Goal: Information Seeking & Learning: Understand process/instructions

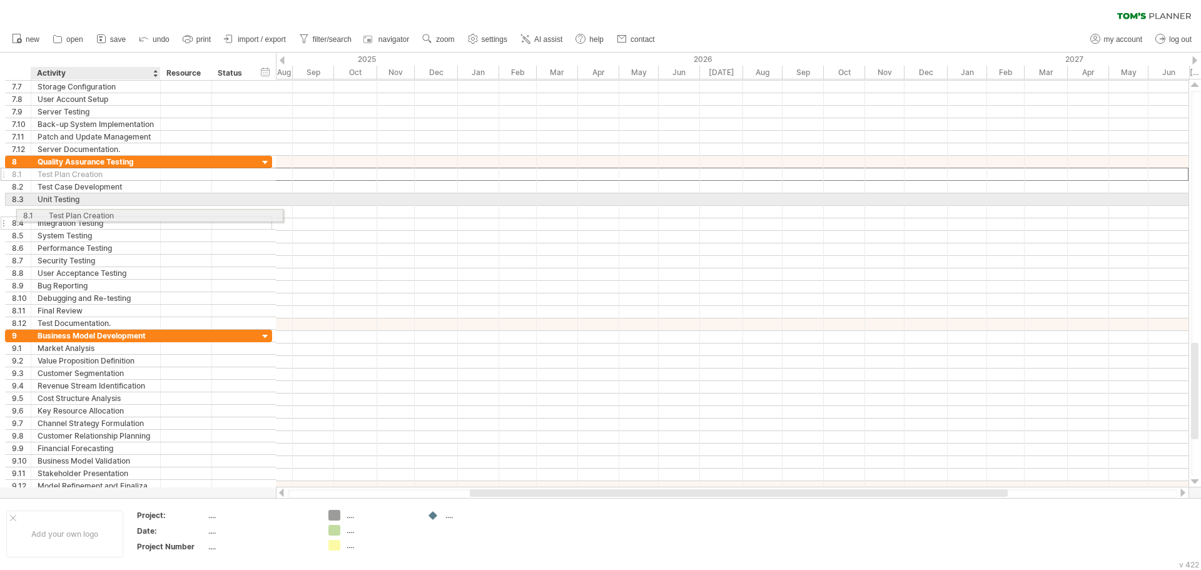
drag, startPoint x: 63, startPoint y: 172, endPoint x: 71, endPoint y: 213, distance: 42.1
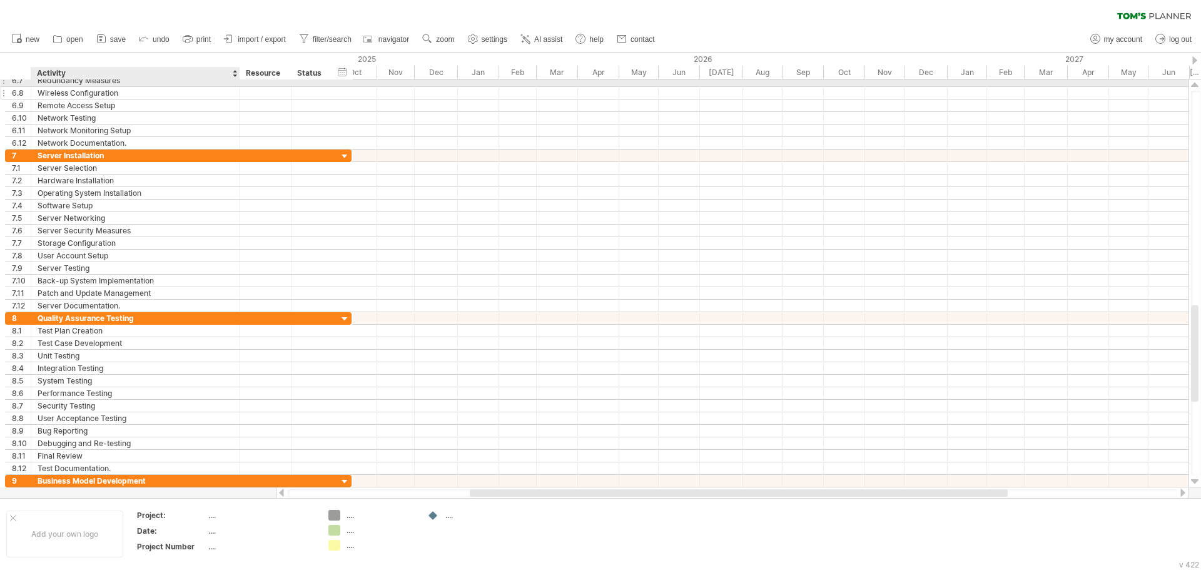
drag, startPoint x: 157, startPoint y: 83, endPoint x: 236, endPoint y: 91, distance: 79.8
click at [236, 91] on div "**********" at bounding box center [178, 111] width 346 height 75
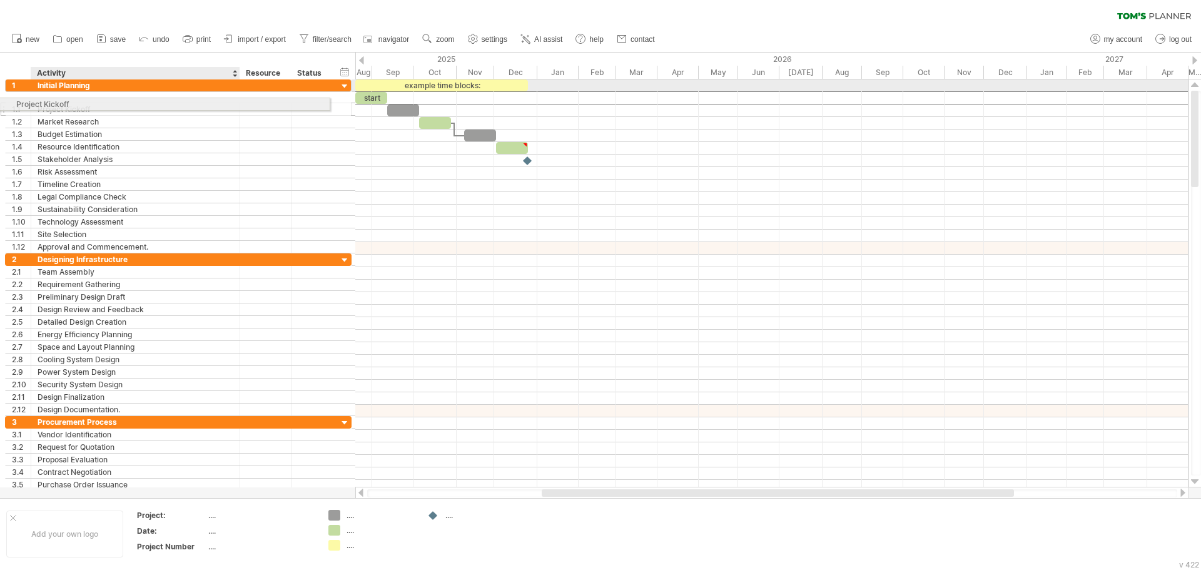
drag, startPoint x: 119, startPoint y: 97, endPoint x: 42, endPoint y: 102, distance: 77.1
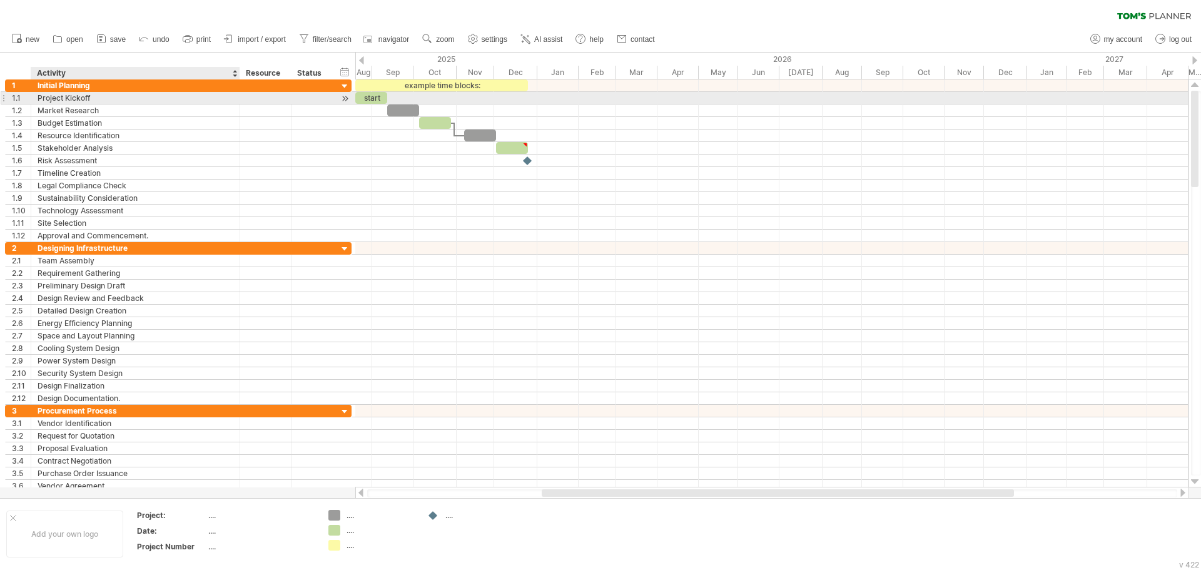
click at [51, 103] on div "Project Kickoff" at bounding box center [136, 98] width 196 height 12
click at [51, 103] on input "**********" at bounding box center [136, 98] width 196 height 12
drag, startPoint x: 78, startPoint y: 99, endPoint x: 72, endPoint y: 101, distance: 6.5
click at [78, 99] on input "**********" at bounding box center [136, 98] width 196 height 12
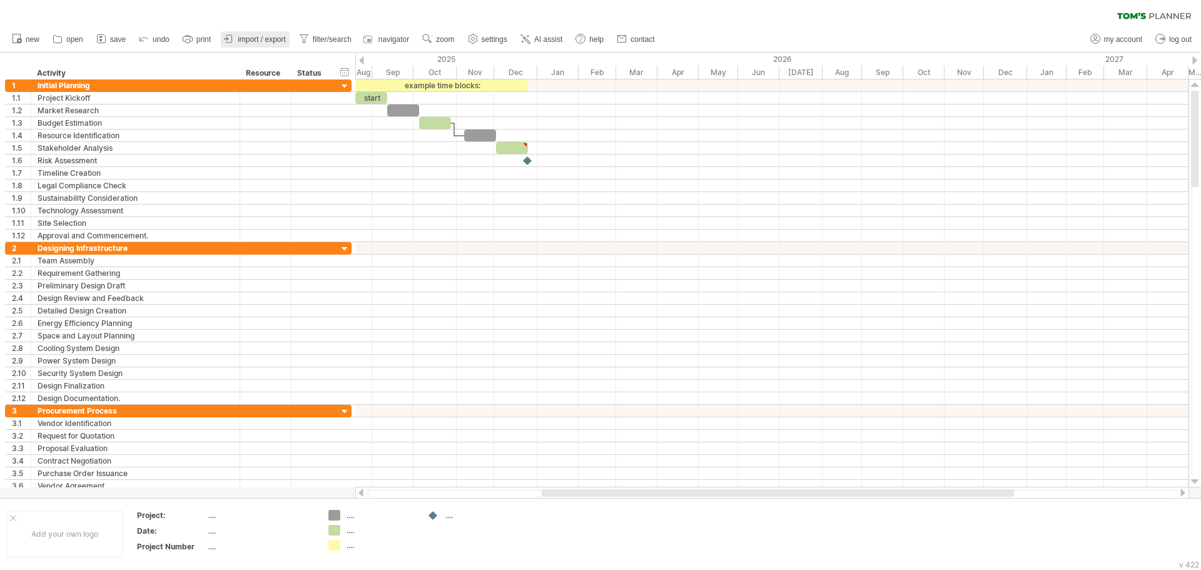
click at [271, 41] on span "import / export" at bounding box center [262, 39] width 48 height 9
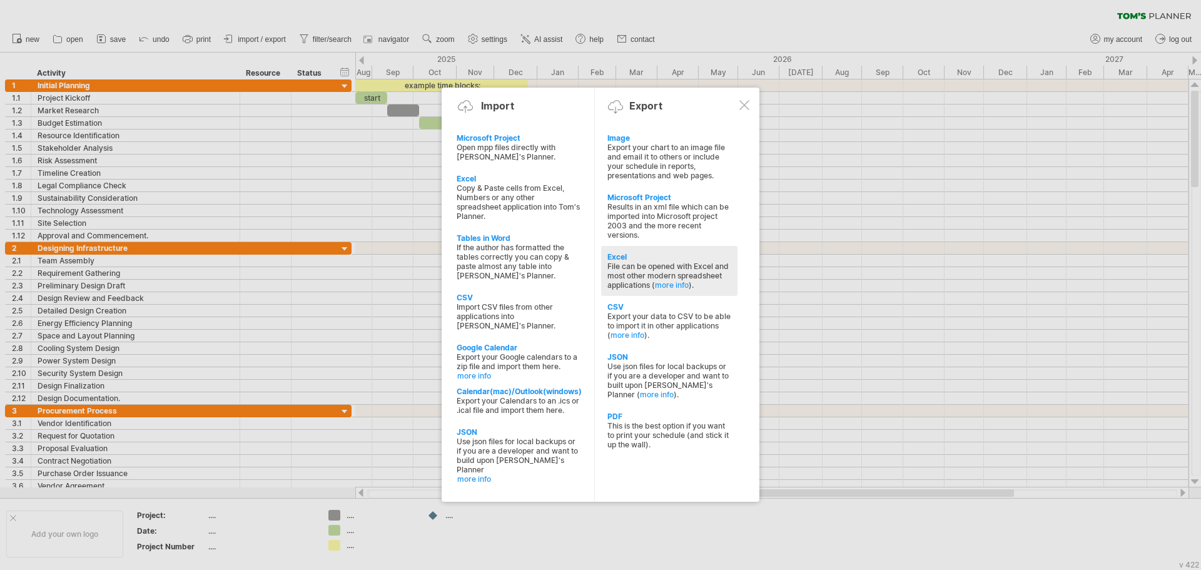
click at [647, 274] on div "File can be opened with Excel and most other modern spreadsheet applications ( …" at bounding box center [669, 275] width 124 height 28
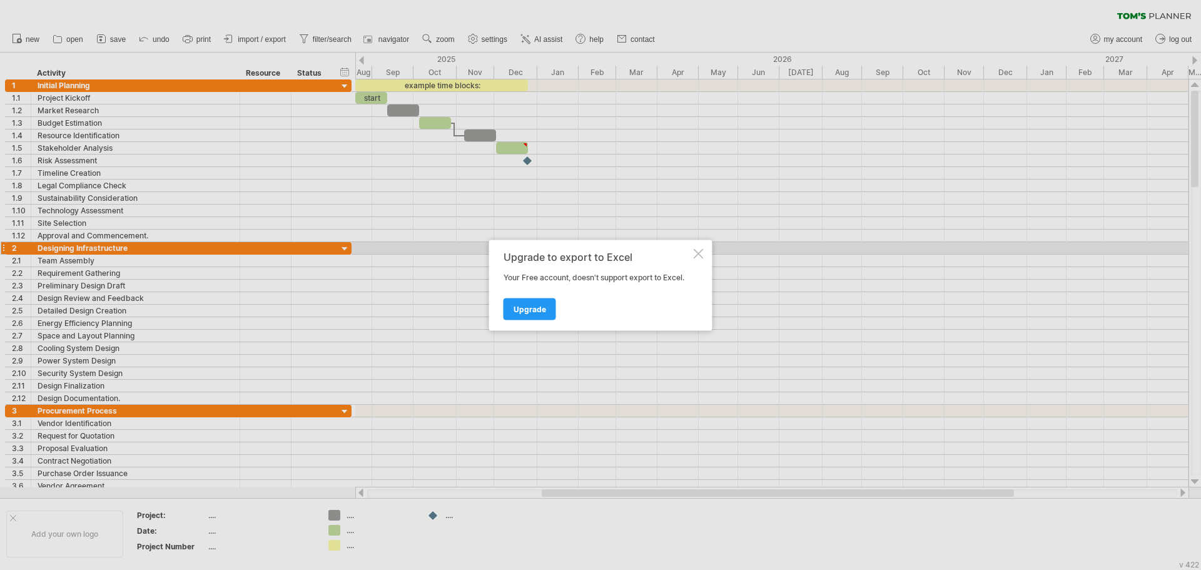
click at [694, 251] on div "Upgrade to export to Excel Your Free account, doesn't support export to Excel. …" at bounding box center [600, 285] width 223 height 91
click at [699, 253] on div at bounding box center [699, 253] width 10 height 10
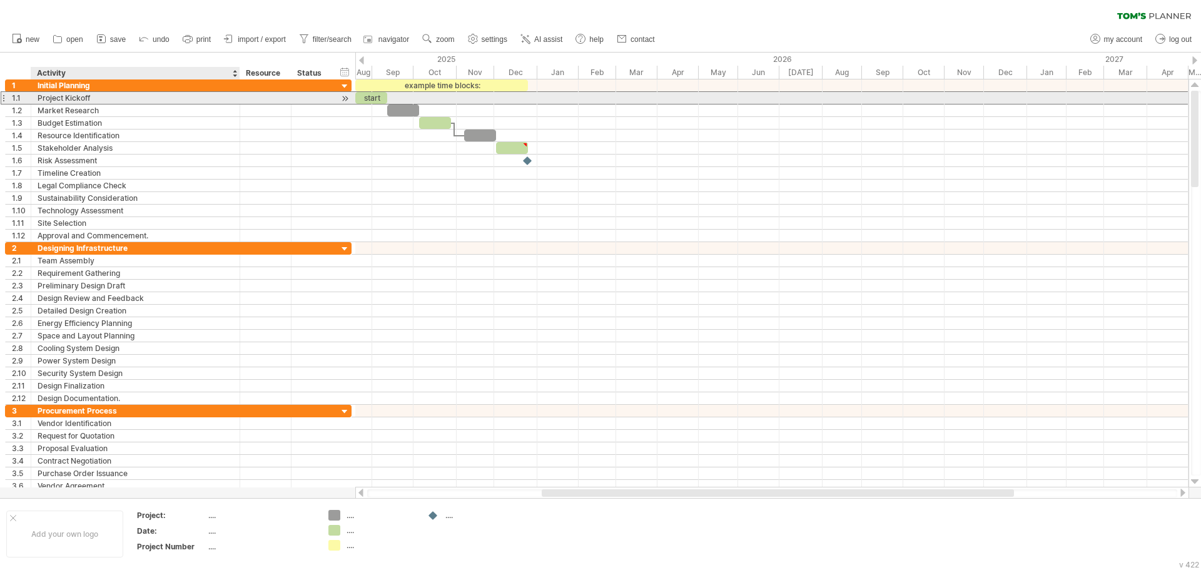
drag, startPoint x: 109, startPoint y: 98, endPoint x: 40, endPoint y: 99, distance: 68.8
click at [40, 99] on div "Project Kickoff" at bounding box center [136, 98] width 196 height 12
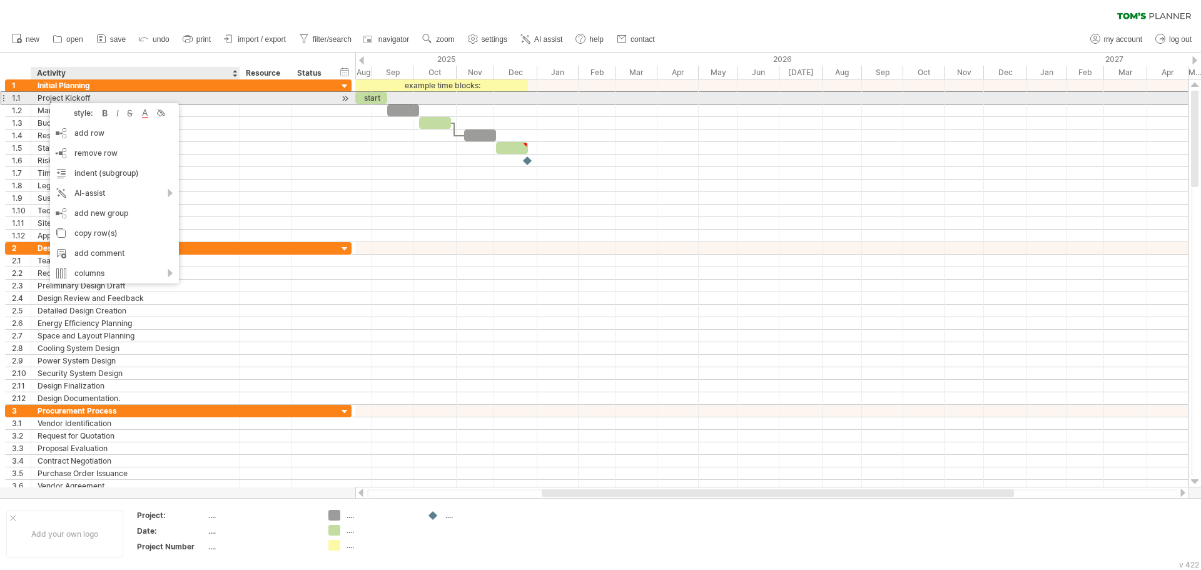
click at [41, 98] on div "Project Kickoff" at bounding box center [136, 98] width 196 height 12
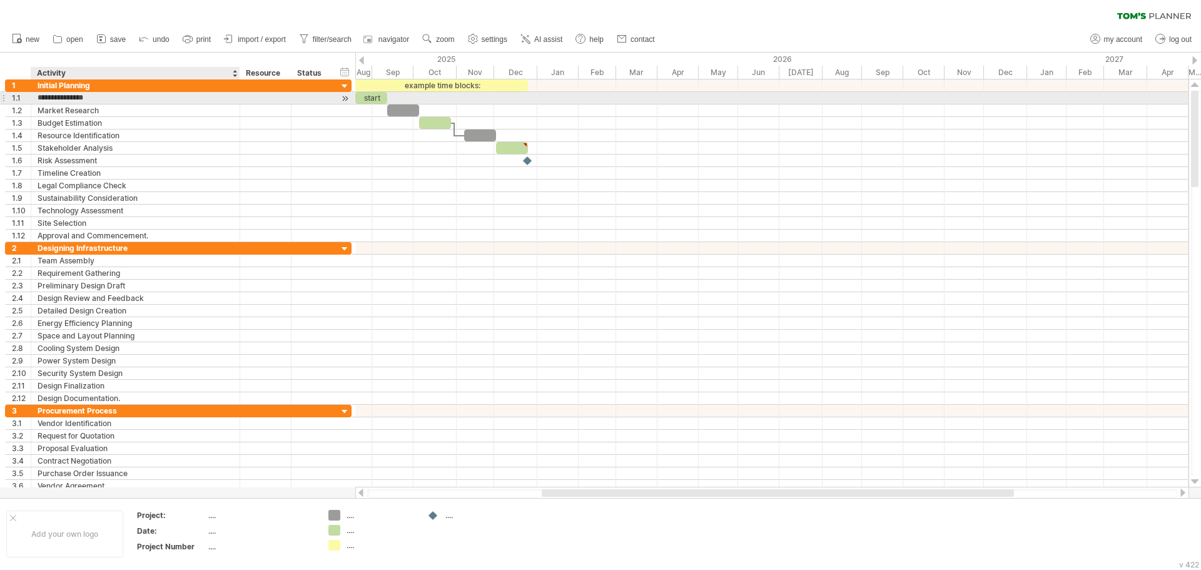
click at [41, 98] on input "**********" at bounding box center [136, 98] width 196 height 12
click at [74, 98] on input "**********" at bounding box center [136, 98] width 196 height 12
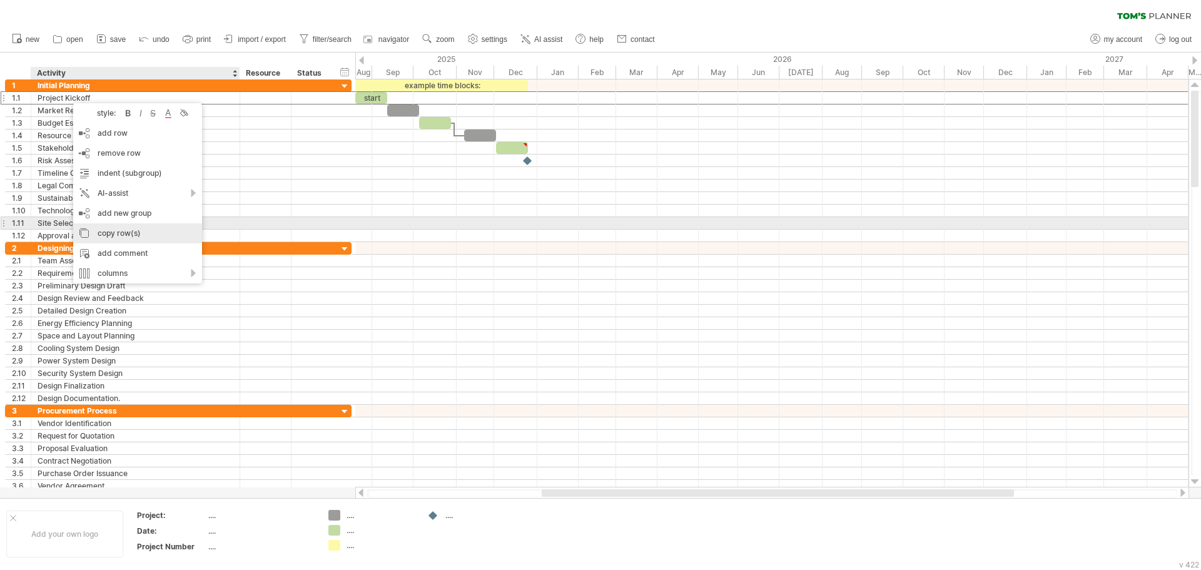
click at [106, 227] on div "copy row(s)" at bounding box center [137, 233] width 129 height 20
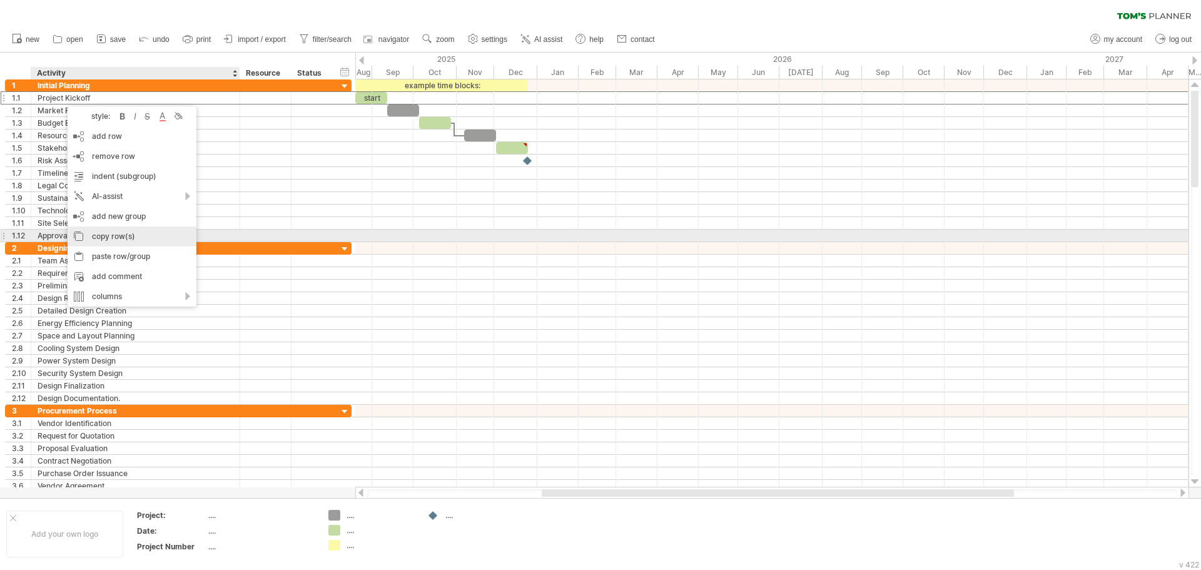
click at [113, 235] on div "copy row(s)" at bounding box center [132, 236] width 129 height 20
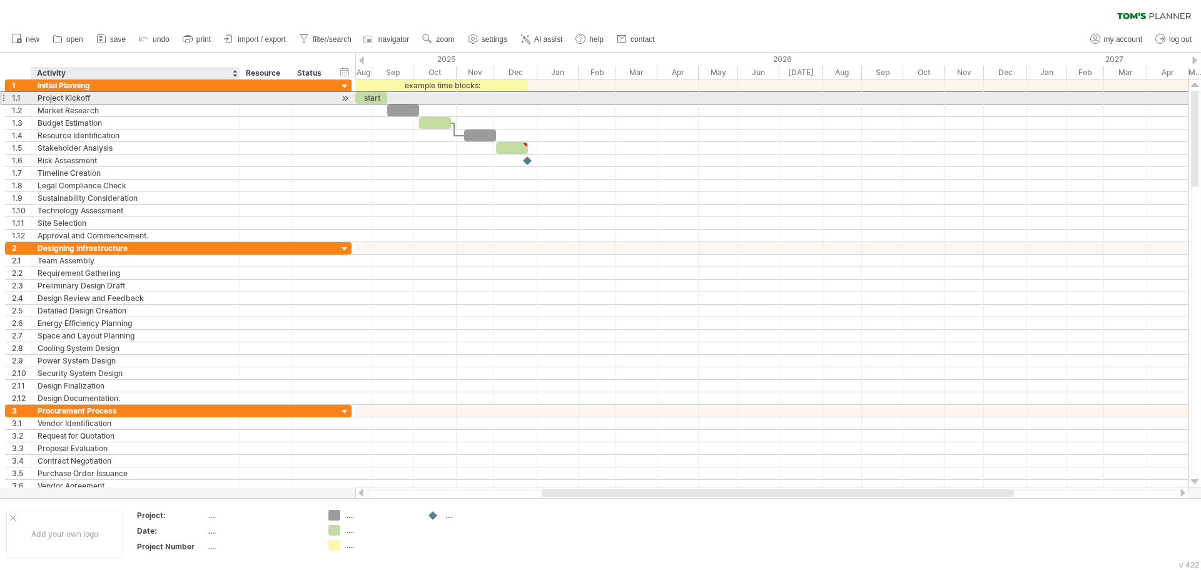
click at [114, 99] on div "Project Kickoff" at bounding box center [136, 98] width 196 height 12
click at [114, 99] on input "**********" at bounding box center [136, 98] width 196 height 12
click at [106, 101] on input "**********" at bounding box center [136, 98] width 196 height 12
click at [98, 99] on input "**********" at bounding box center [136, 98] width 196 height 12
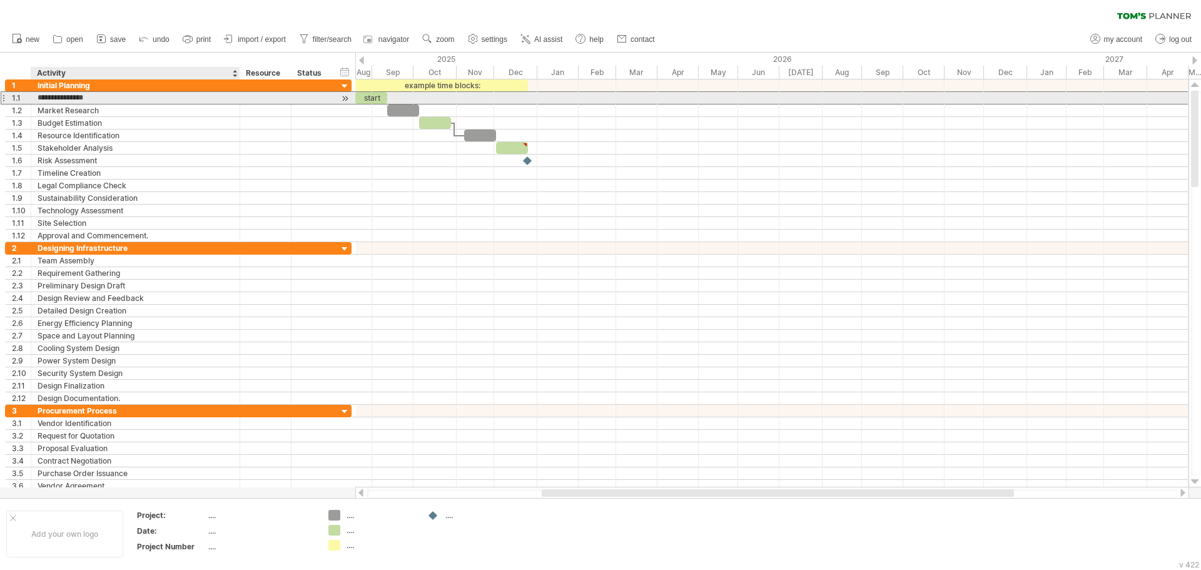
click at [98, 99] on input "**********" at bounding box center [136, 98] width 196 height 12
click at [48, 93] on div "Project Kickoff" at bounding box center [136, 98] width 196 height 12
click at [0, 0] on input "**********" at bounding box center [0, 0] width 0 height 0
click at [40, 96] on input "**********" at bounding box center [136, 98] width 196 height 12
drag, startPoint x: 39, startPoint y: 97, endPoint x: 91, endPoint y: 99, distance: 52.6
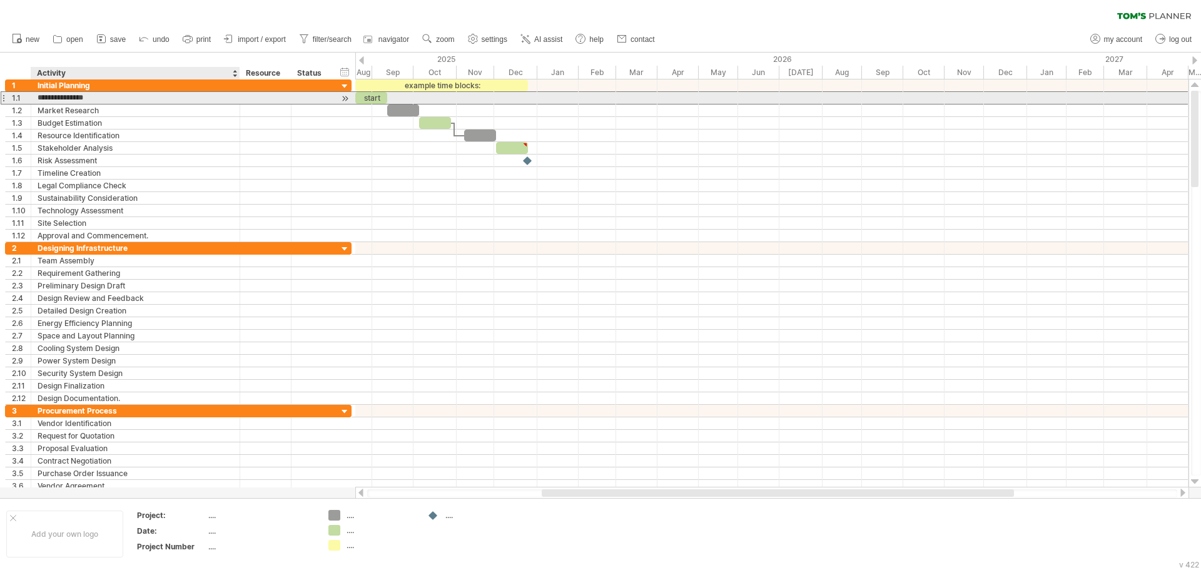
click at [91, 99] on input "**********" at bounding box center [136, 98] width 196 height 12
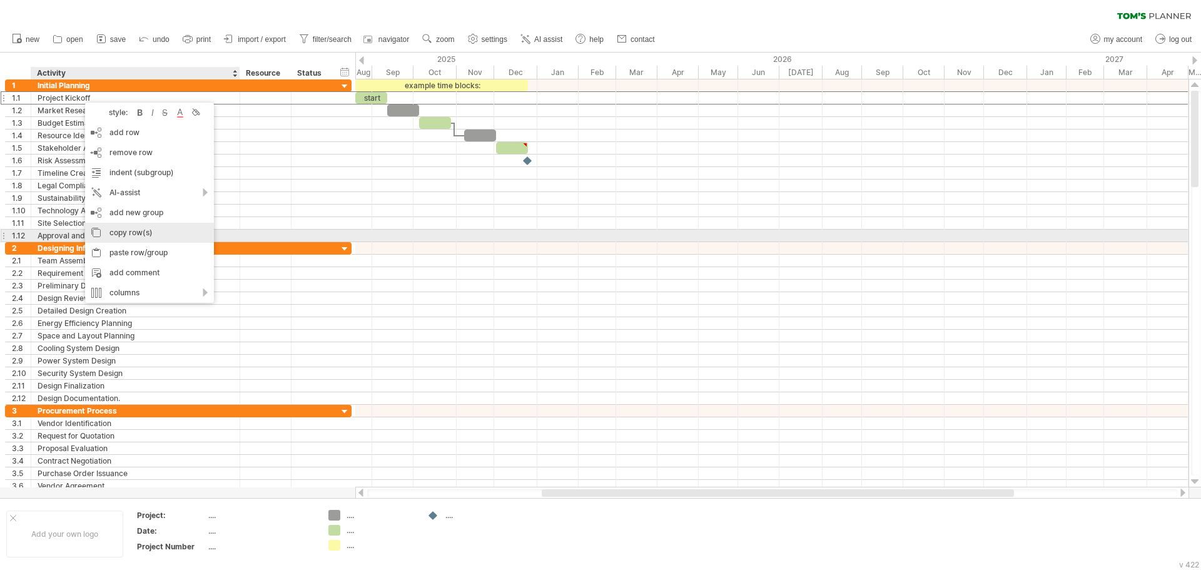
click at [126, 234] on div "copy row(s)" at bounding box center [149, 233] width 129 height 20
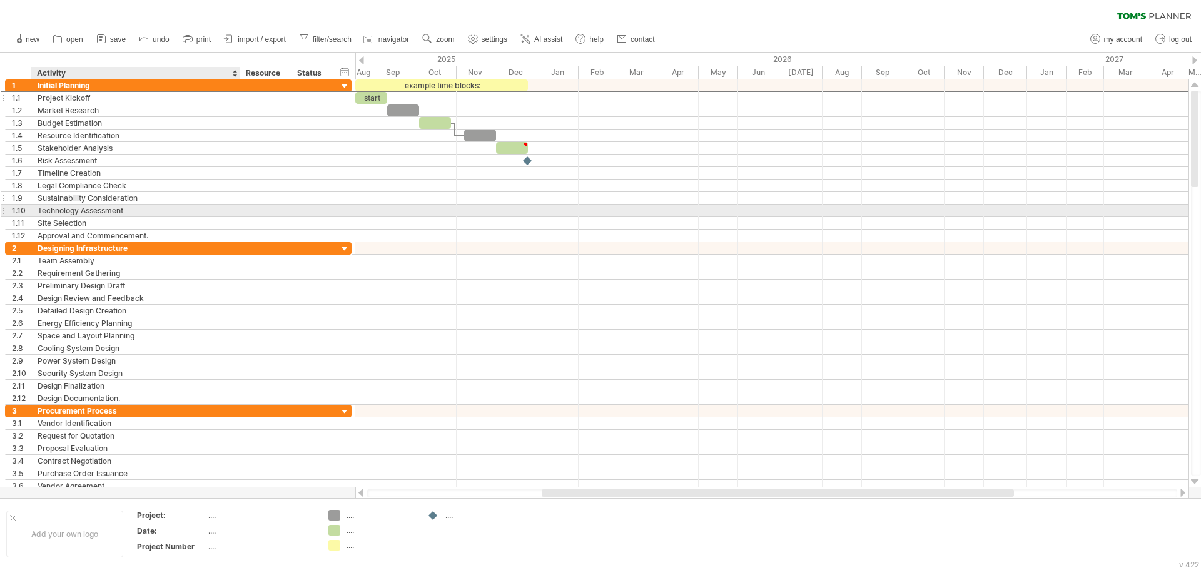
click at [124, 198] on div "Sustainability Consideration" at bounding box center [136, 198] width 196 height 12
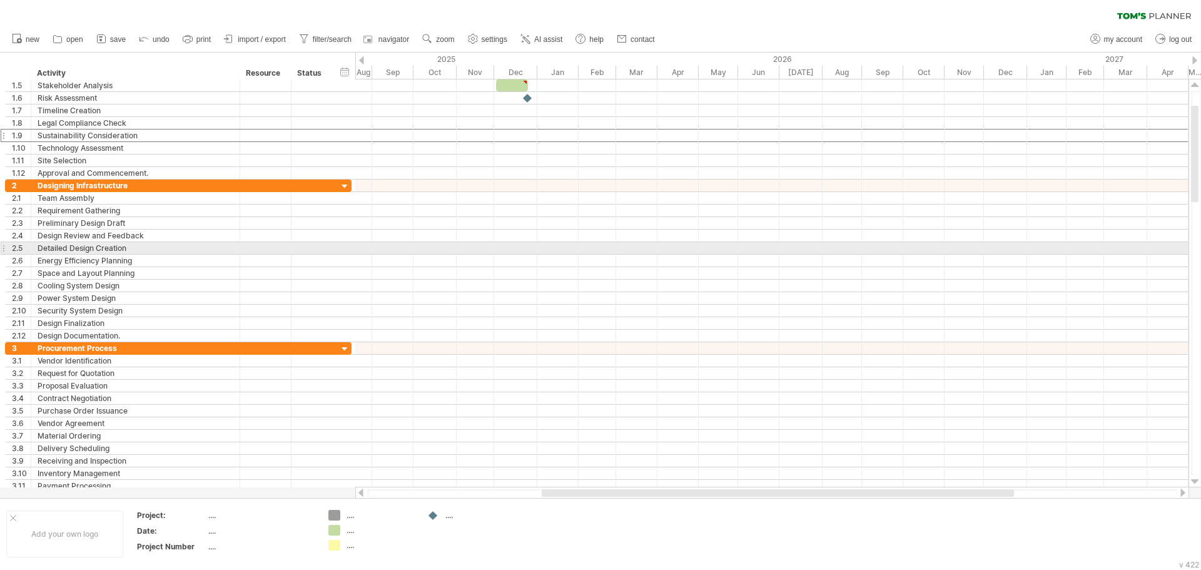
click at [582, 255] on div at bounding box center [771, 261] width 833 height 13
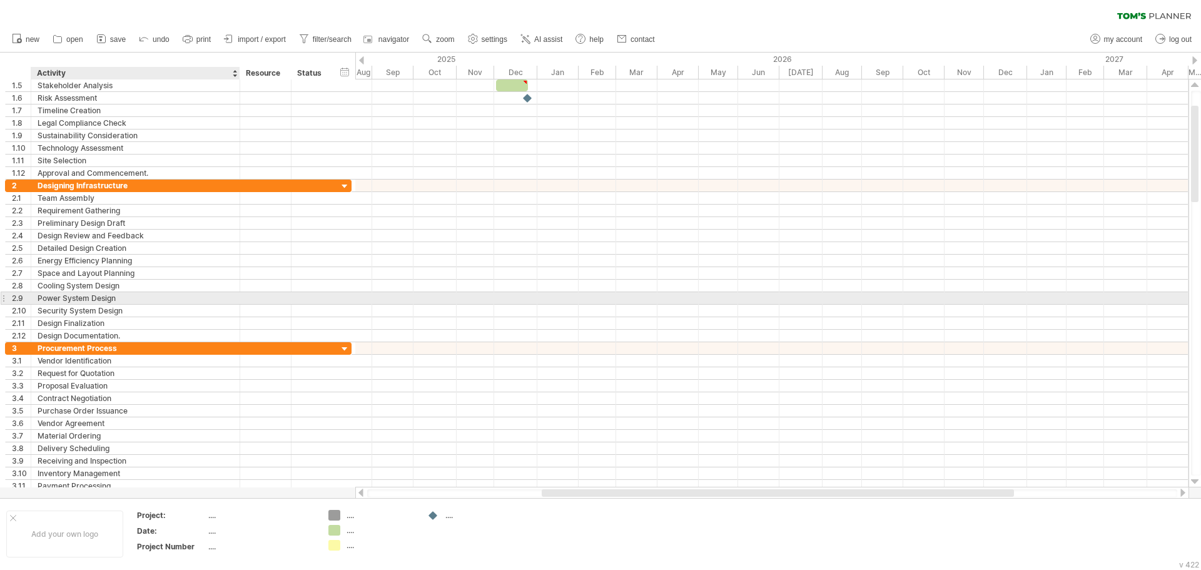
click at [72, 296] on div "Power System Design" at bounding box center [136, 298] width 196 height 12
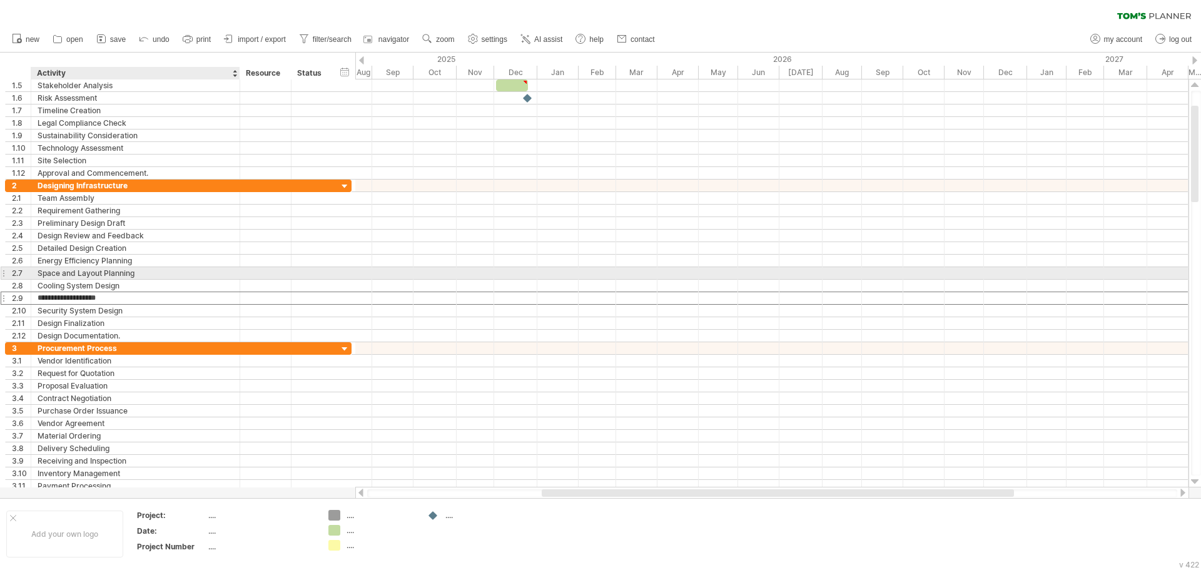
click at [68, 272] on div "Space and Layout Planning" at bounding box center [136, 273] width 196 height 12
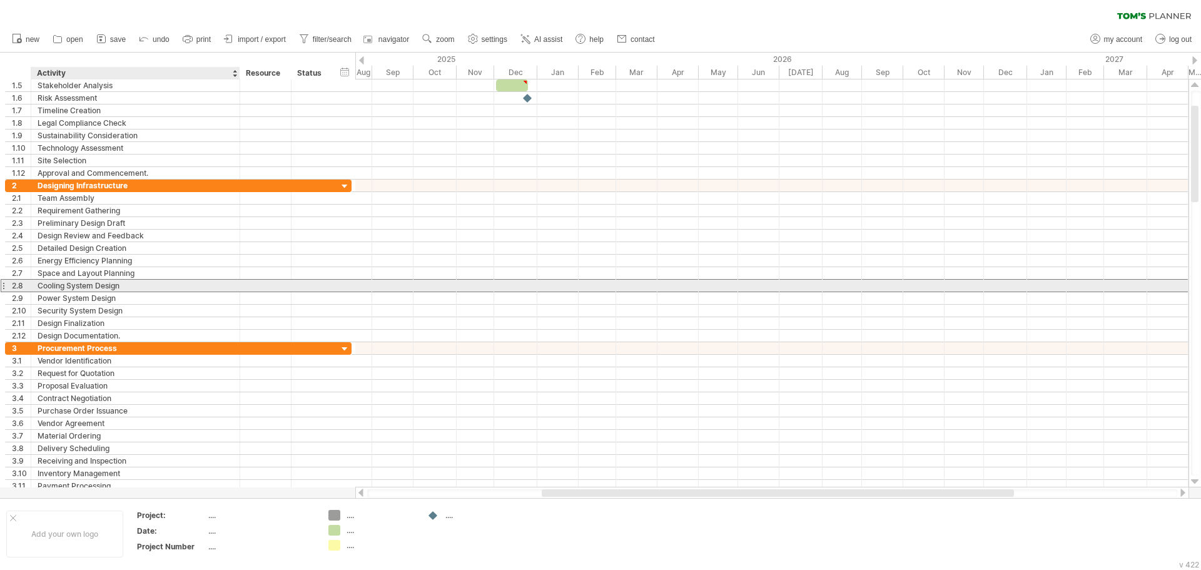
click at [68, 287] on div "Cooling System Design" at bounding box center [136, 286] width 196 height 12
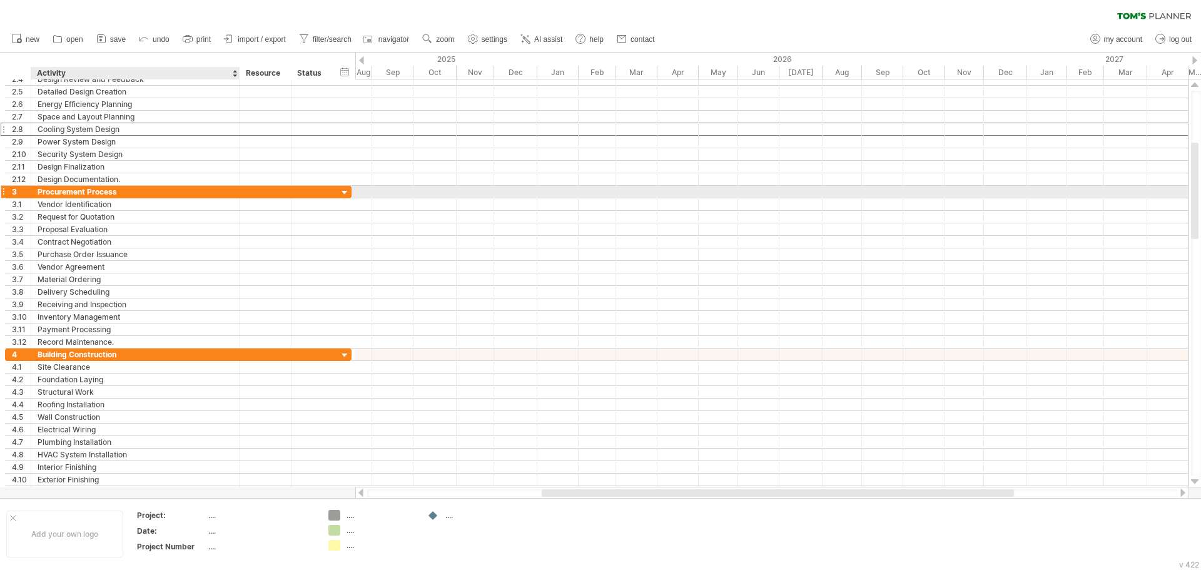
click at [79, 190] on div "Procurement Process" at bounding box center [136, 192] width 196 height 12
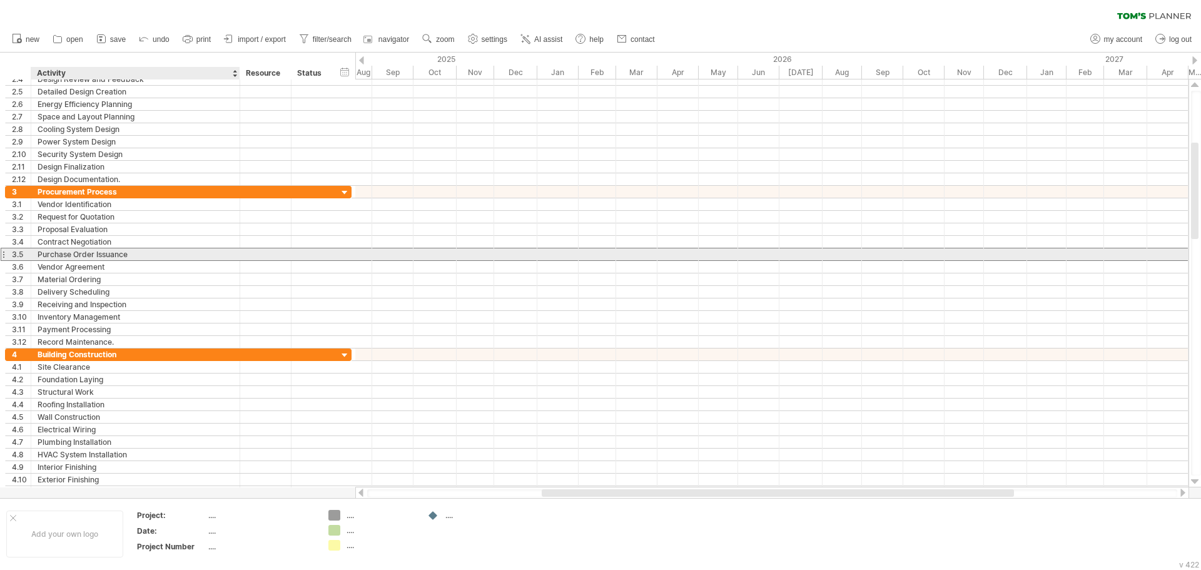
click at [94, 256] on div "Purchase Order Issuance" at bounding box center [136, 254] width 196 height 12
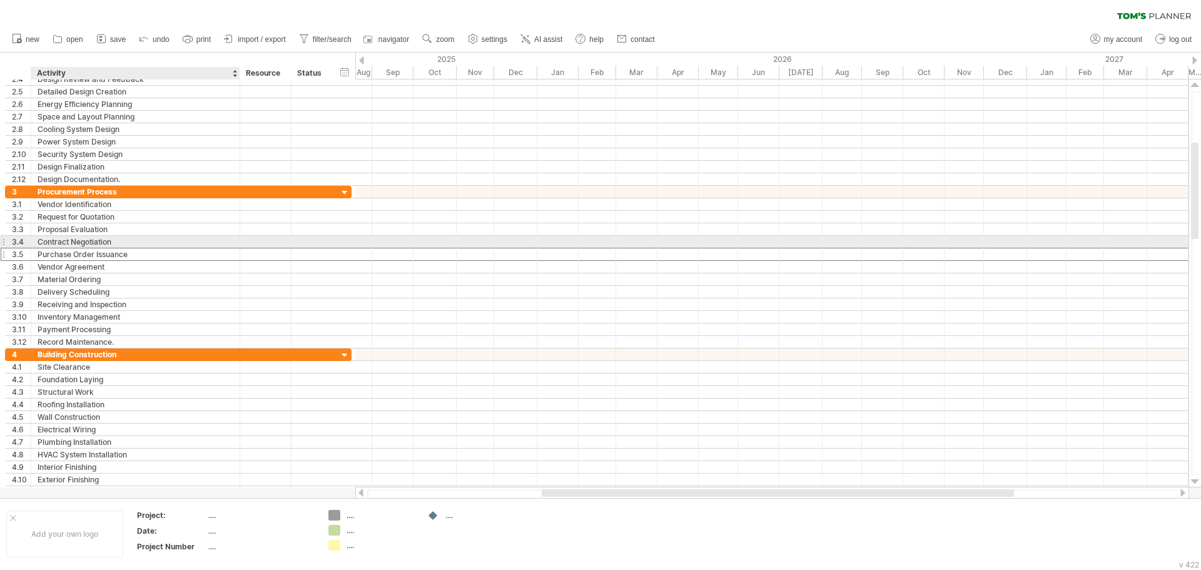
click at [97, 248] on div "**********" at bounding box center [178, 254] width 346 height 13
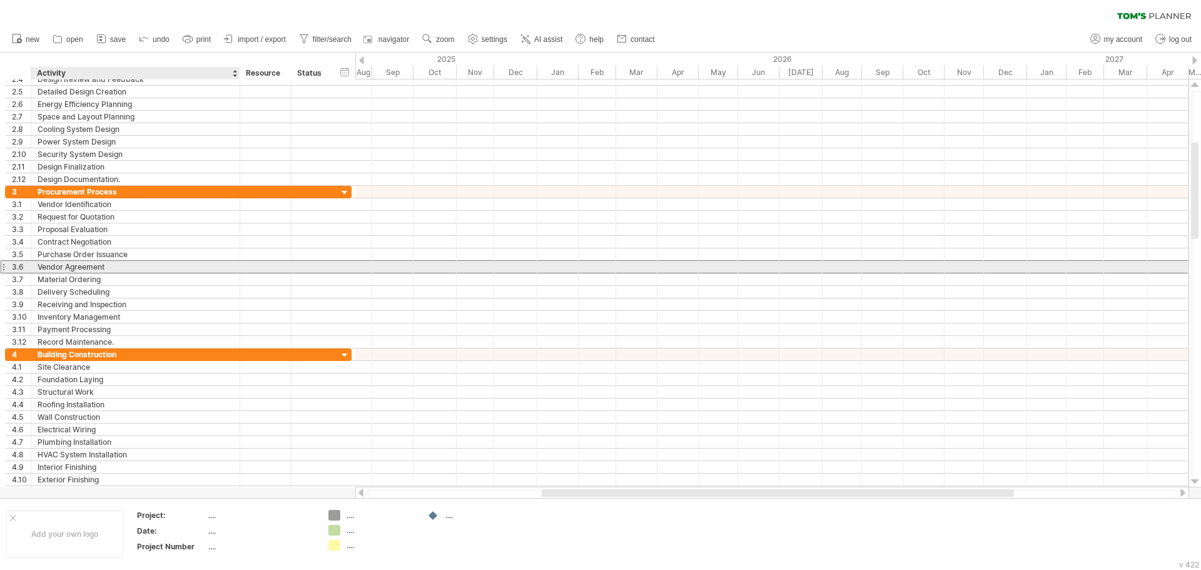
click at [88, 267] on div "Vendor Agreement" at bounding box center [136, 267] width 196 height 12
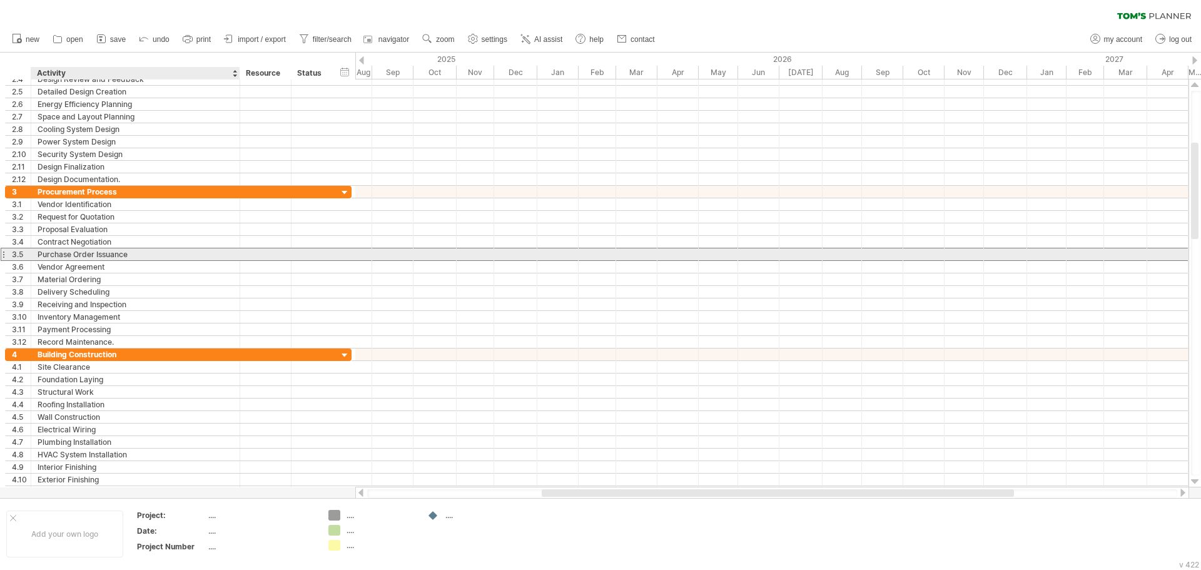
click at [94, 256] on div "Purchase Order Issuance" at bounding box center [136, 254] width 196 height 12
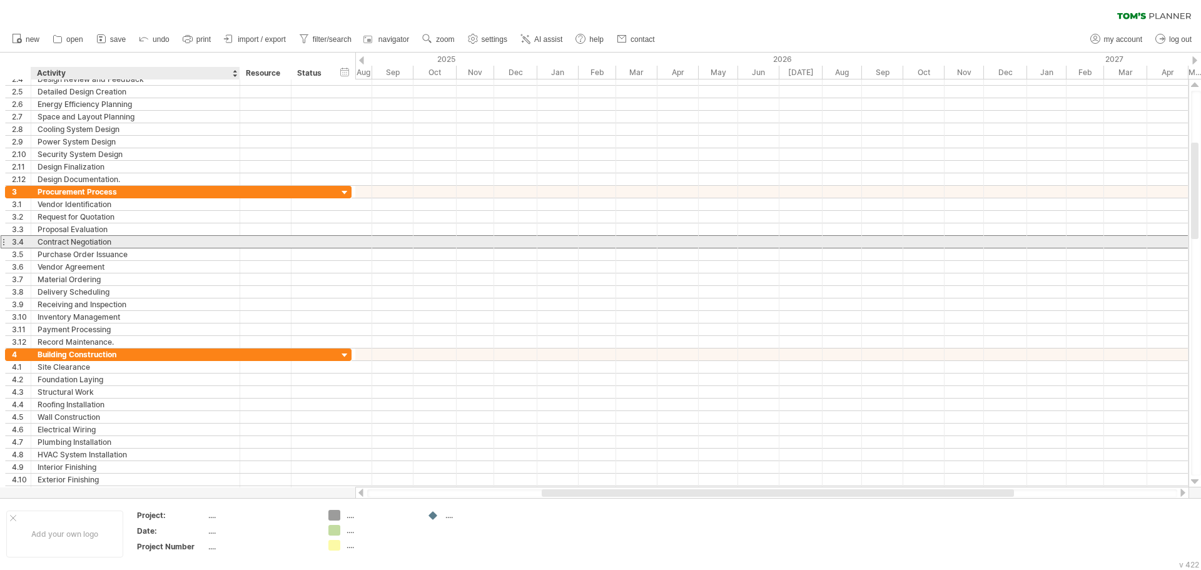
click at [114, 238] on div "Contract Negotiation" at bounding box center [136, 242] width 196 height 12
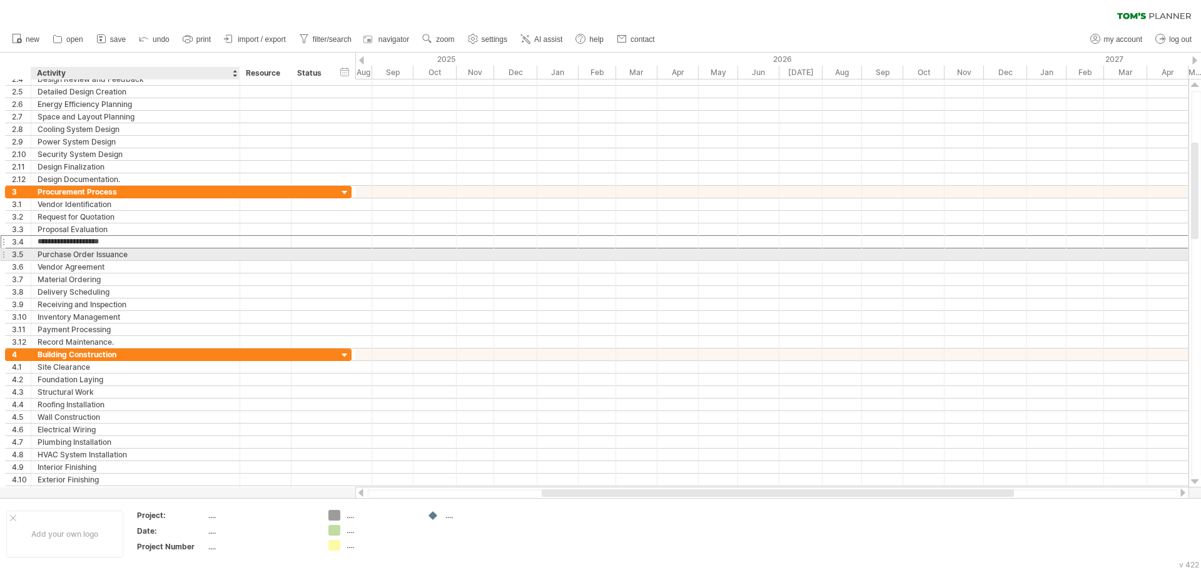
click at [110, 258] on div "Purchase Order Issuance" at bounding box center [136, 254] width 196 height 12
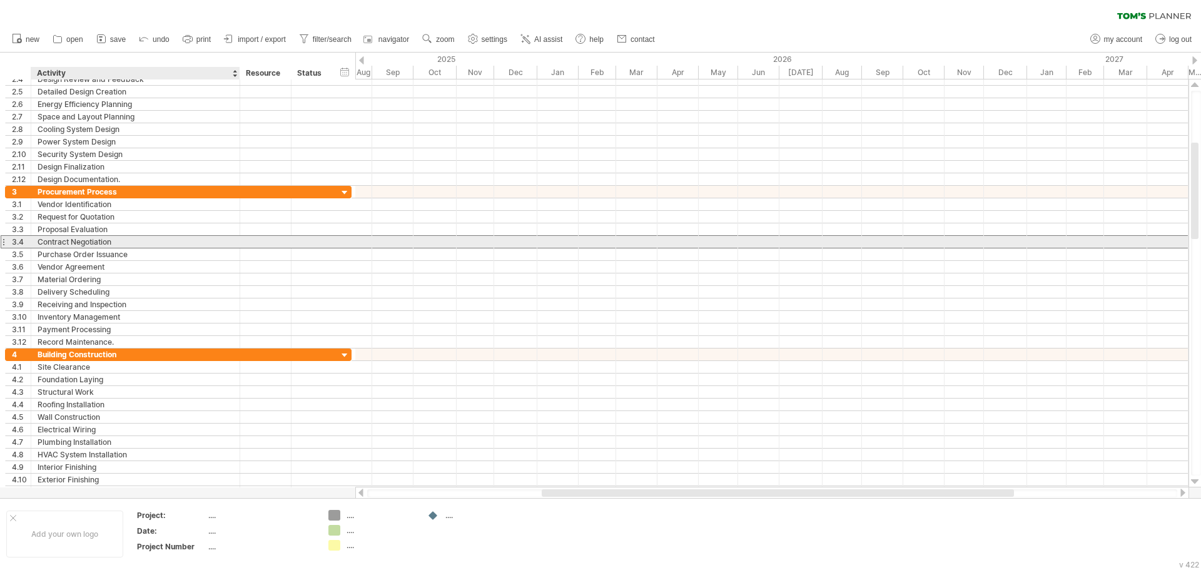
click at [111, 243] on div "Contract Negotiation" at bounding box center [136, 242] width 196 height 12
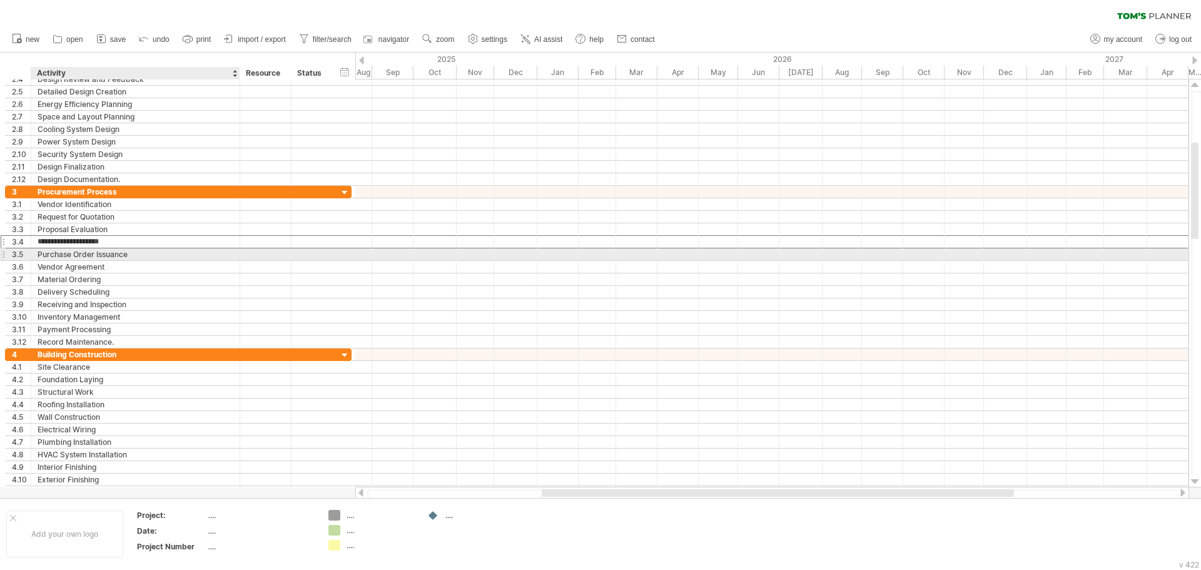
click at [102, 258] on div "Purchase Order Issuance" at bounding box center [136, 254] width 196 height 12
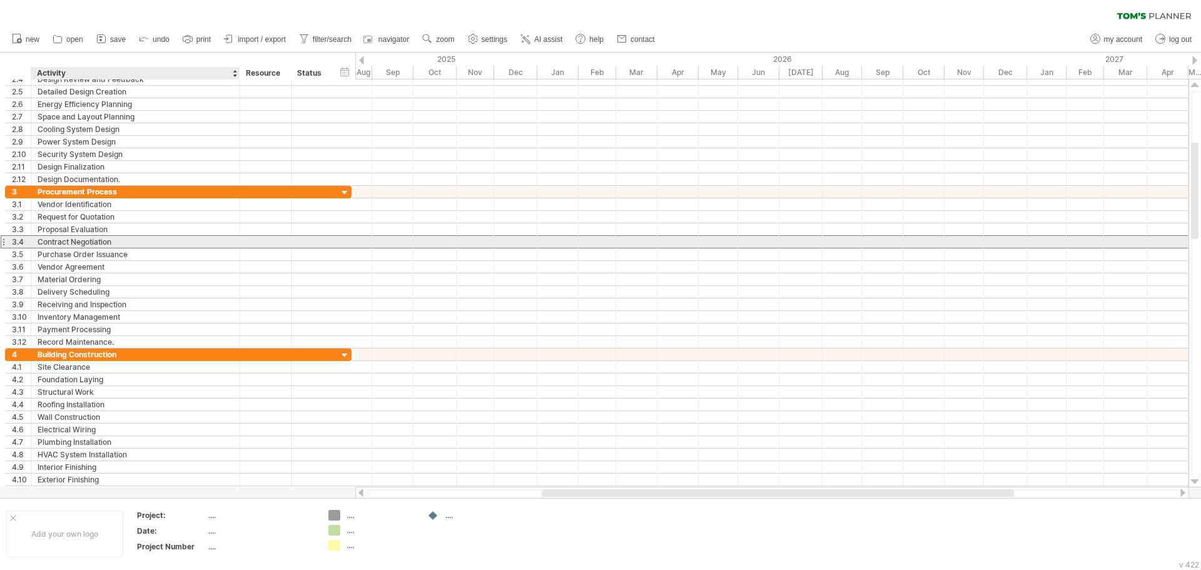
click at [111, 239] on div "Contract Negotiation" at bounding box center [136, 242] width 196 height 12
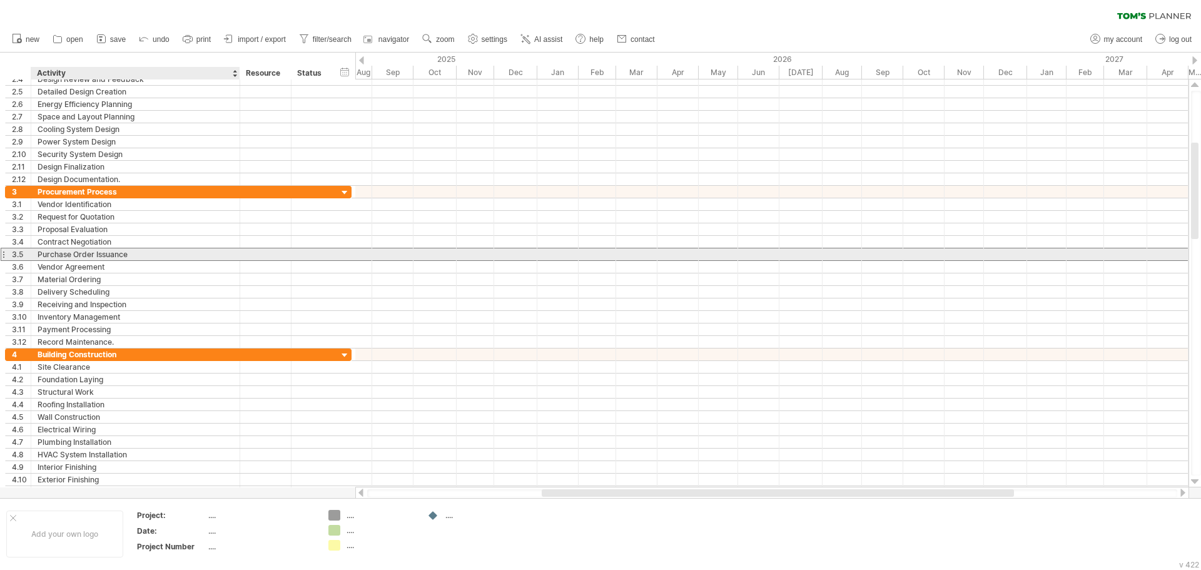
click at [98, 259] on div "Purchase Order Issuance" at bounding box center [136, 254] width 196 height 12
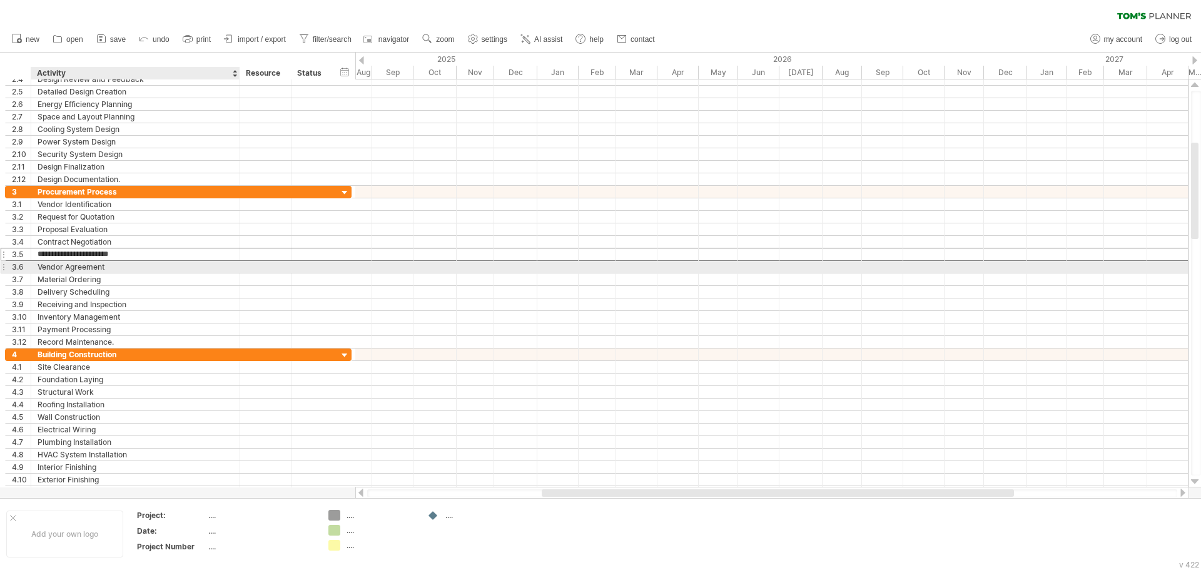
click at [93, 270] on div "Vendor Agreement" at bounding box center [136, 267] width 196 height 12
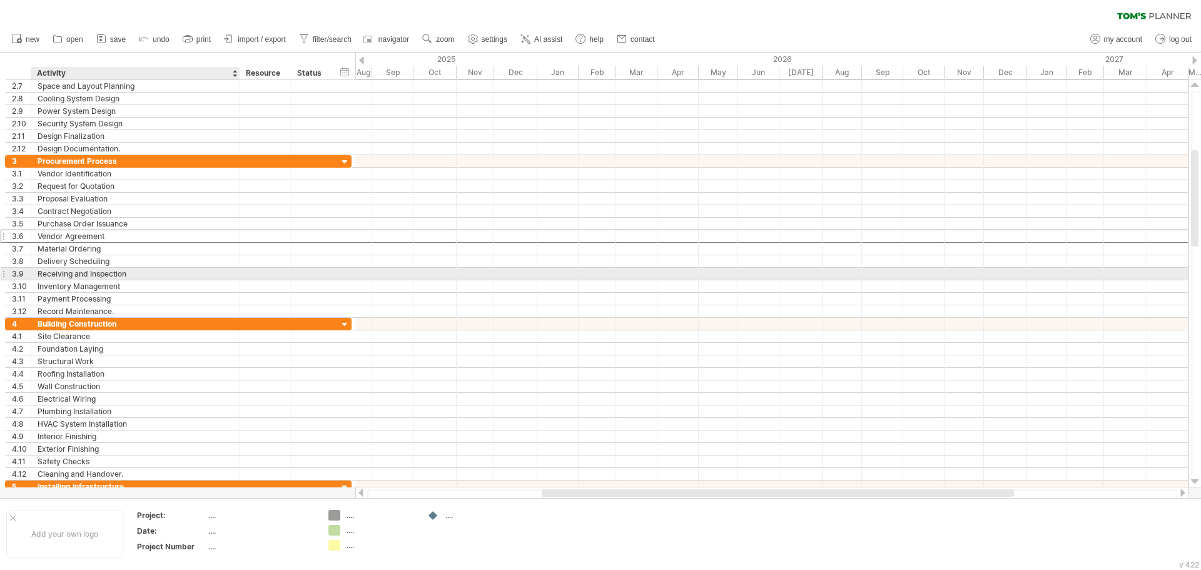
click at [88, 276] on div "Receiving and Inspection" at bounding box center [136, 274] width 196 height 12
click at [76, 276] on div "Receiving and Inspection" at bounding box center [136, 274] width 196 height 12
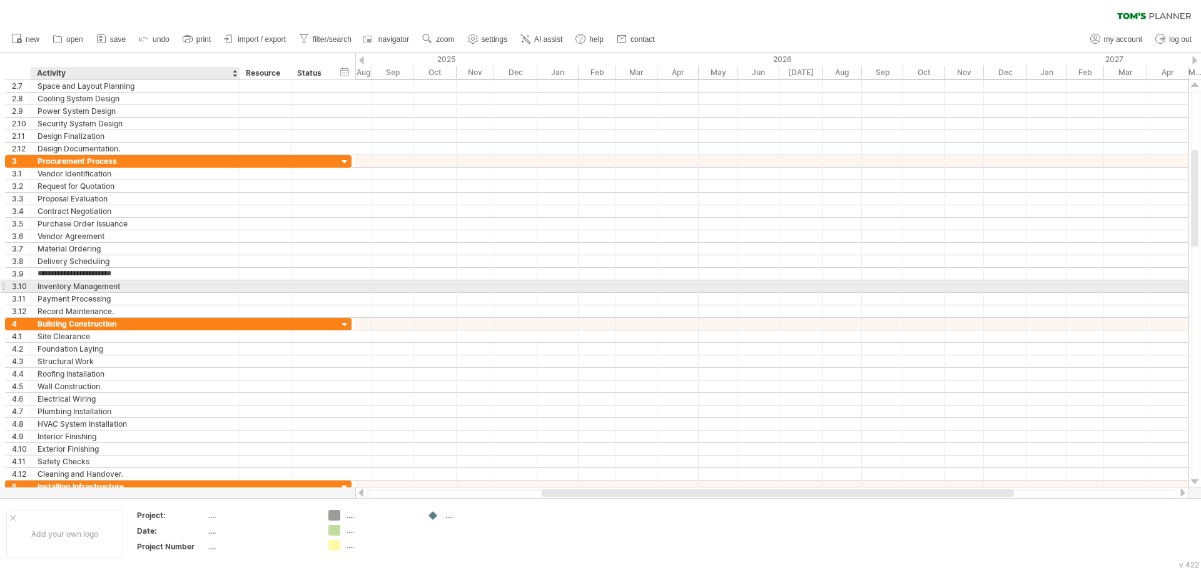
click at [80, 286] on div "Inventory Management" at bounding box center [136, 286] width 196 height 12
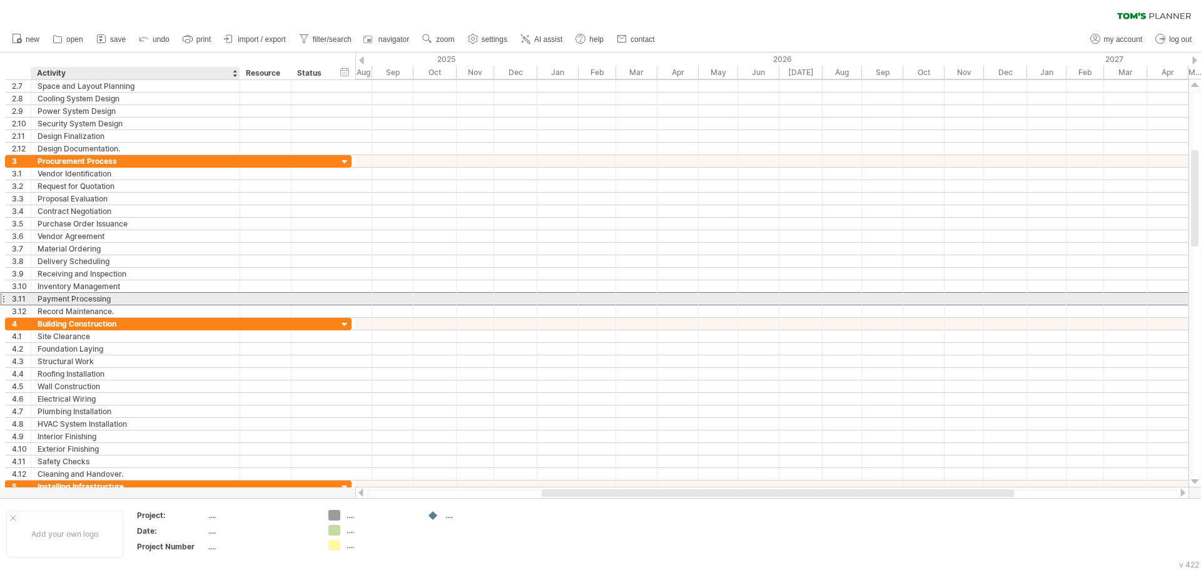
click at [152, 304] on div "**********" at bounding box center [178, 298] width 346 height 13
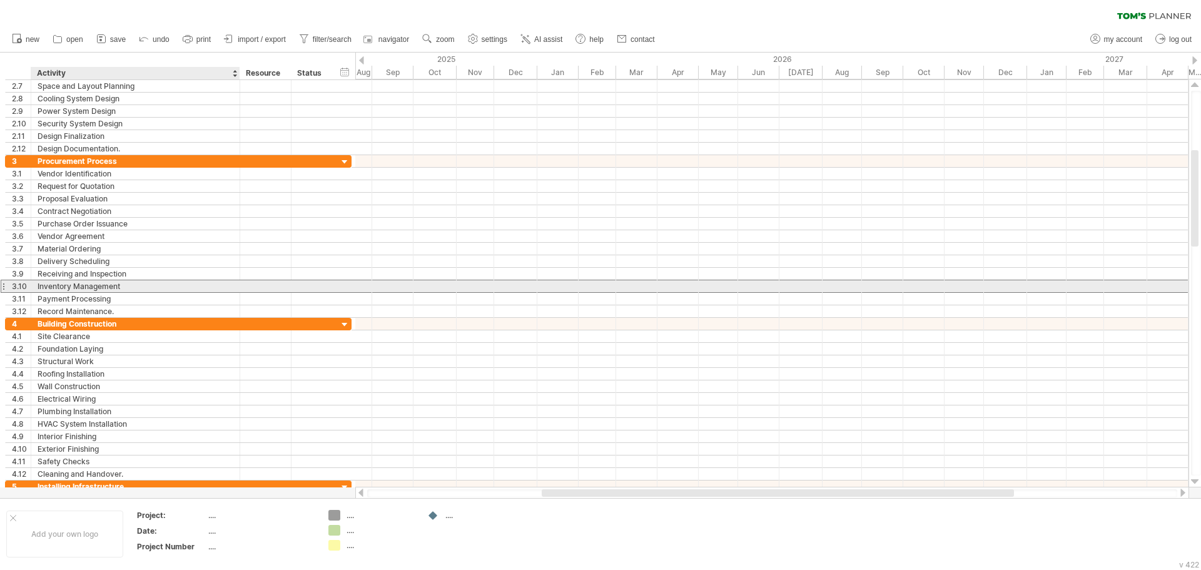
click at [154, 290] on div "Inventory Management" at bounding box center [136, 286] width 196 height 12
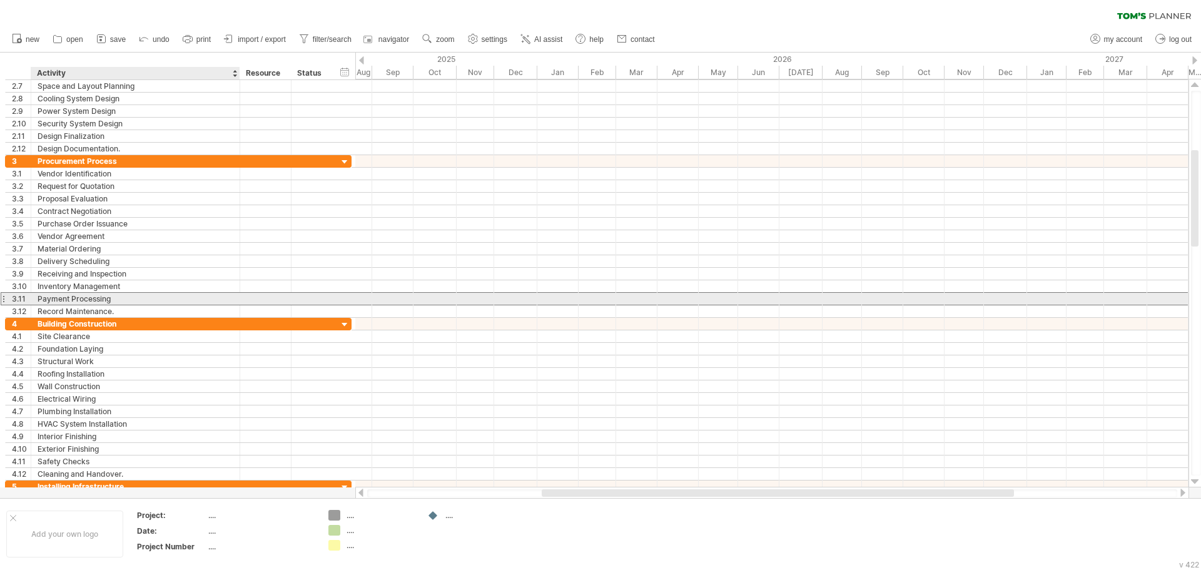
click at [131, 296] on div "Payment Processing" at bounding box center [136, 299] width 196 height 12
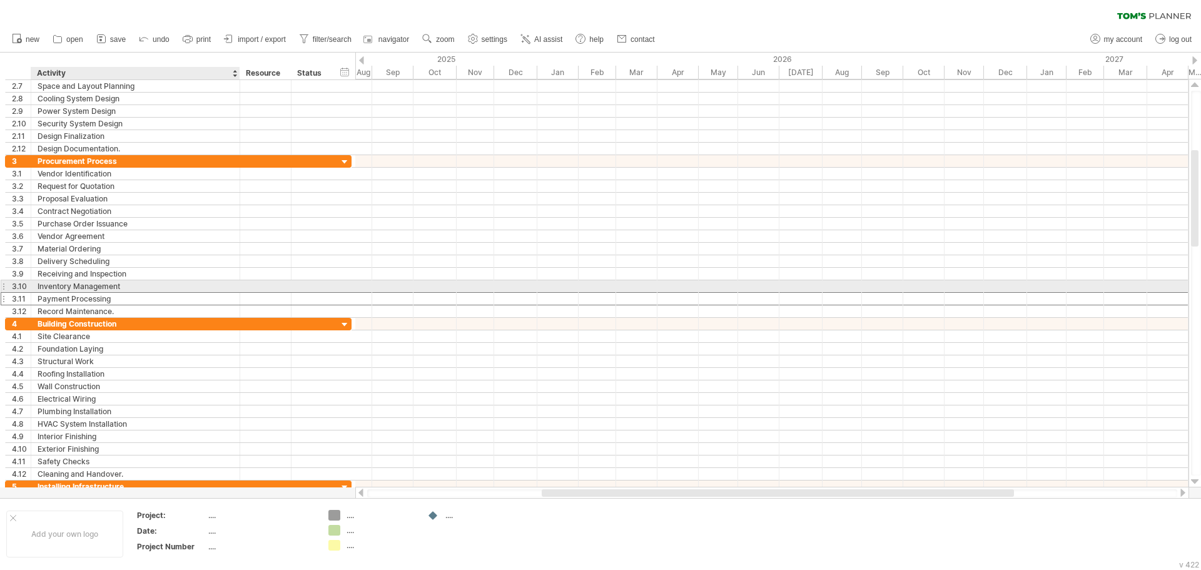
click at [131, 292] on div "**********" at bounding box center [178, 298] width 346 height 13
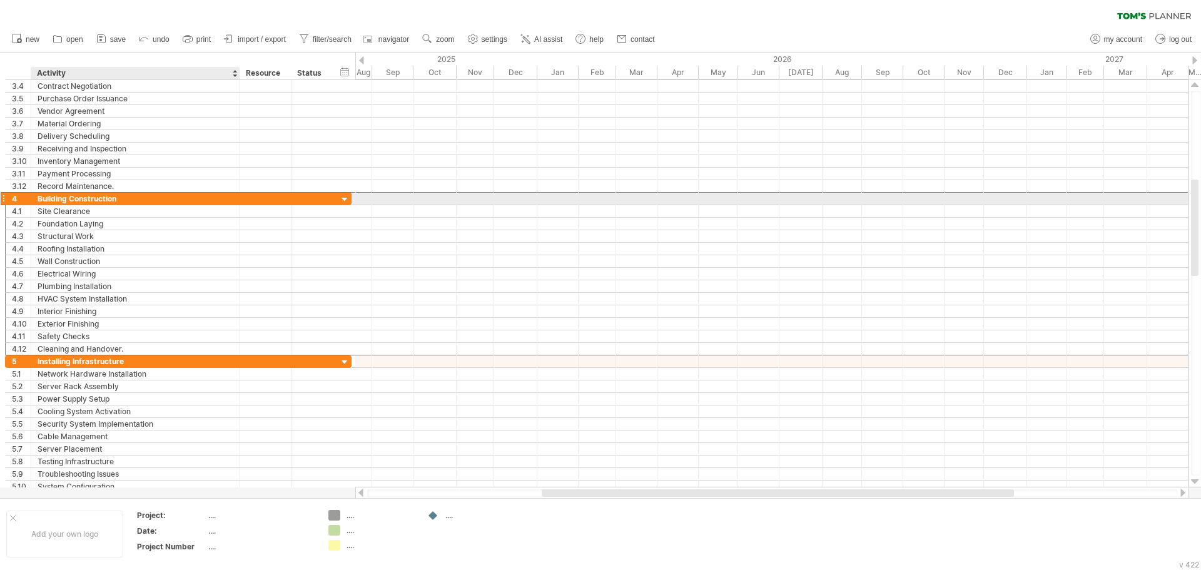
click at [87, 203] on div "Building Construction" at bounding box center [136, 199] width 196 height 12
click at [76, 199] on div "Building Construction" at bounding box center [136, 199] width 196 height 12
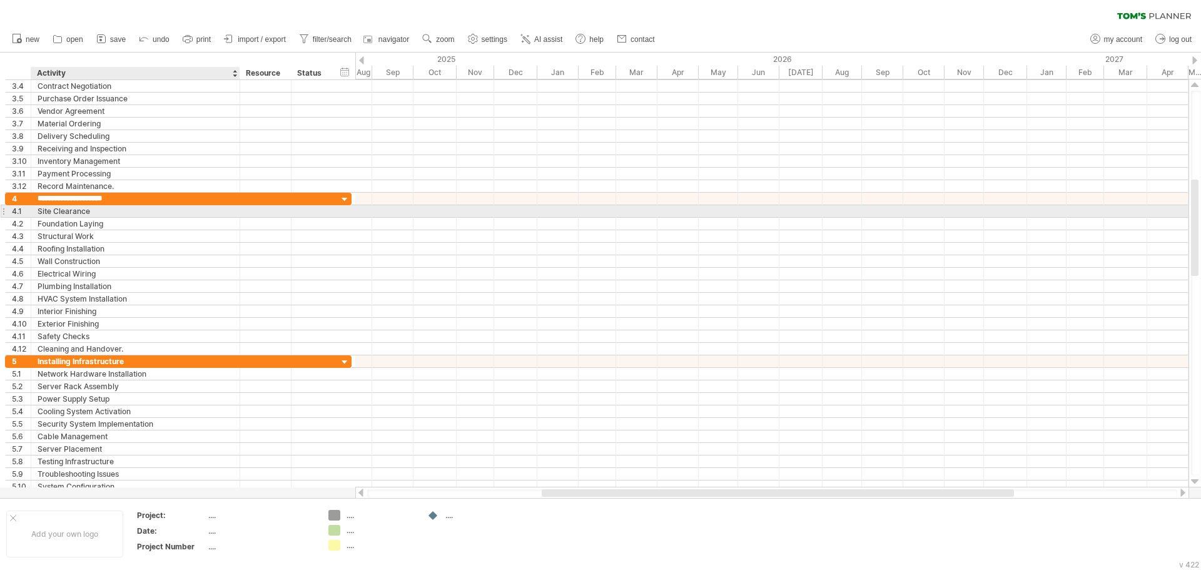
click at [86, 214] on div "Site Clearance" at bounding box center [136, 211] width 196 height 12
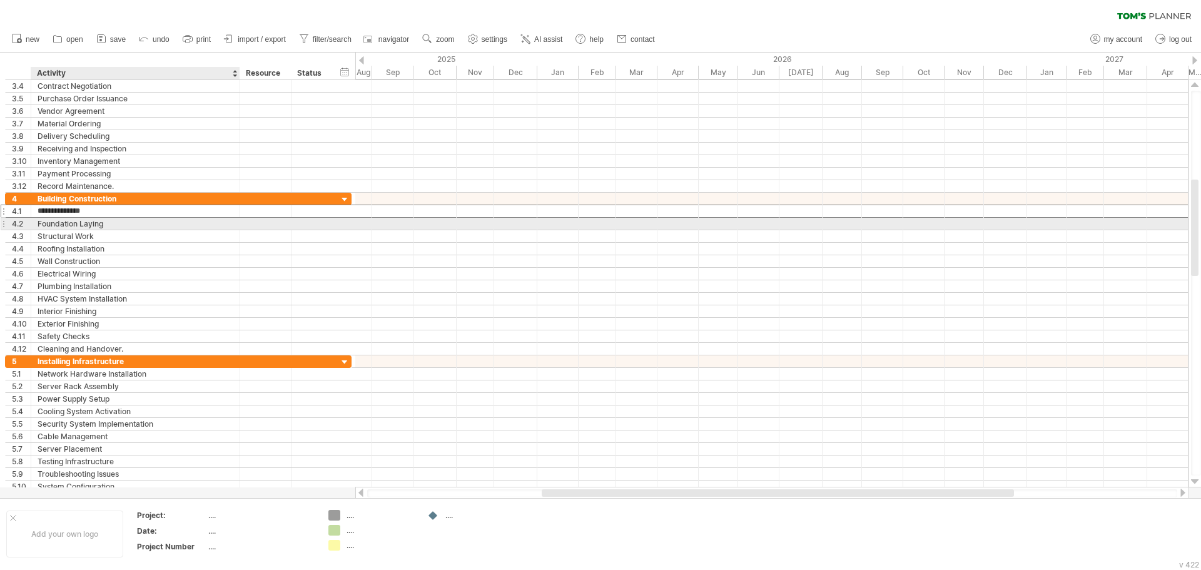
click at [86, 222] on div "Foundation Laying" at bounding box center [136, 224] width 196 height 12
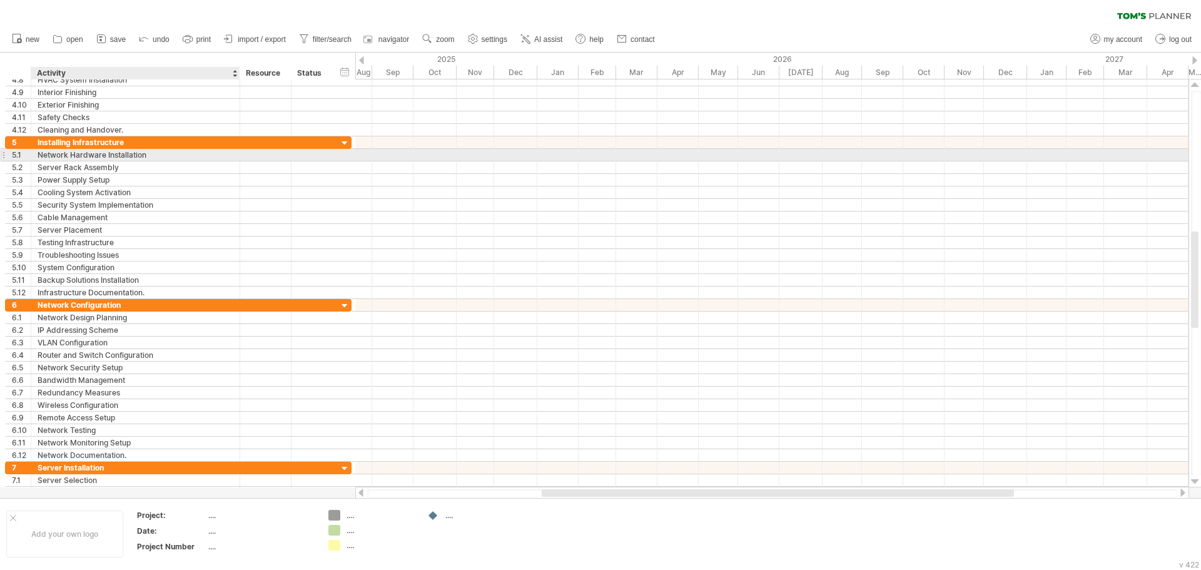
click at [91, 156] on div "Network Hardware Installation" at bounding box center [136, 155] width 196 height 12
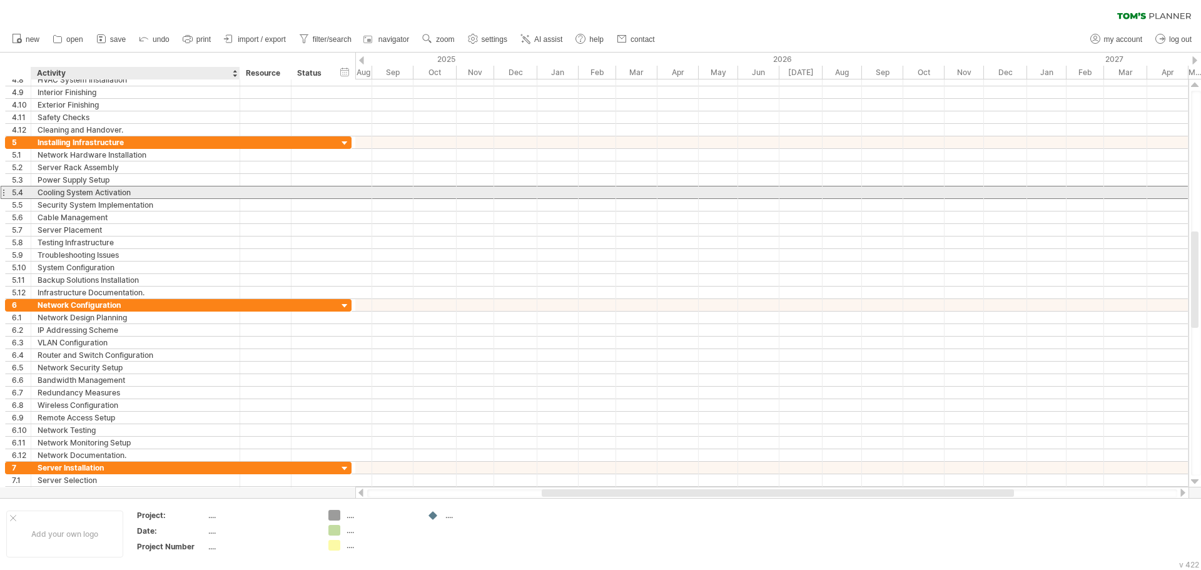
click at [155, 196] on div "Cooling System Activation" at bounding box center [136, 192] width 196 height 12
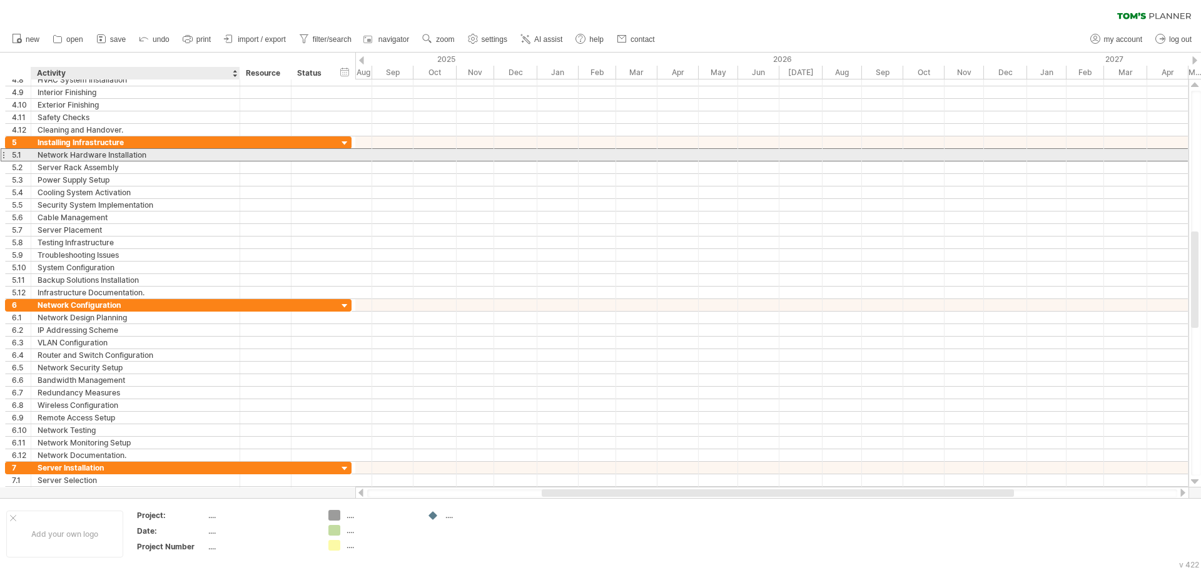
click at [123, 158] on div "Network Hardware Installation" at bounding box center [136, 155] width 196 height 12
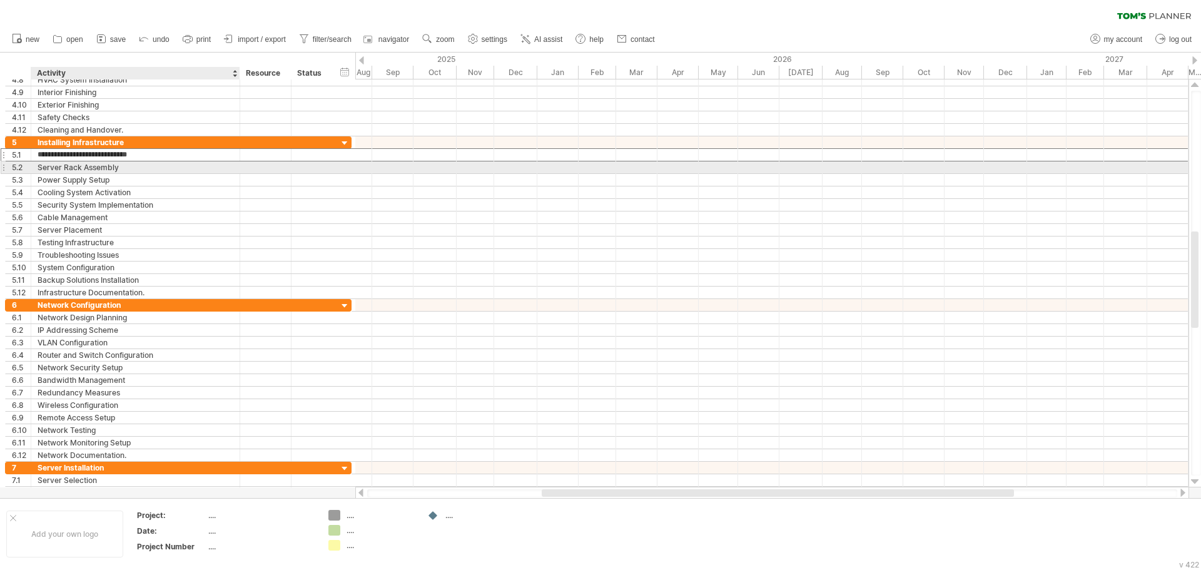
click at [108, 169] on div "Server Rack Assembly" at bounding box center [136, 167] width 196 height 12
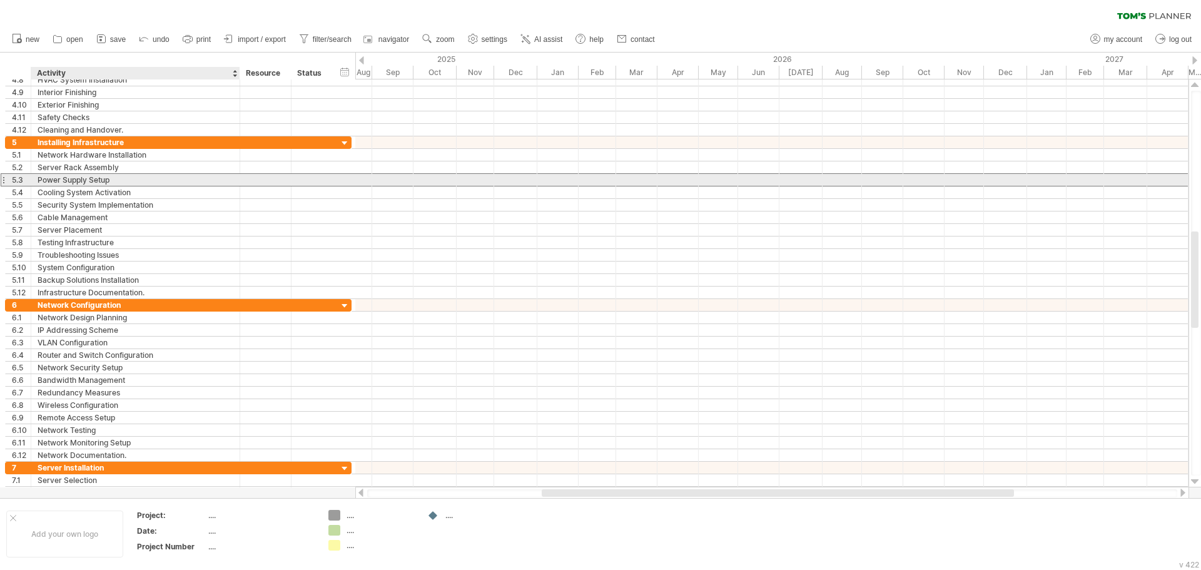
click at [99, 182] on div "Power Supply Setup" at bounding box center [136, 180] width 196 height 12
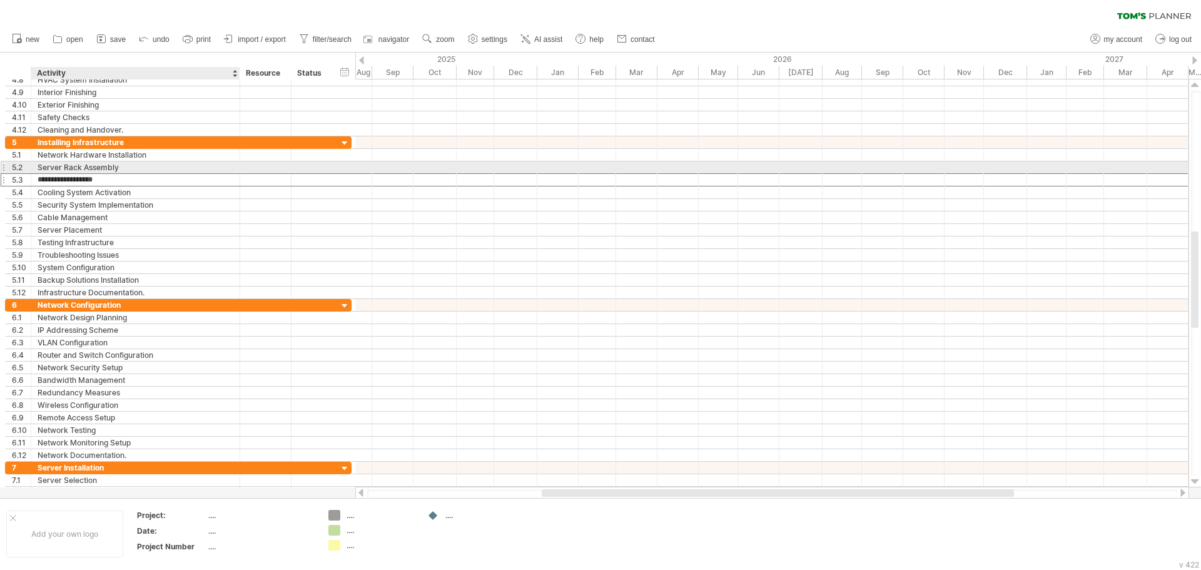
click at [93, 170] on div "Server Rack Assembly" at bounding box center [136, 167] width 196 height 12
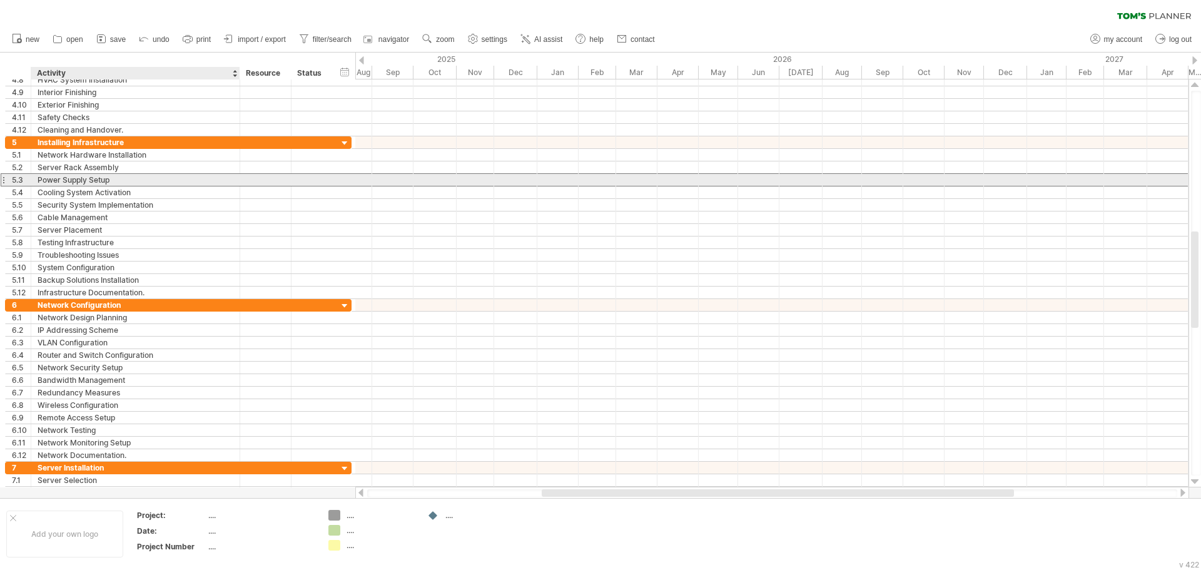
click at [91, 185] on div "Power Supply Setup" at bounding box center [136, 180] width 196 height 12
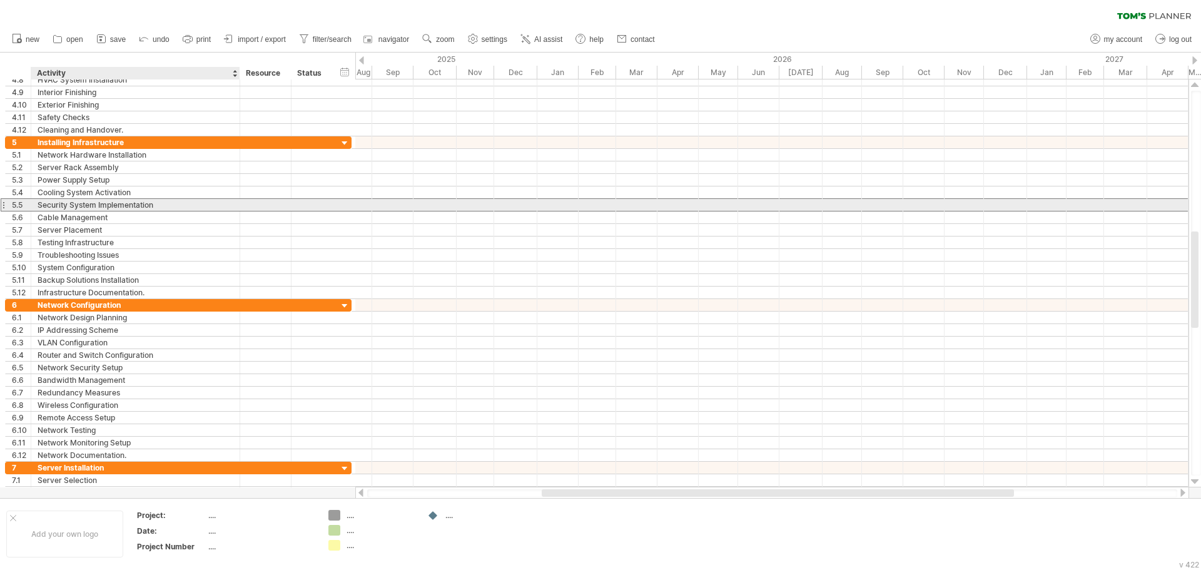
click at [90, 204] on div "Security System Implementation" at bounding box center [136, 205] width 196 height 12
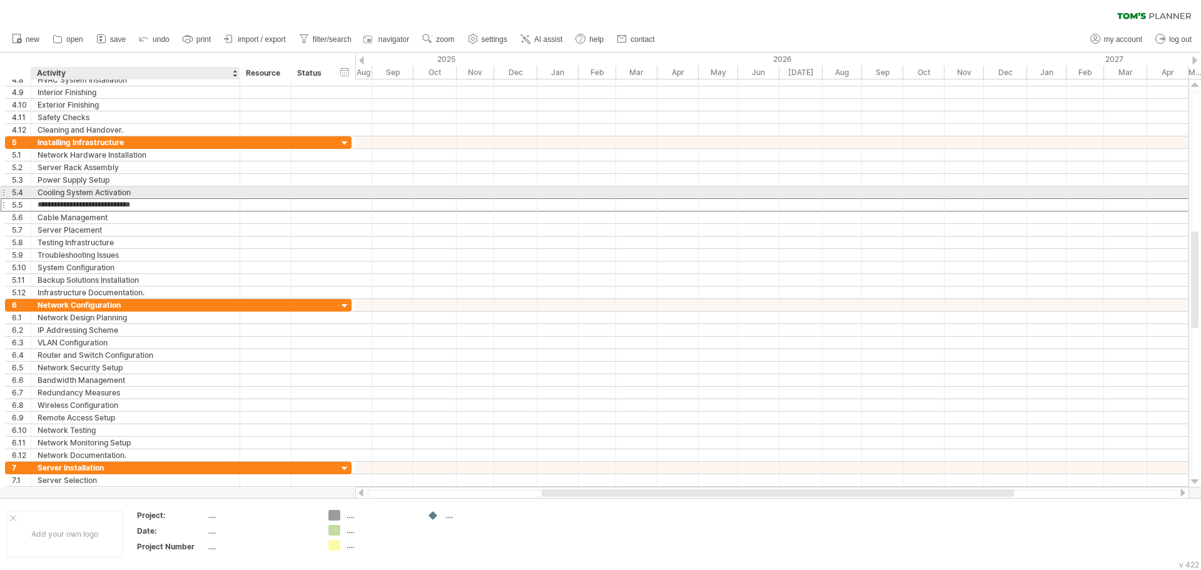
click at [91, 195] on div "Cooling System Activation" at bounding box center [136, 192] width 196 height 12
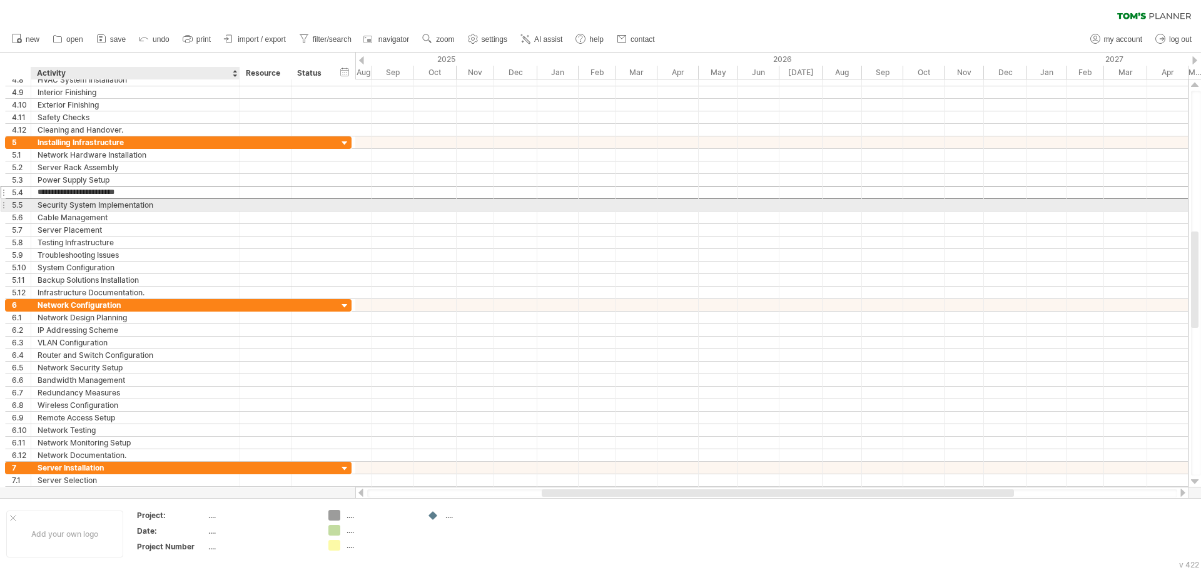
click at [90, 201] on div "Security System Implementation" at bounding box center [136, 205] width 196 height 12
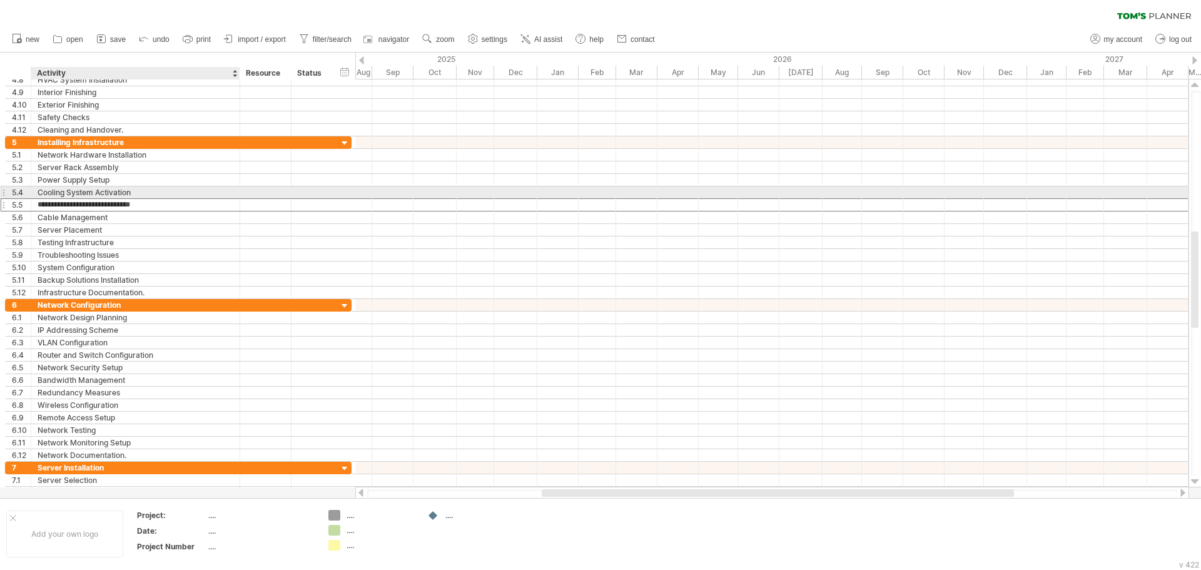
click at [94, 189] on div "Cooling System Activation" at bounding box center [136, 192] width 196 height 12
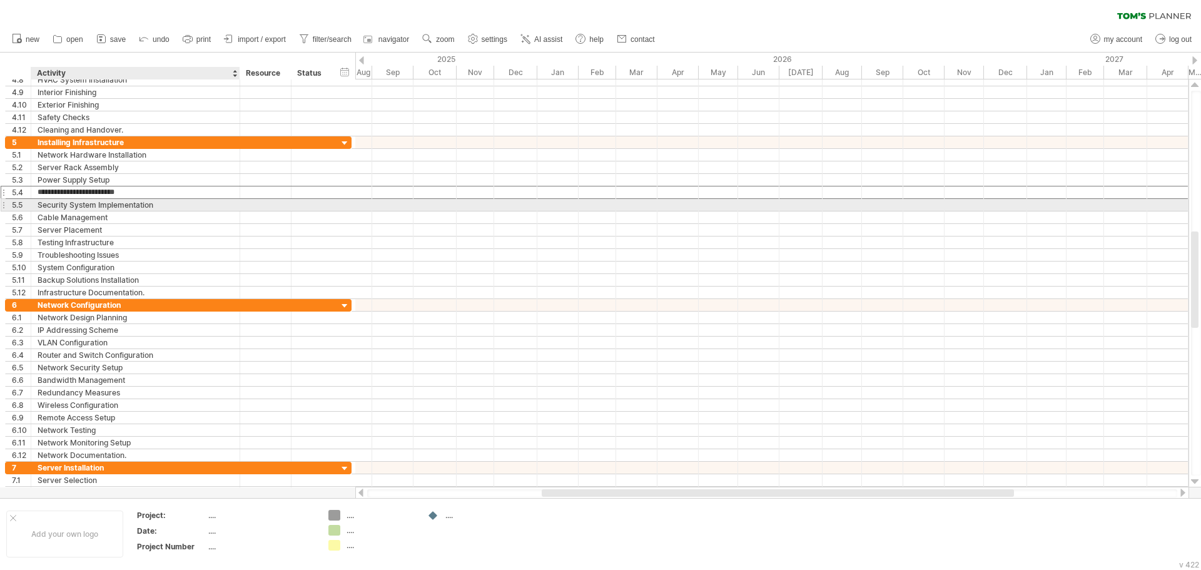
click at [93, 208] on div "Security System Implementation" at bounding box center [136, 205] width 196 height 12
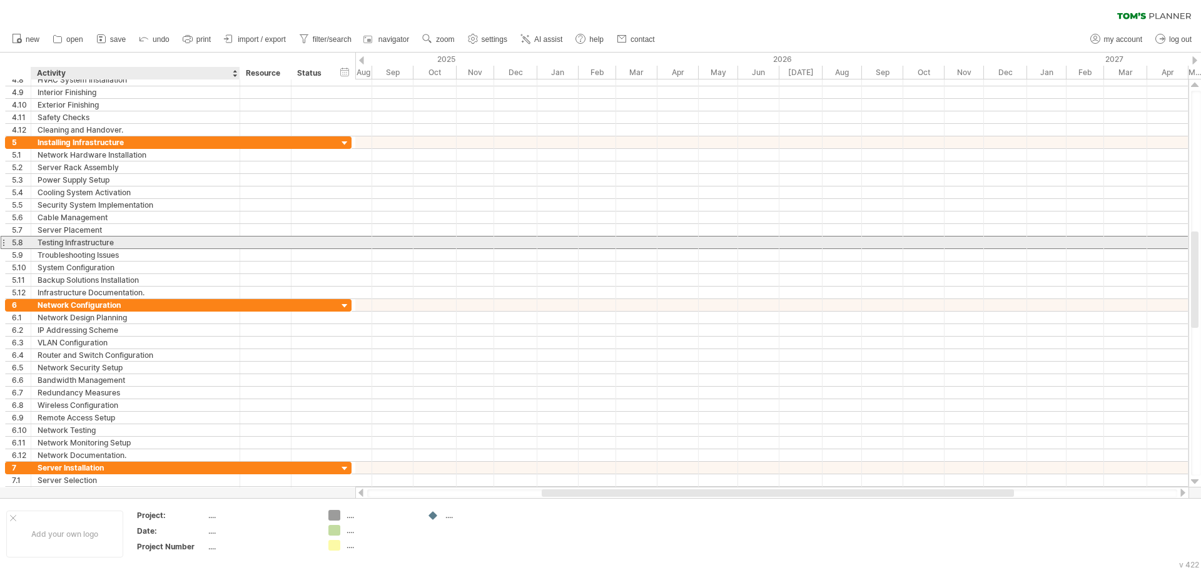
click at [96, 244] on div "Testing Infrastructure" at bounding box center [136, 242] width 196 height 12
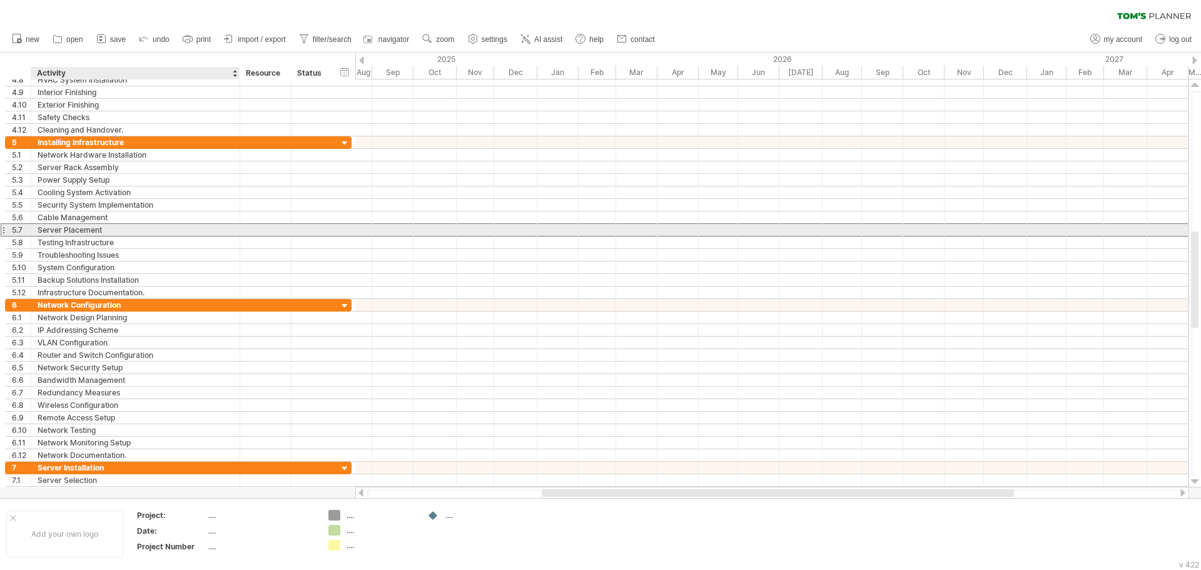
click at [97, 230] on div "Server Placement" at bounding box center [136, 230] width 196 height 12
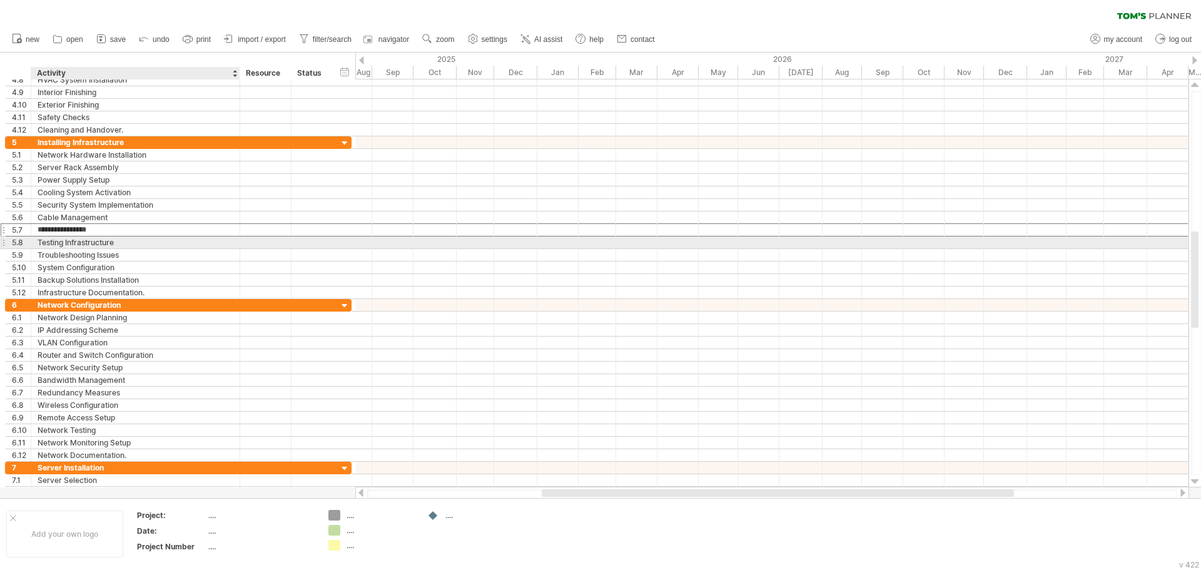
click at [92, 243] on div "Testing Infrastructure" at bounding box center [136, 242] width 196 height 12
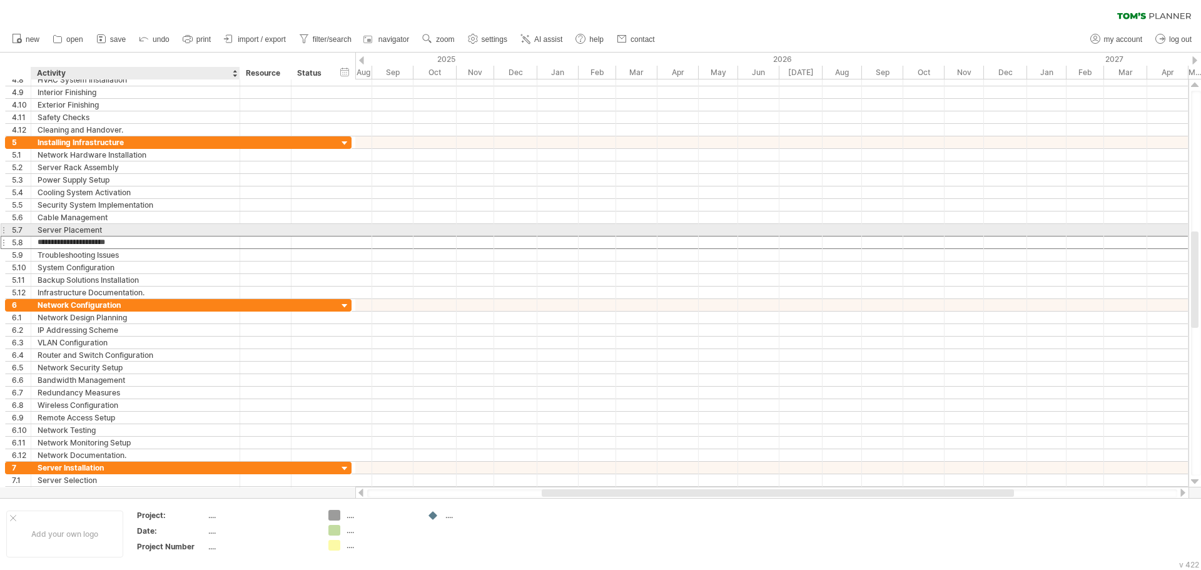
click at [94, 230] on div "Server Placement" at bounding box center [136, 230] width 196 height 12
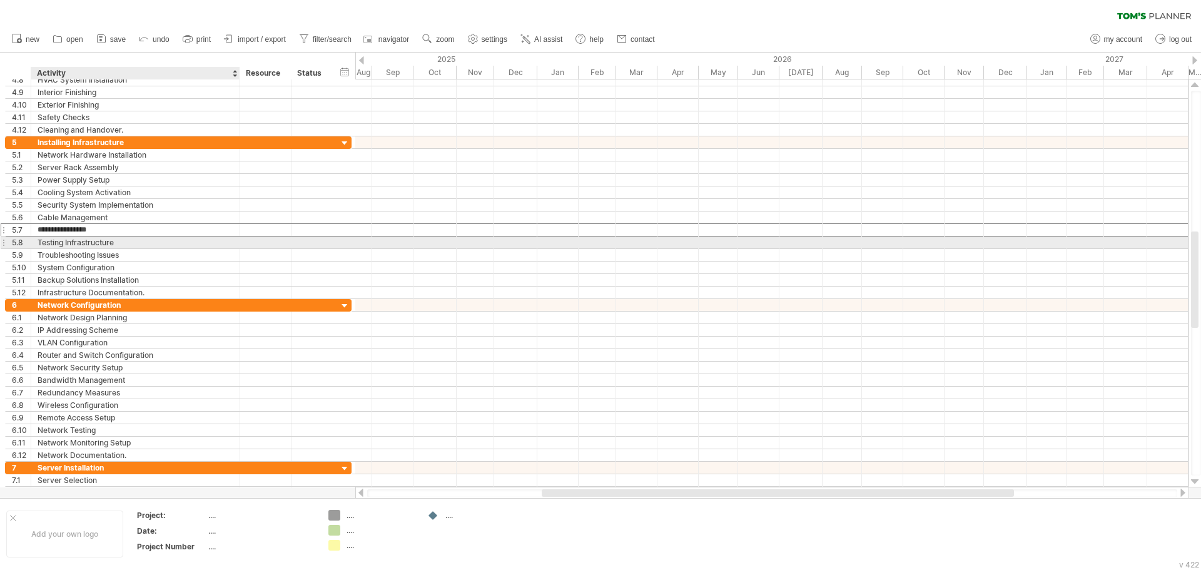
click at [91, 242] on div "Testing Infrastructure" at bounding box center [136, 242] width 196 height 12
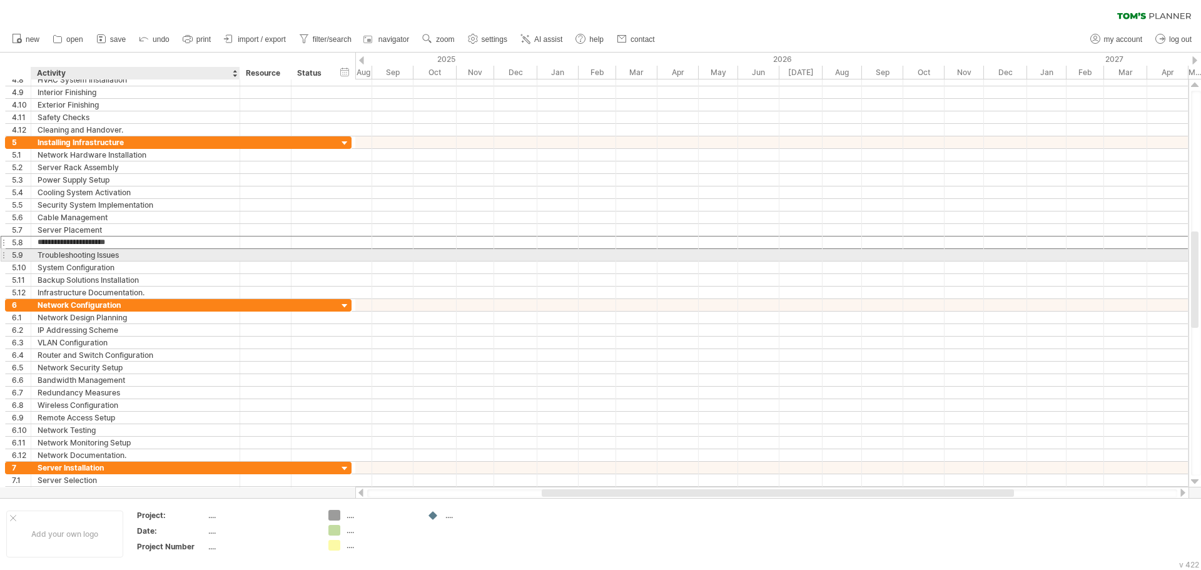
click at [84, 258] on div "Troubleshooting Issues" at bounding box center [136, 255] width 196 height 12
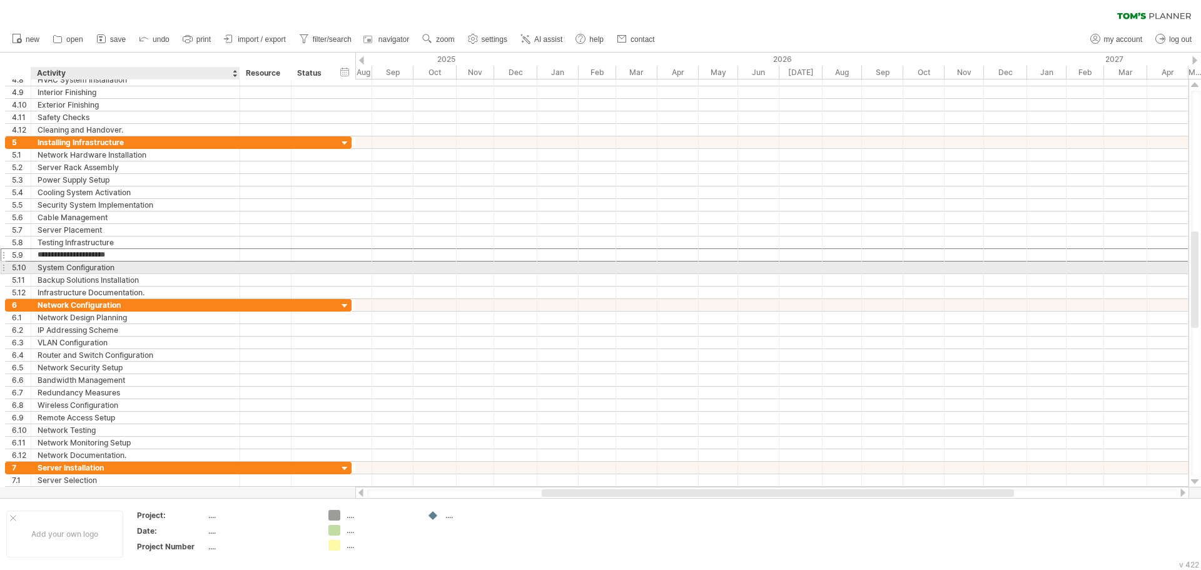
click at [81, 269] on div "System Configuration" at bounding box center [136, 267] width 196 height 12
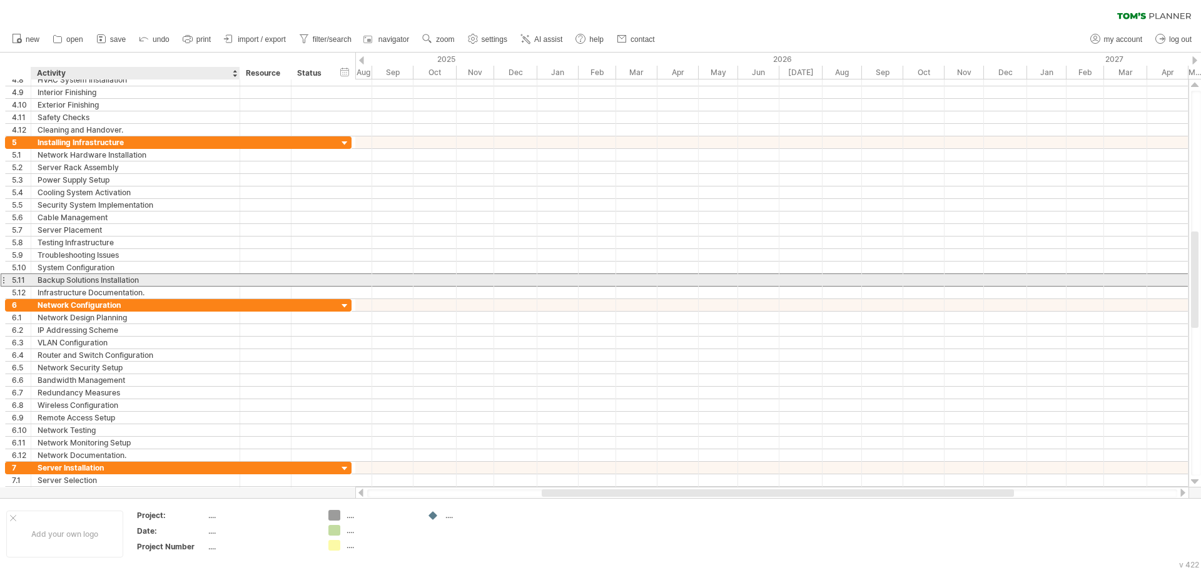
click at [77, 279] on div "Backup Solutions Installation" at bounding box center [136, 280] width 196 height 12
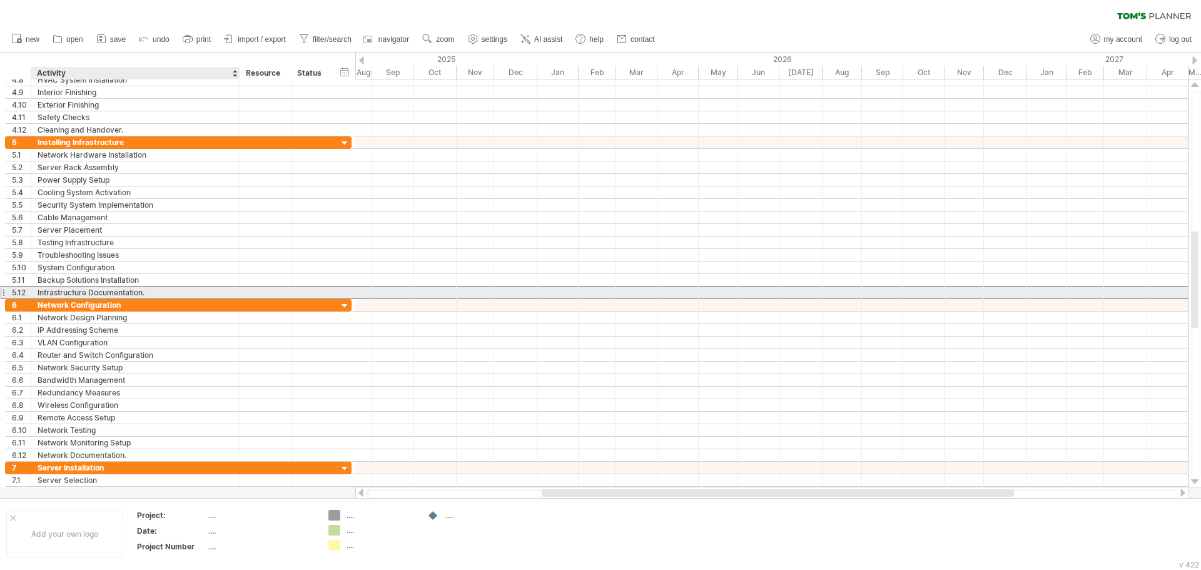
click at [76, 289] on div "Infrastructure Documentation." at bounding box center [136, 292] width 196 height 12
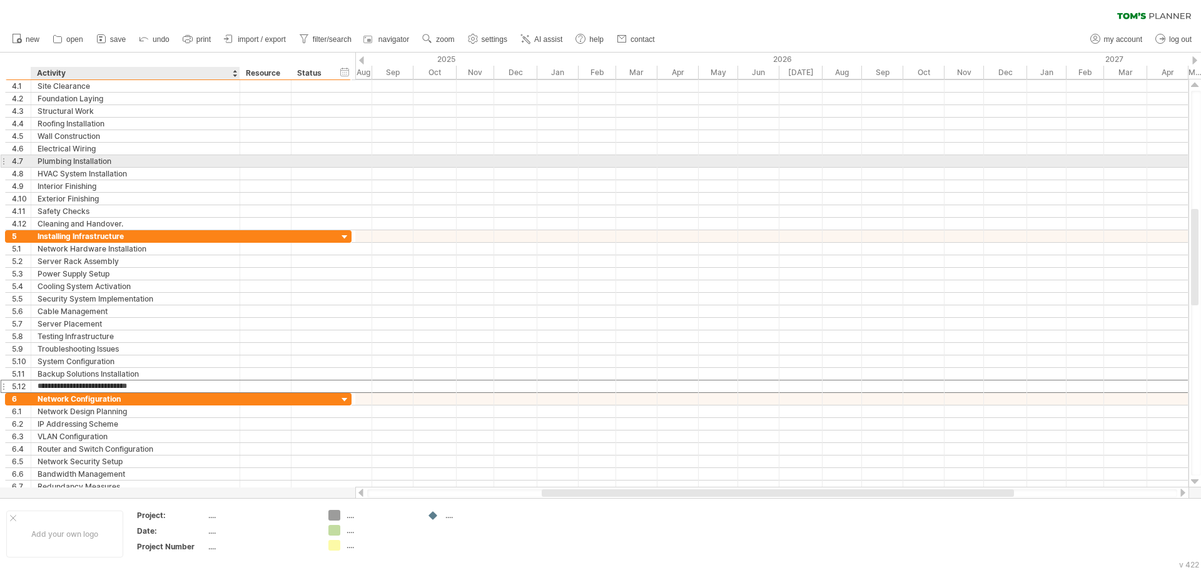
click at [104, 156] on div "Plumbing Installation" at bounding box center [136, 161] width 196 height 12
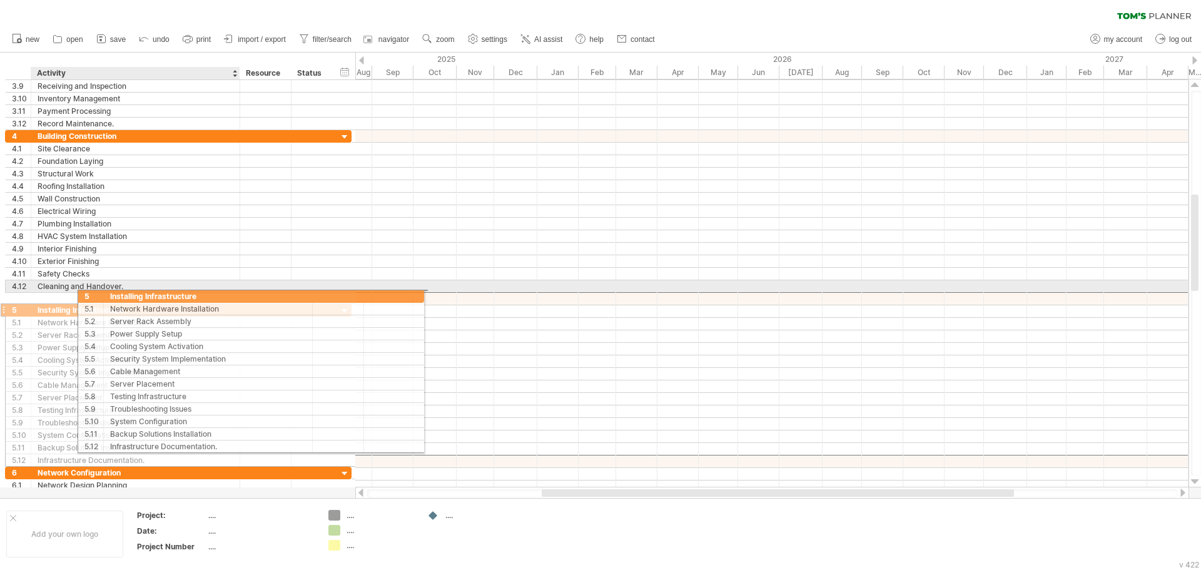
drag, startPoint x: 39, startPoint y: 303, endPoint x: 118, endPoint y: 294, distance: 80.0
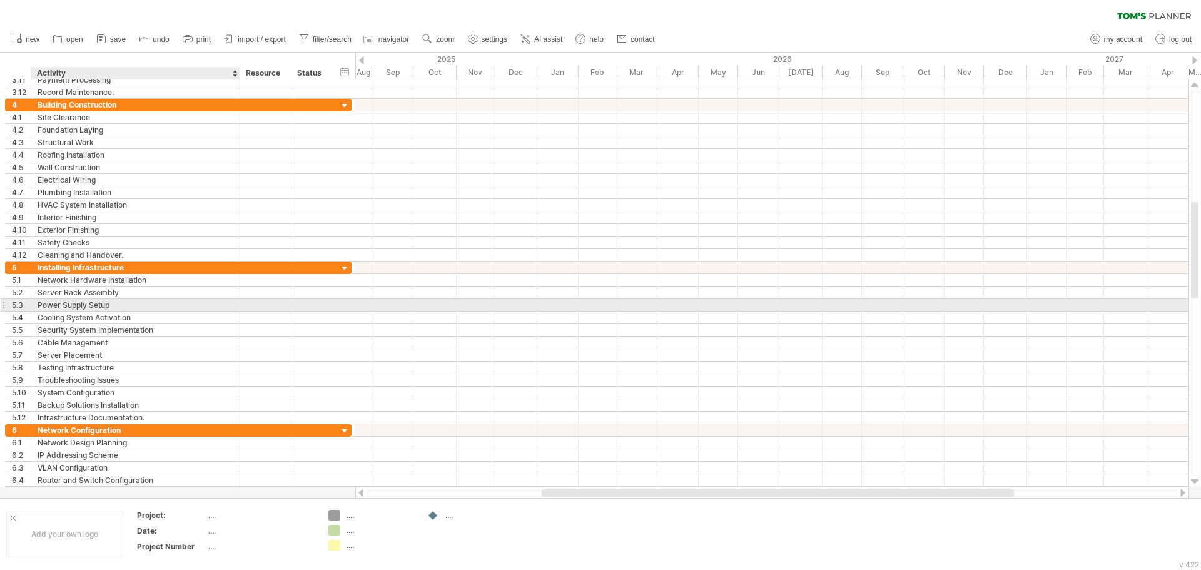
click at [76, 301] on div "Power Supply Setup" at bounding box center [136, 305] width 196 height 12
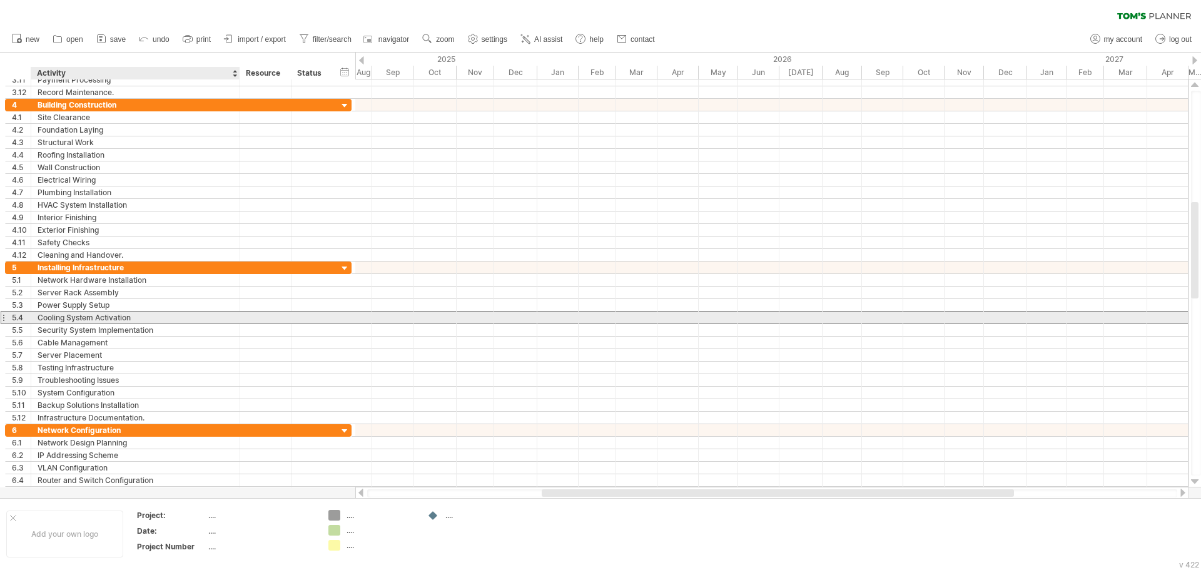
click at [83, 320] on div "Cooling System Activation" at bounding box center [136, 317] width 196 height 12
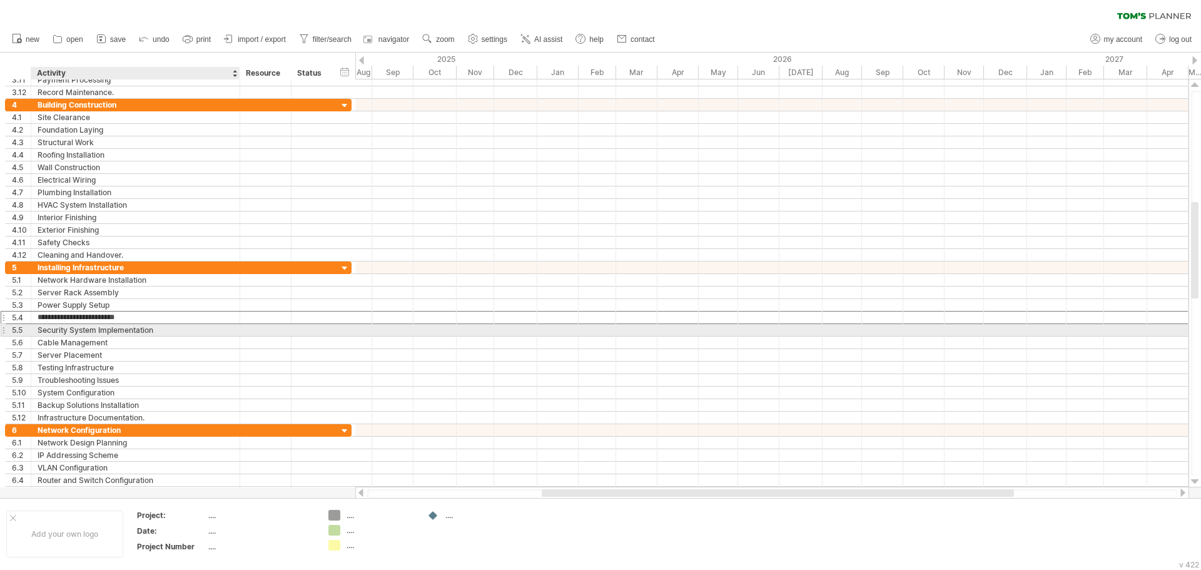
click at [96, 328] on div "Security System Implementation" at bounding box center [136, 330] width 196 height 12
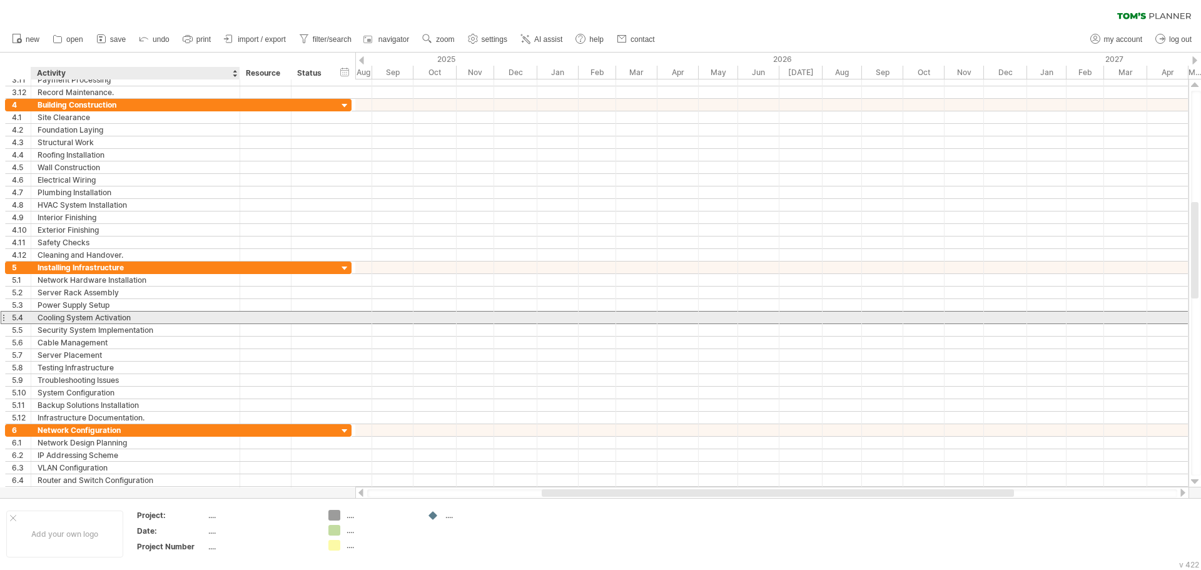
click at [98, 314] on div "Cooling System Activation" at bounding box center [136, 317] width 196 height 12
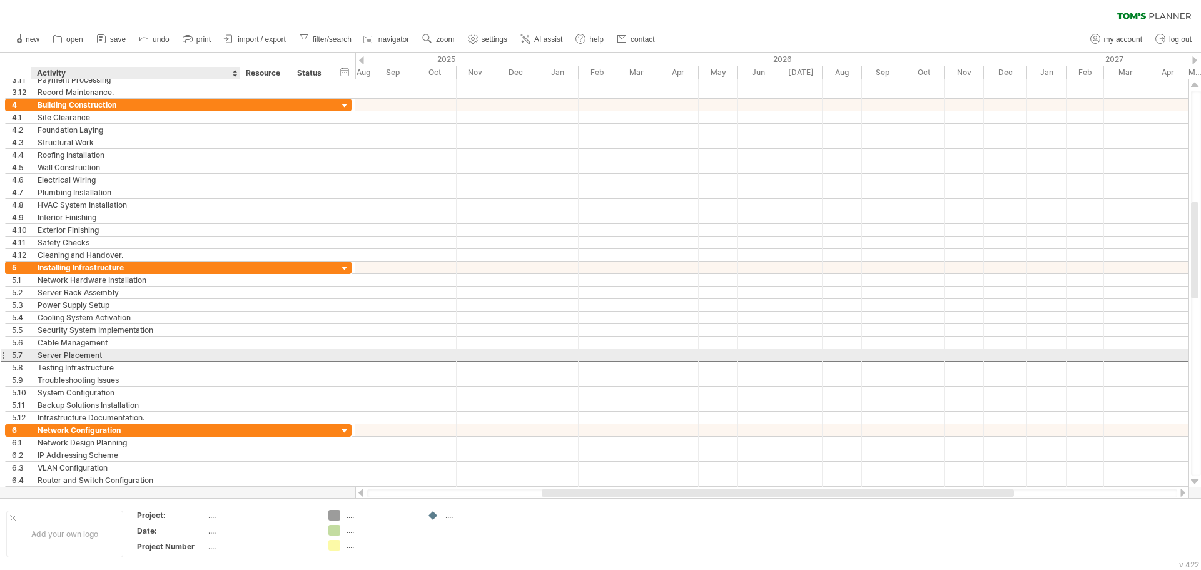
click at [98, 355] on div "Server Placement" at bounding box center [136, 355] width 196 height 12
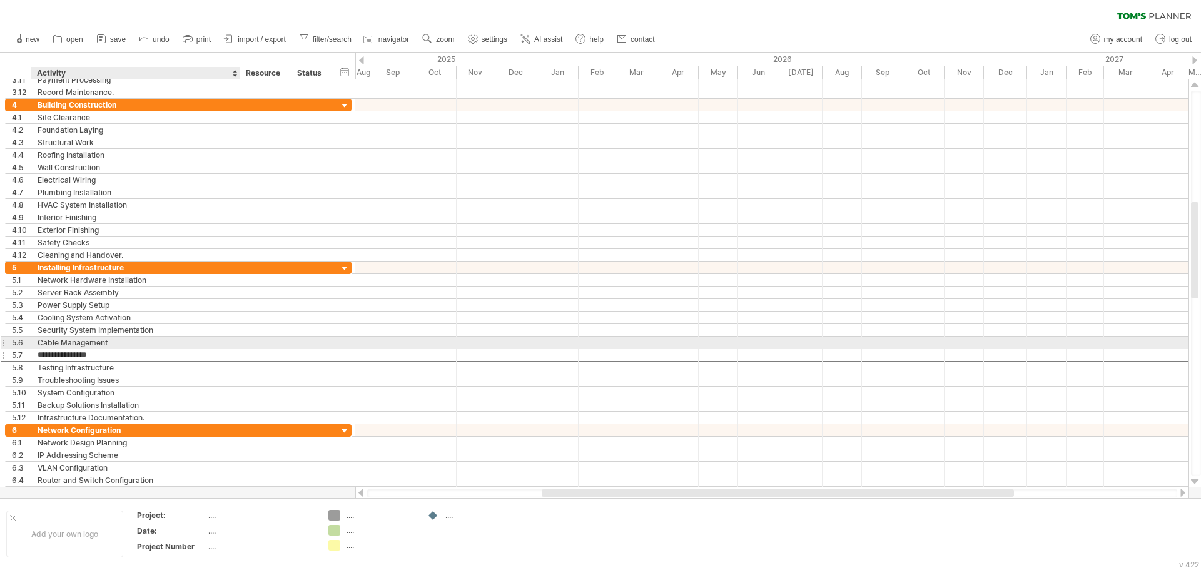
click at [98, 343] on div "Cable Management" at bounding box center [136, 342] width 196 height 12
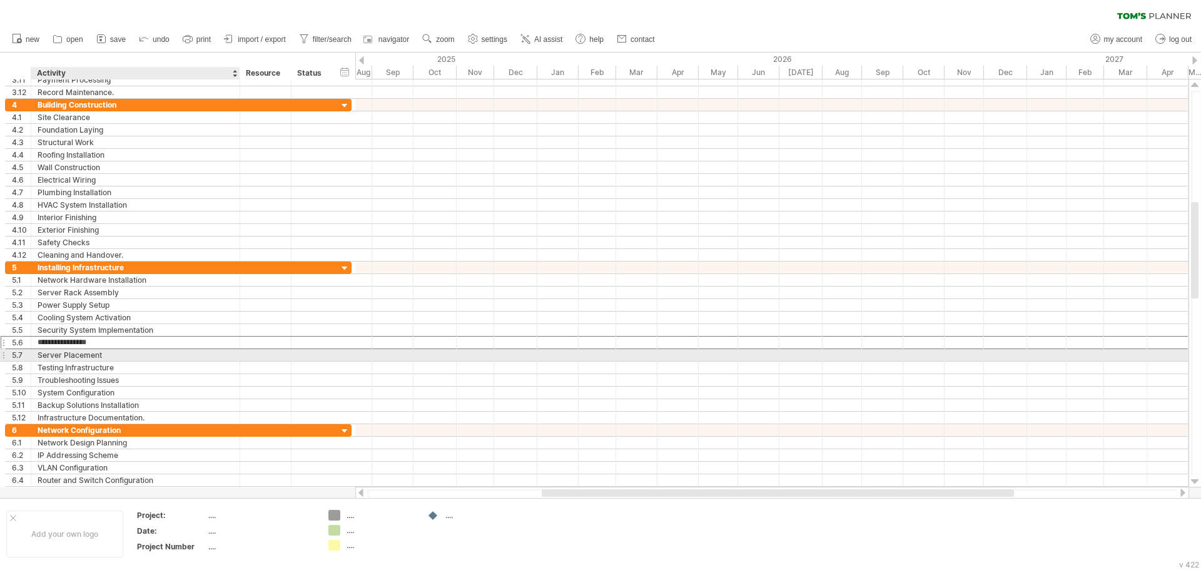
click at [80, 357] on div "Server Placement" at bounding box center [136, 355] width 196 height 12
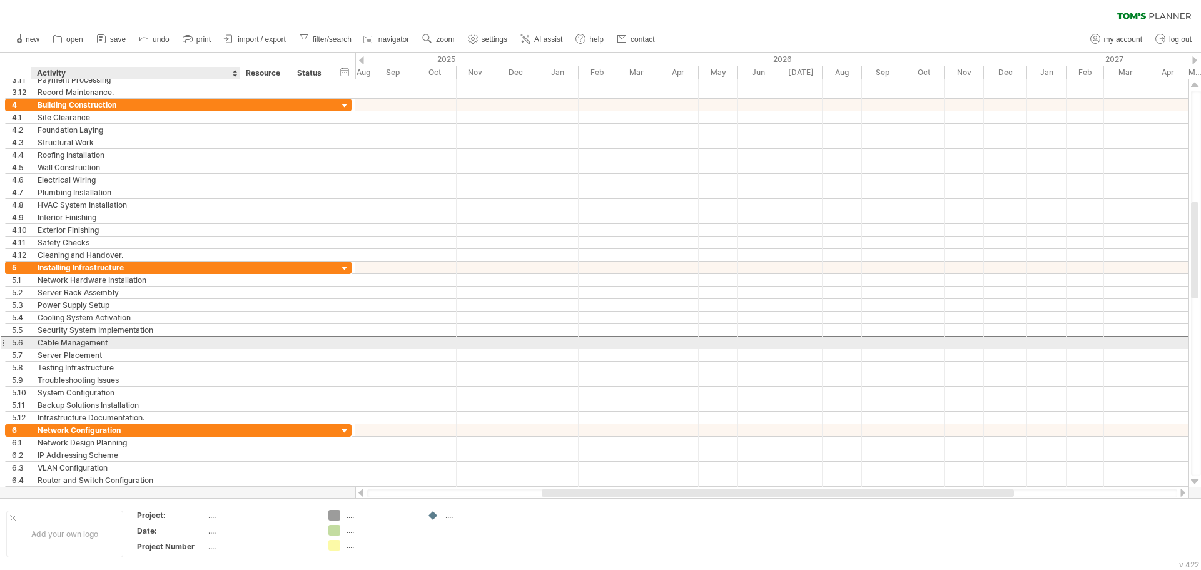
click at [85, 345] on div "Cable Management" at bounding box center [136, 342] width 196 height 12
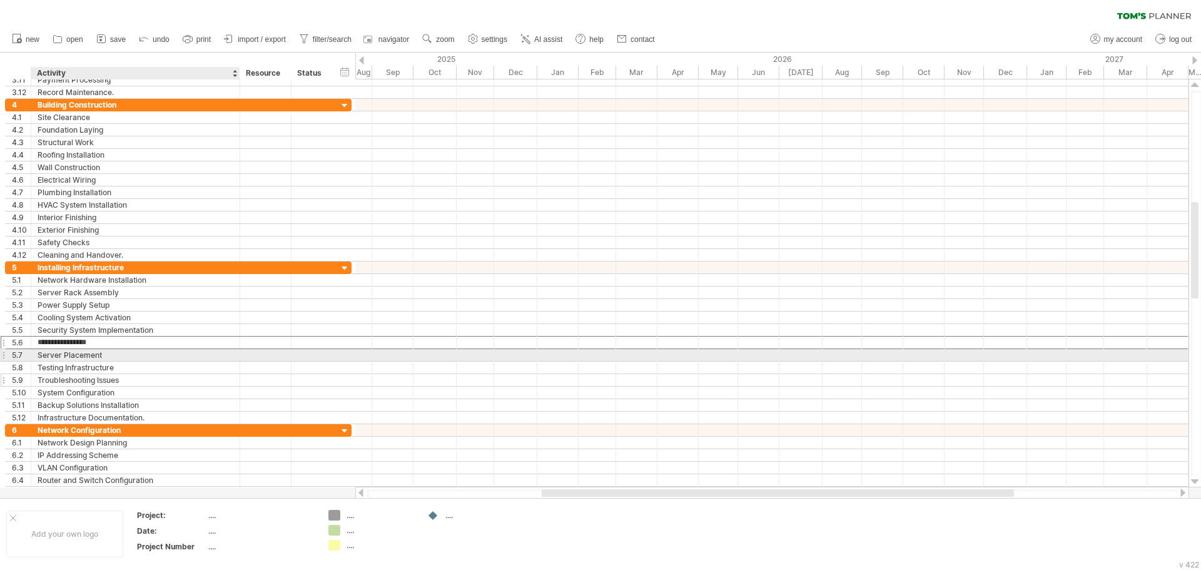
drag, startPoint x: 81, startPoint y: 353, endPoint x: 82, endPoint y: 377, distance: 24.4
click at [81, 355] on div "Server Placement" at bounding box center [136, 355] width 196 height 12
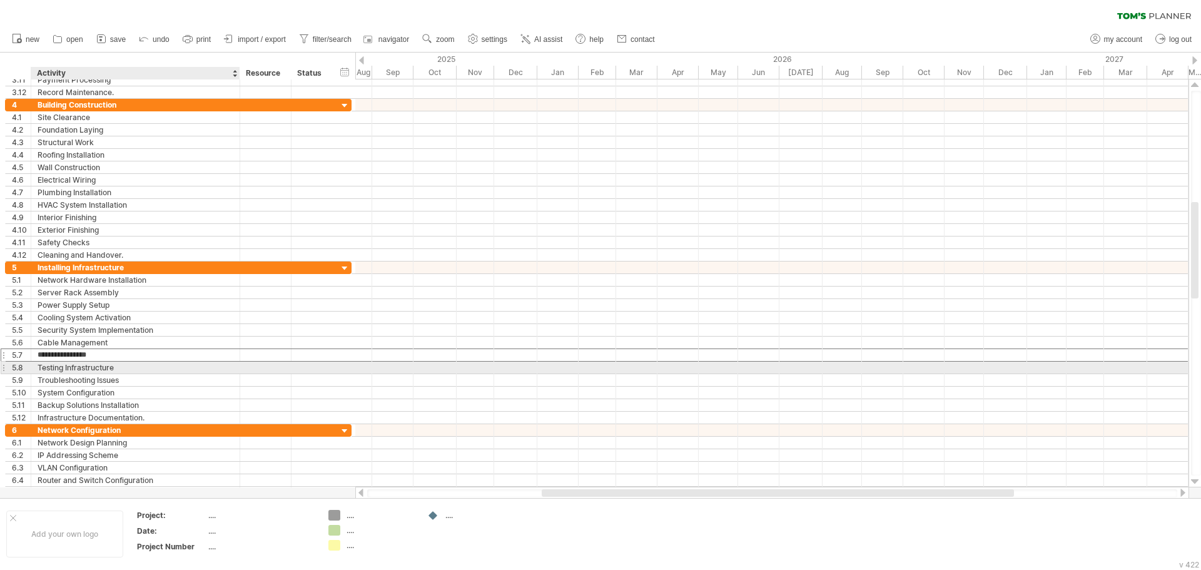
click at [92, 362] on div "Testing Infrastructure" at bounding box center [136, 368] width 196 height 12
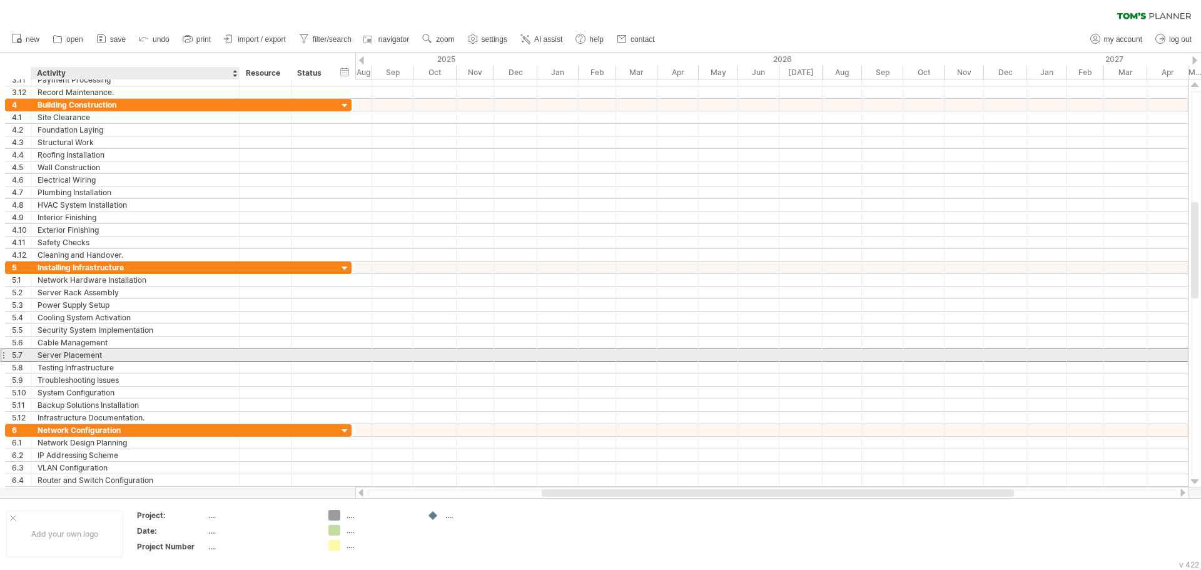
click at [93, 353] on div "Server Placement" at bounding box center [136, 355] width 196 height 12
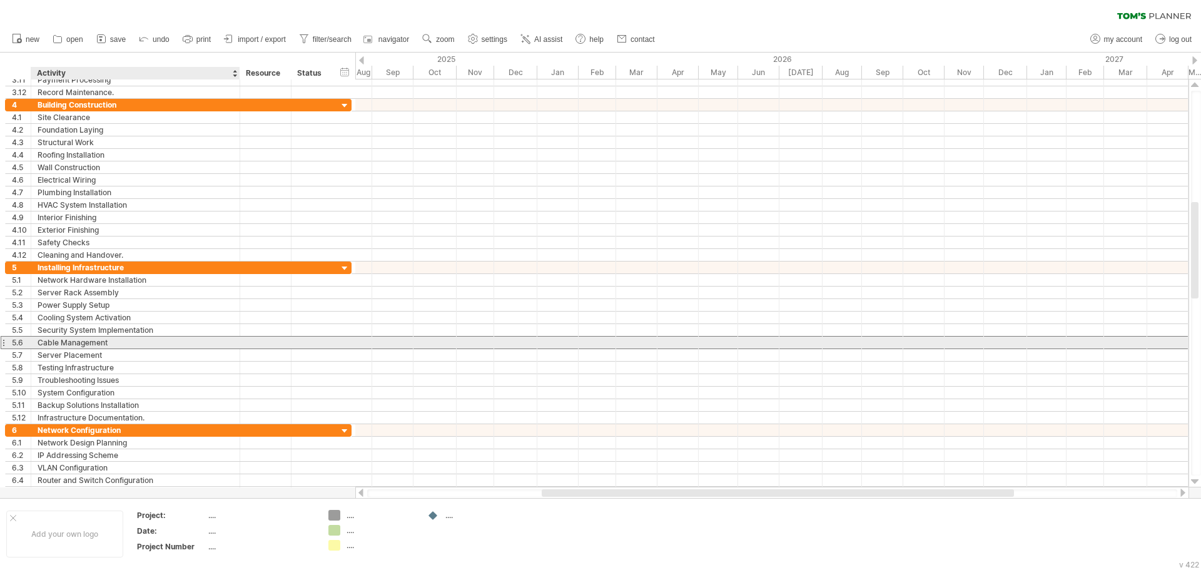
click at [96, 339] on div "Cable Management" at bounding box center [136, 342] width 196 height 12
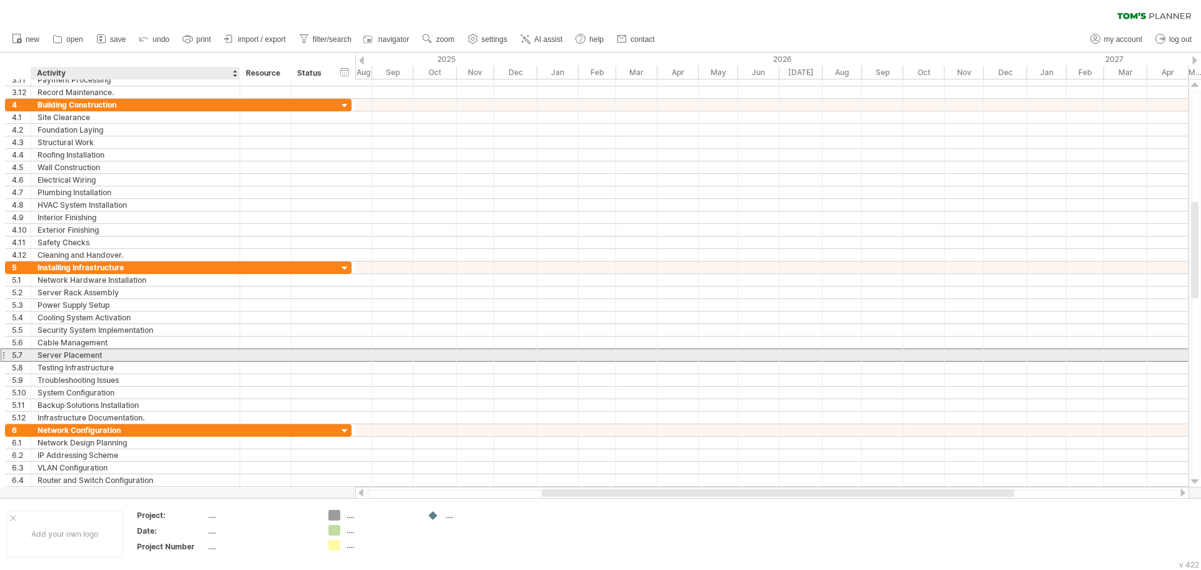
click at [88, 354] on div "Server Placement" at bounding box center [136, 355] width 196 height 12
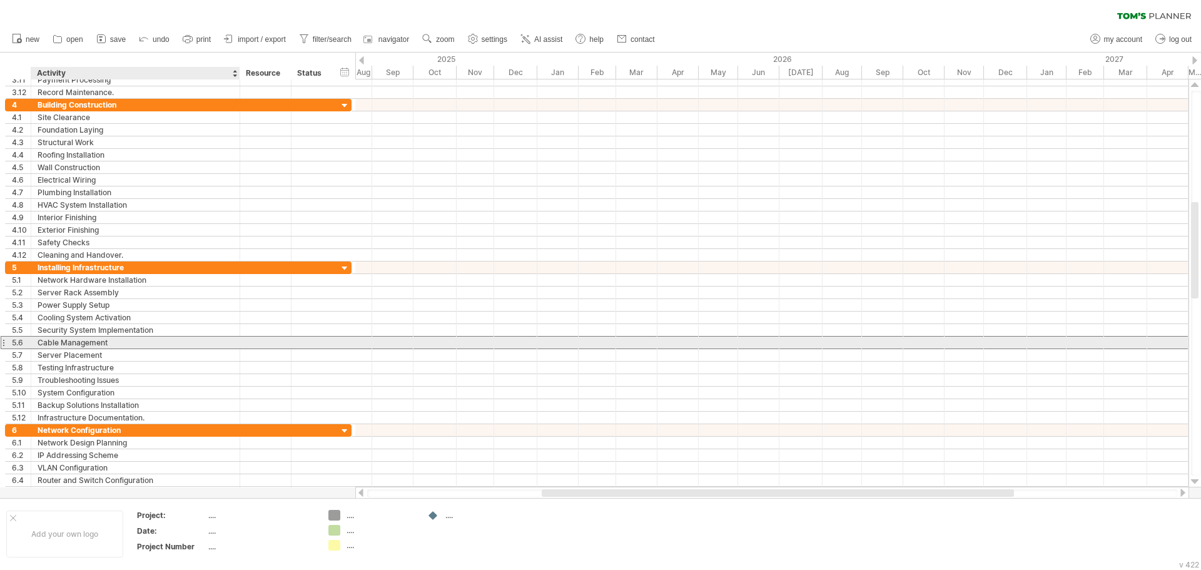
click at [92, 345] on div "Cable Management" at bounding box center [136, 342] width 196 height 12
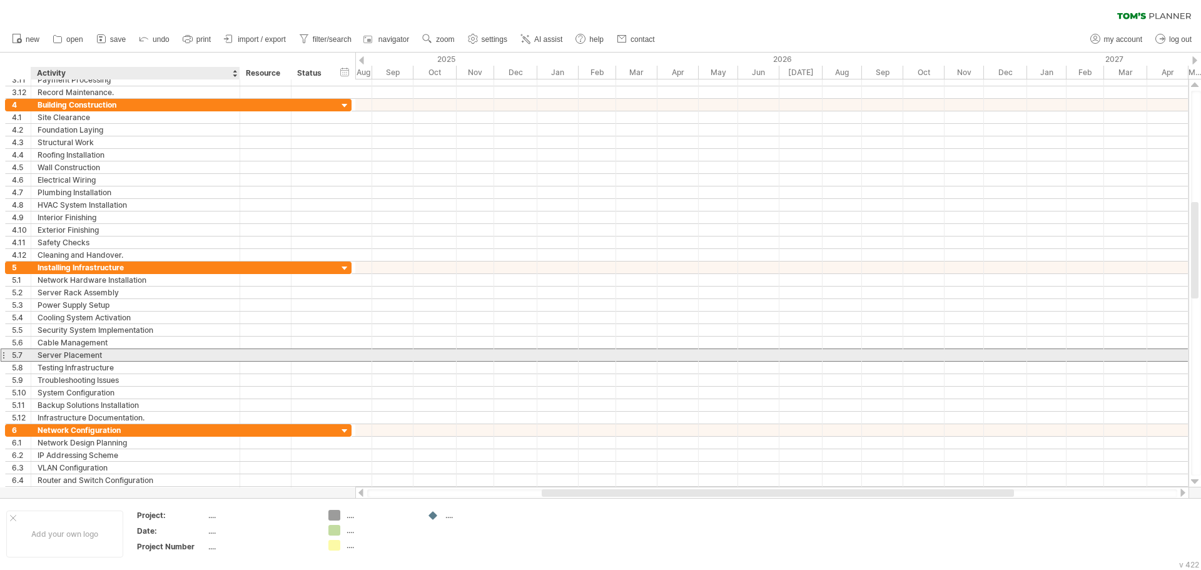
click at [64, 358] on div "Server Placement" at bounding box center [136, 355] width 196 height 12
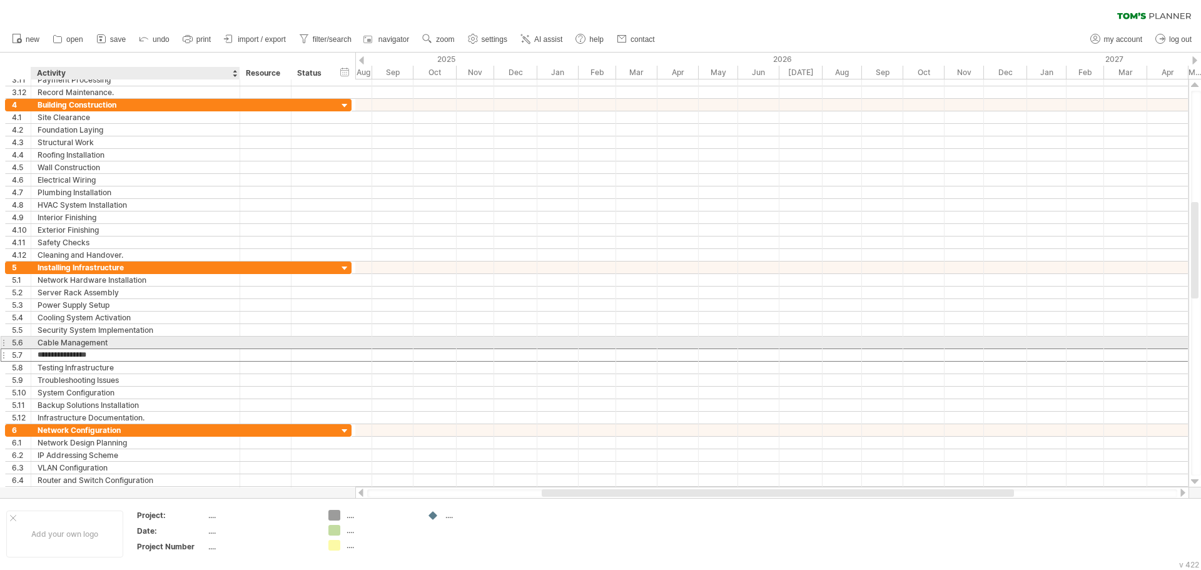
click at [65, 346] on div "Cable Management" at bounding box center [136, 342] width 196 height 12
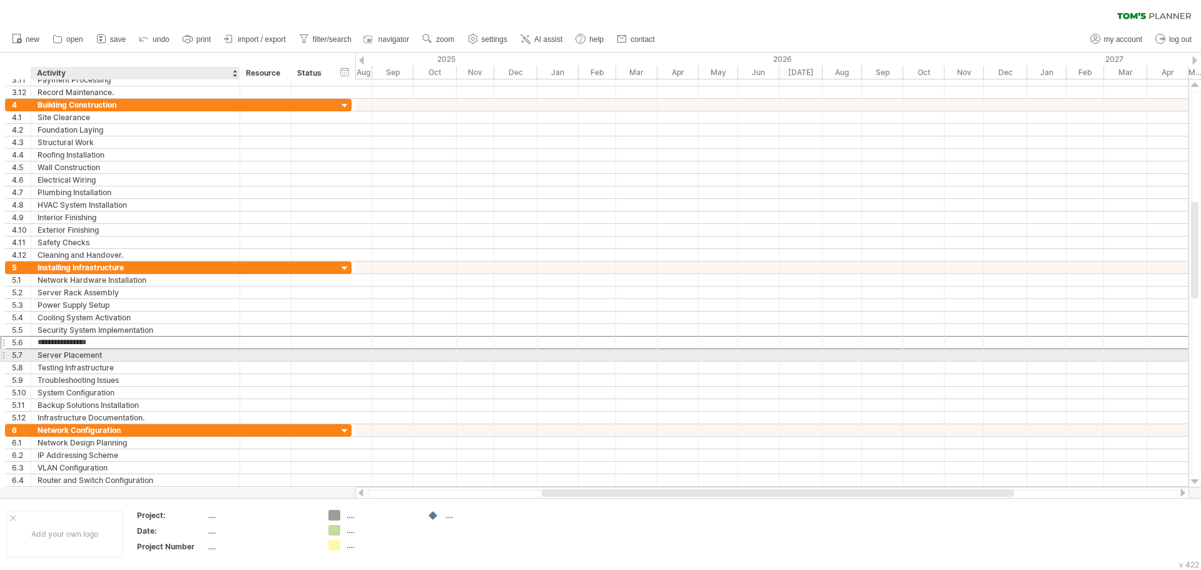
click at [64, 350] on div "Server Placement" at bounding box center [136, 355] width 196 height 12
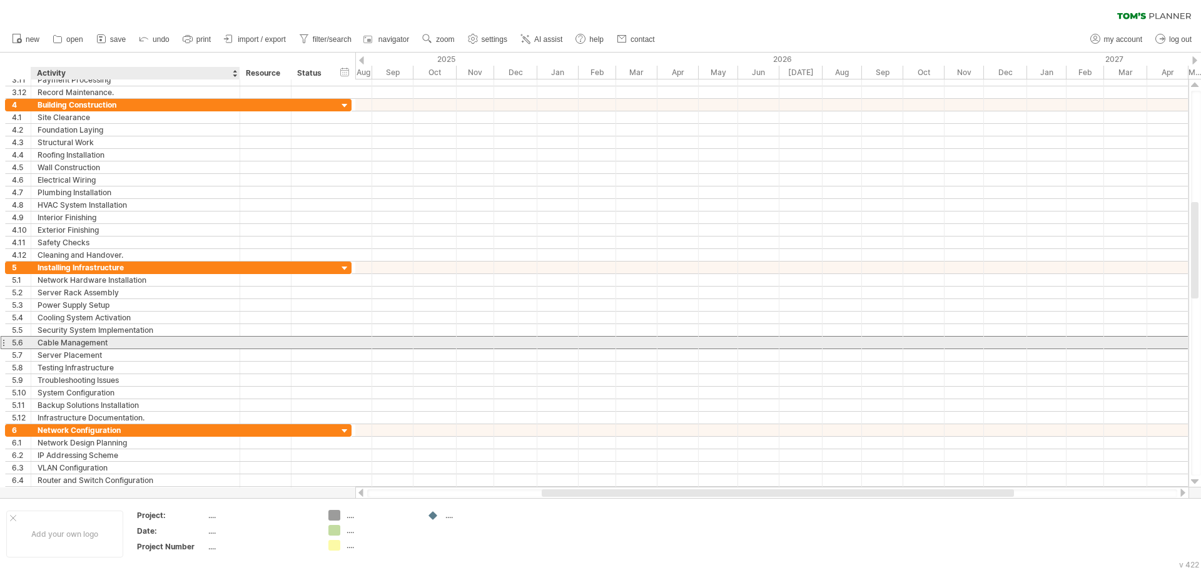
click at [67, 346] on div "Cable Management" at bounding box center [136, 342] width 196 height 12
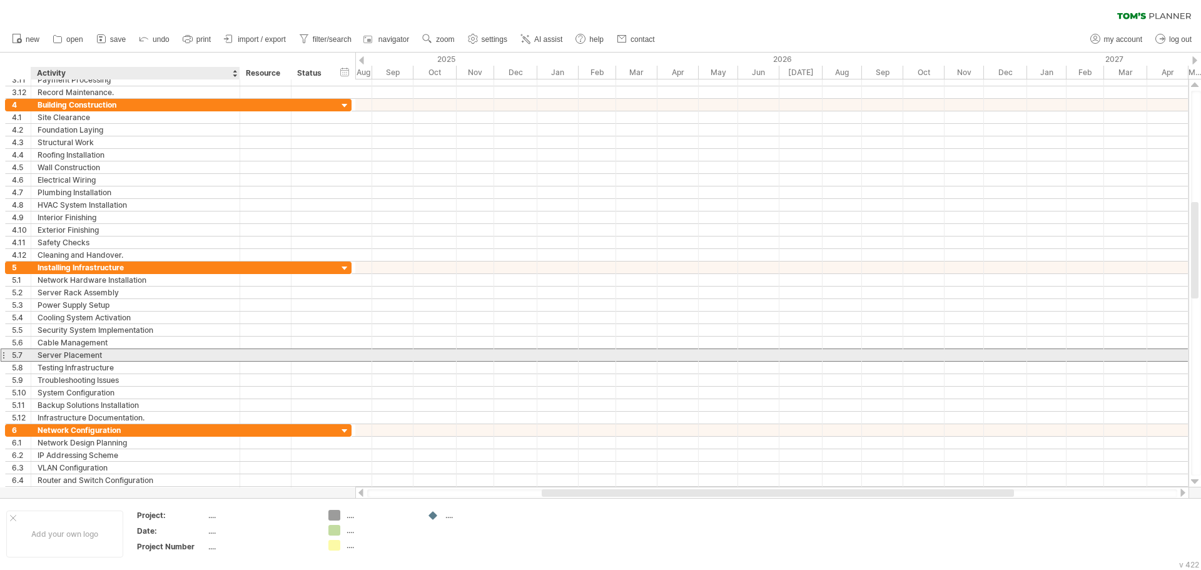
click at [86, 353] on div "Server Placement" at bounding box center [136, 355] width 196 height 12
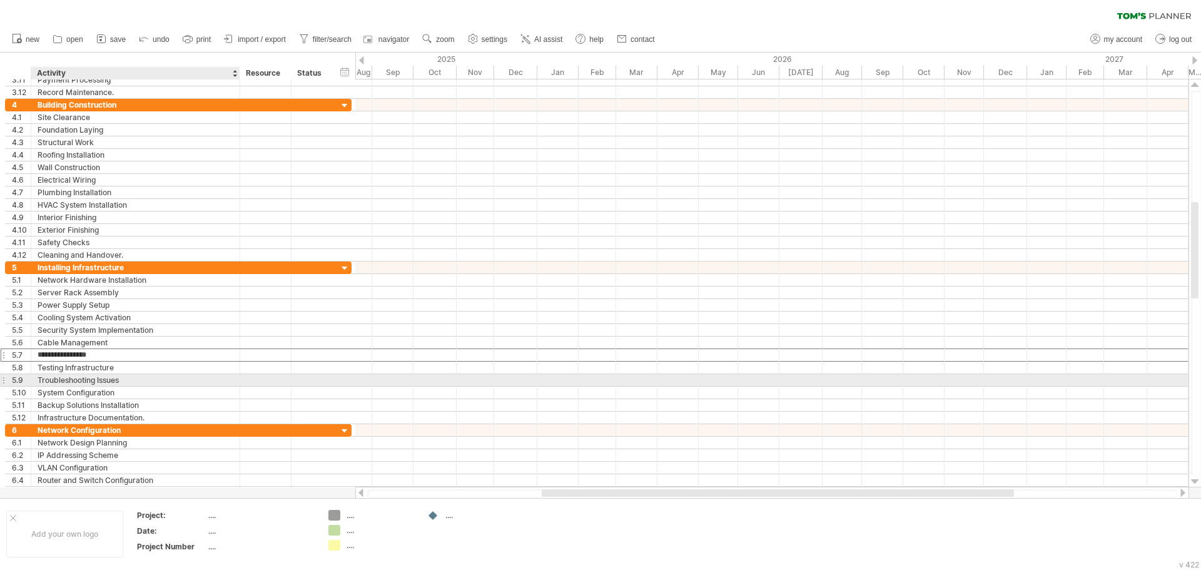
click at [74, 378] on div "Troubleshooting Issues" at bounding box center [136, 380] width 196 height 12
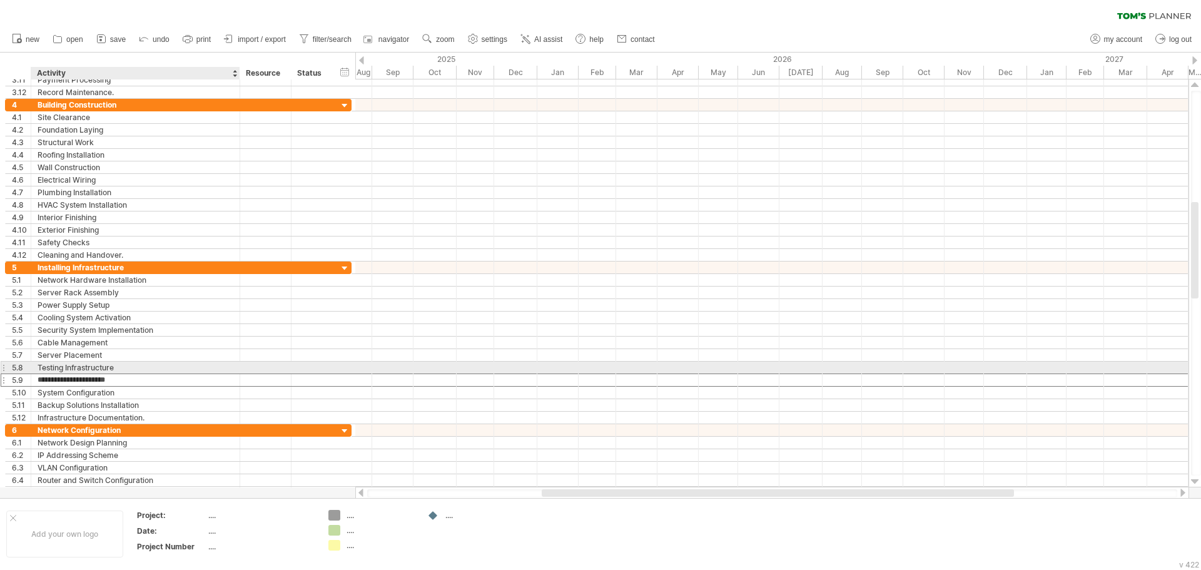
click at [68, 368] on div "Testing Infrastructure" at bounding box center [136, 368] width 196 height 12
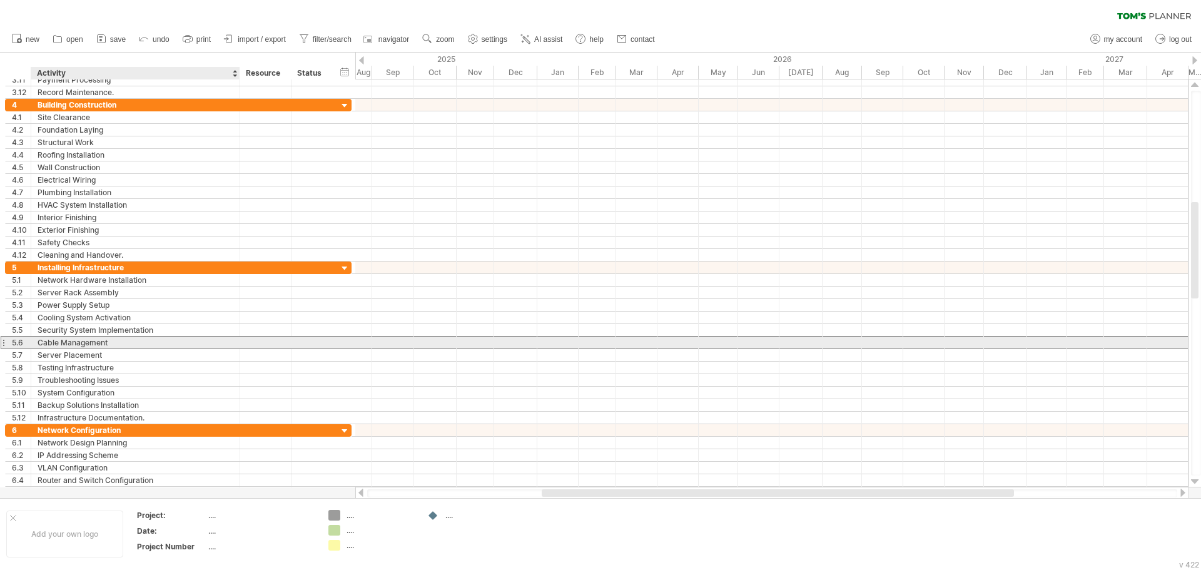
click at [79, 346] on div "Cable Management" at bounding box center [136, 342] width 196 height 12
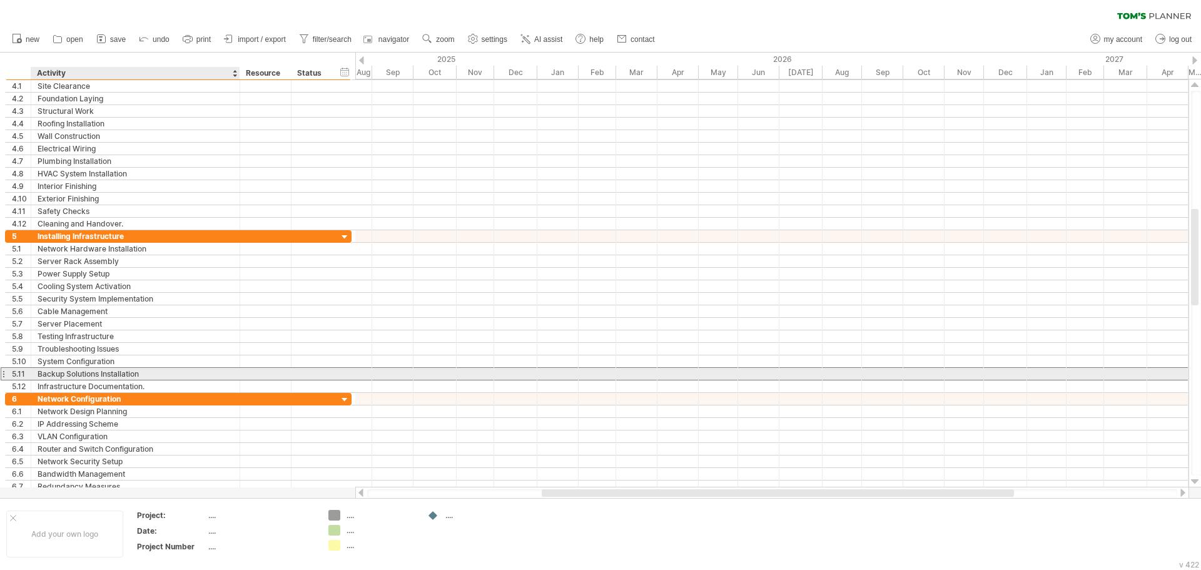
click at [68, 375] on div "Backup Solutions Installation" at bounding box center [136, 374] width 196 height 12
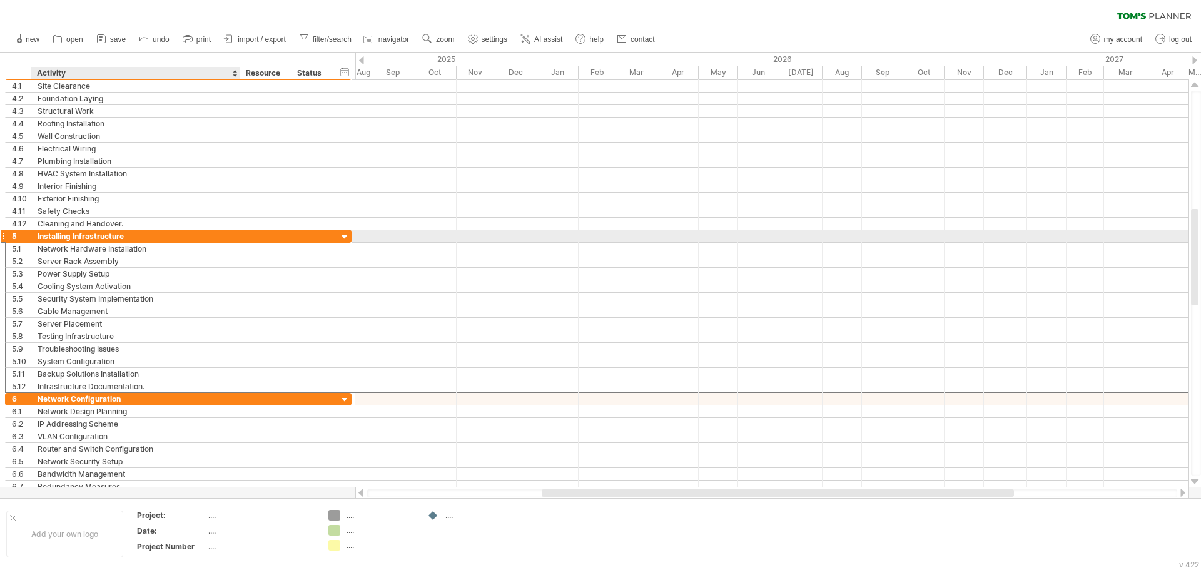
click at [62, 241] on div "Installing Infrastructure" at bounding box center [136, 236] width 196 height 12
drag, startPoint x: 147, startPoint y: 234, endPoint x: 35, endPoint y: 236, distance: 112.0
click at [35, 236] on div "**********" at bounding box center [135, 236] width 209 height 12
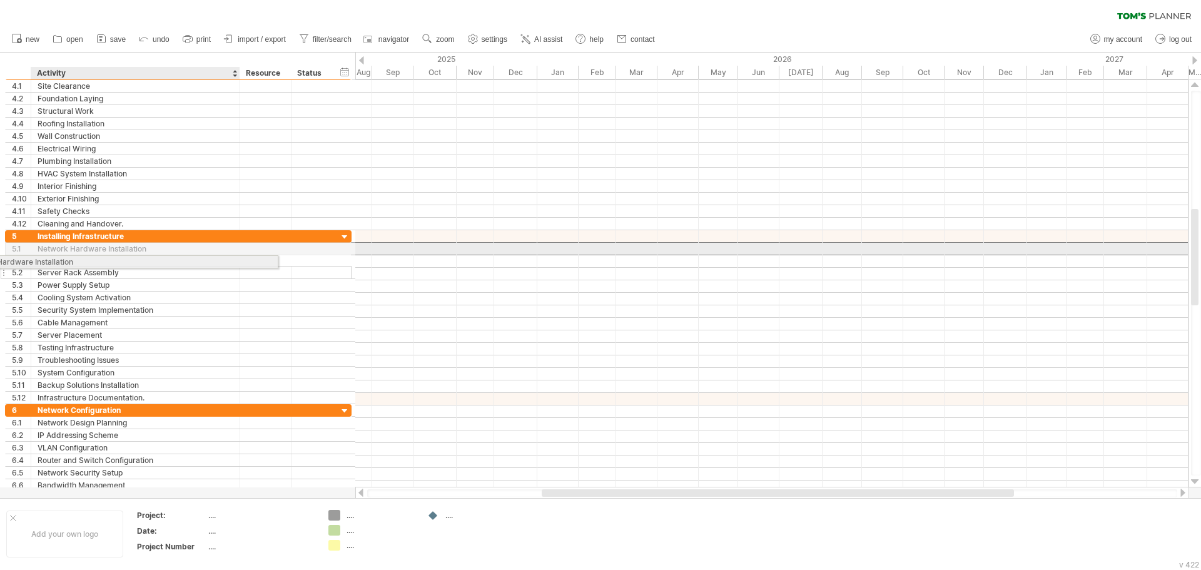
drag, startPoint x: 163, startPoint y: 243, endPoint x: 47, endPoint y: 256, distance: 117.0
click at [44, 256] on div "**********" at bounding box center [178, 317] width 346 height 174
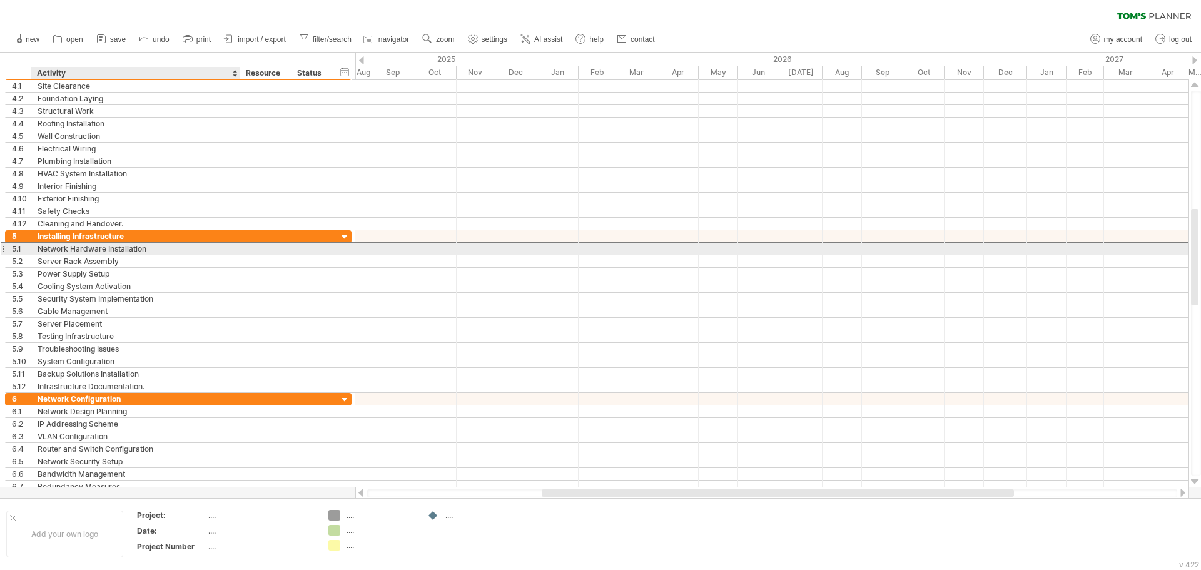
click at [54, 250] on div "Network Hardware Installation" at bounding box center [136, 249] width 196 height 12
click at [54, 250] on input "**********" at bounding box center [136, 249] width 196 height 12
click at [108, 247] on input "**********" at bounding box center [136, 249] width 196 height 12
drag, startPoint x: 158, startPoint y: 250, endPoint x: 46, endPoint y: 251, distance: 112.0
click at [36, 253] on div "**********" at bounding box center [135, 249] width 209 height 12
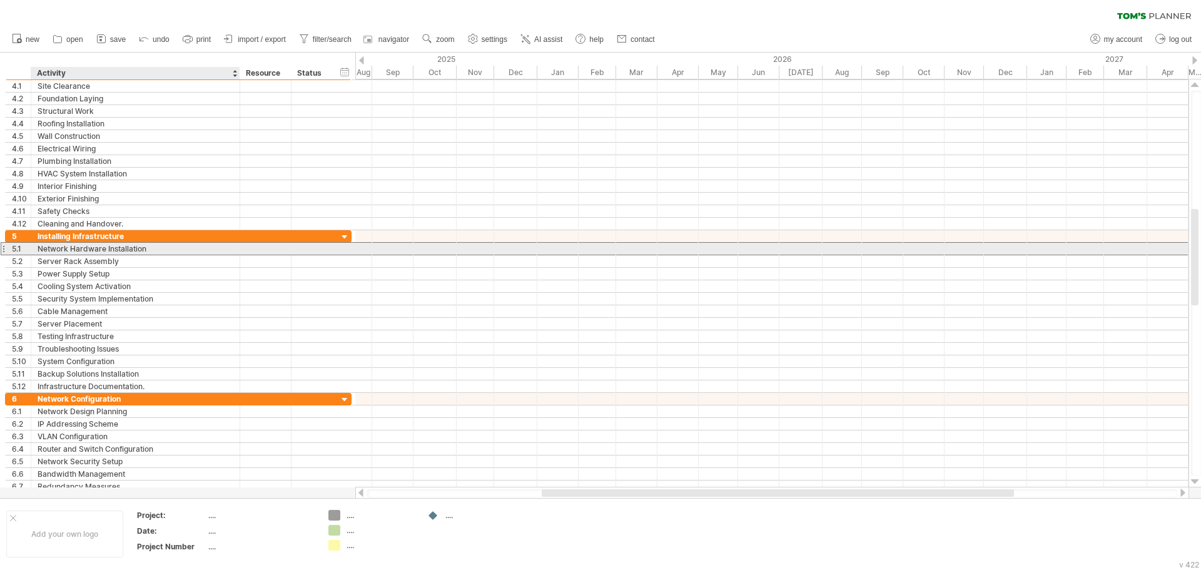
click at [58, 246] on div "Network Hardware Installation" at bounding box center [136, 249] width 196 height 12
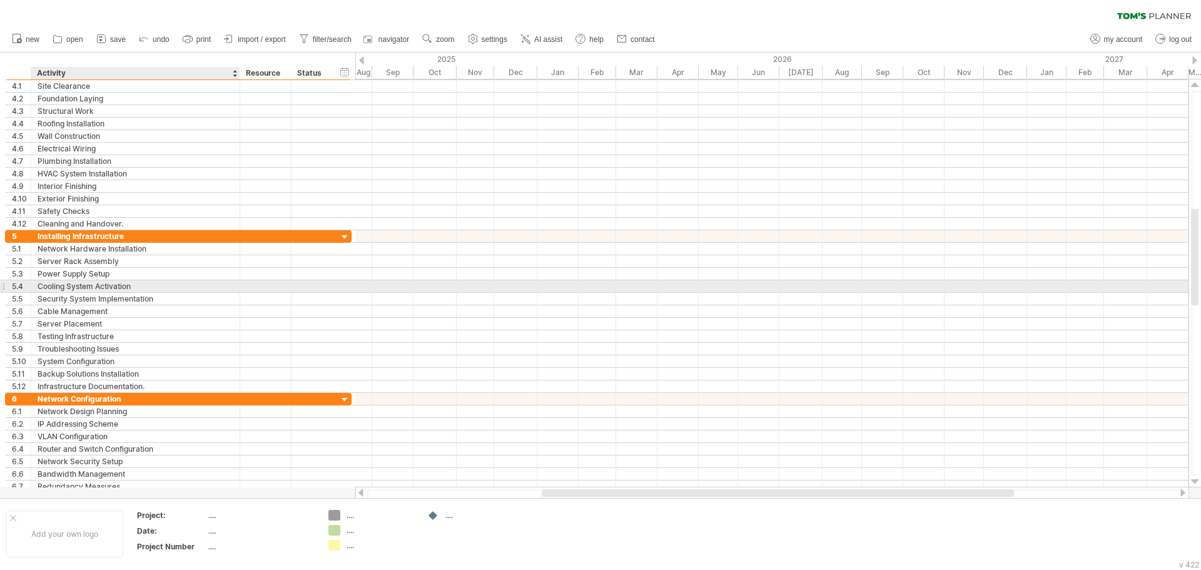
click at [104, 285] on div "Cooling System Activation" at bounding box center [136, 286] width 196 height 12
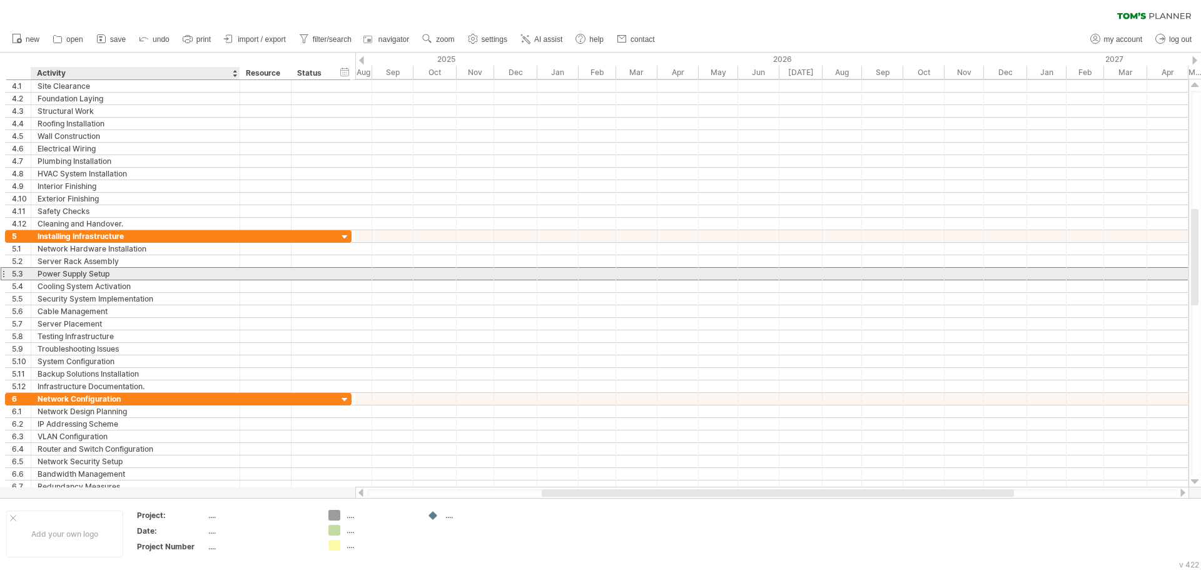
click at [101, 275] on div "Power Supply Setup" at bounding box center [136, 274] width 196 height 12
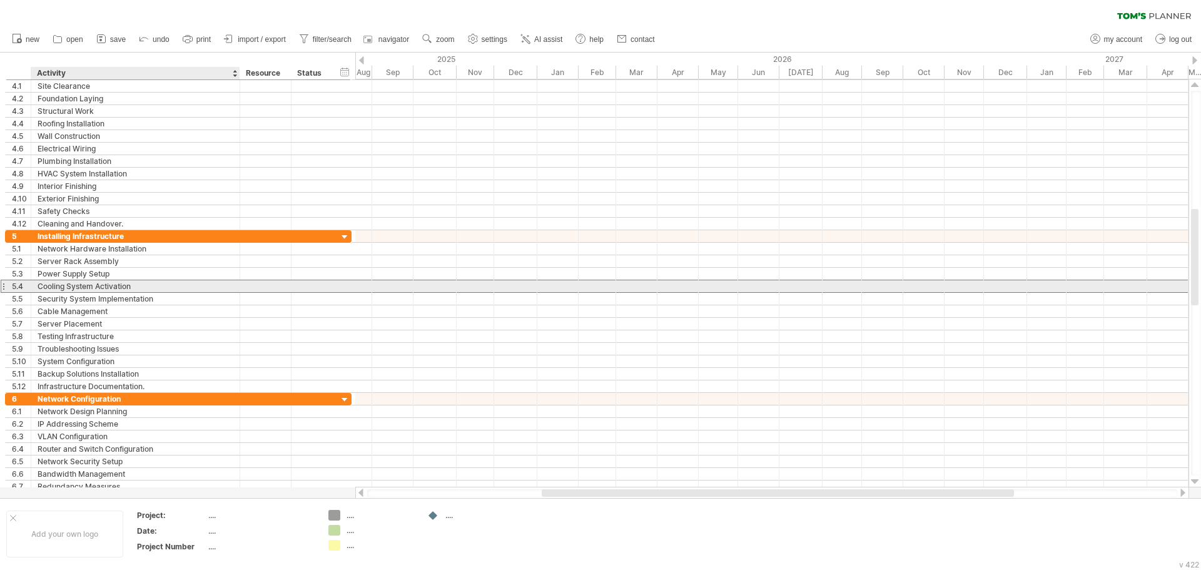
click at [88, 291] on div "Cooling System Activation" at bounding box center [136, 286] width 196 height 12
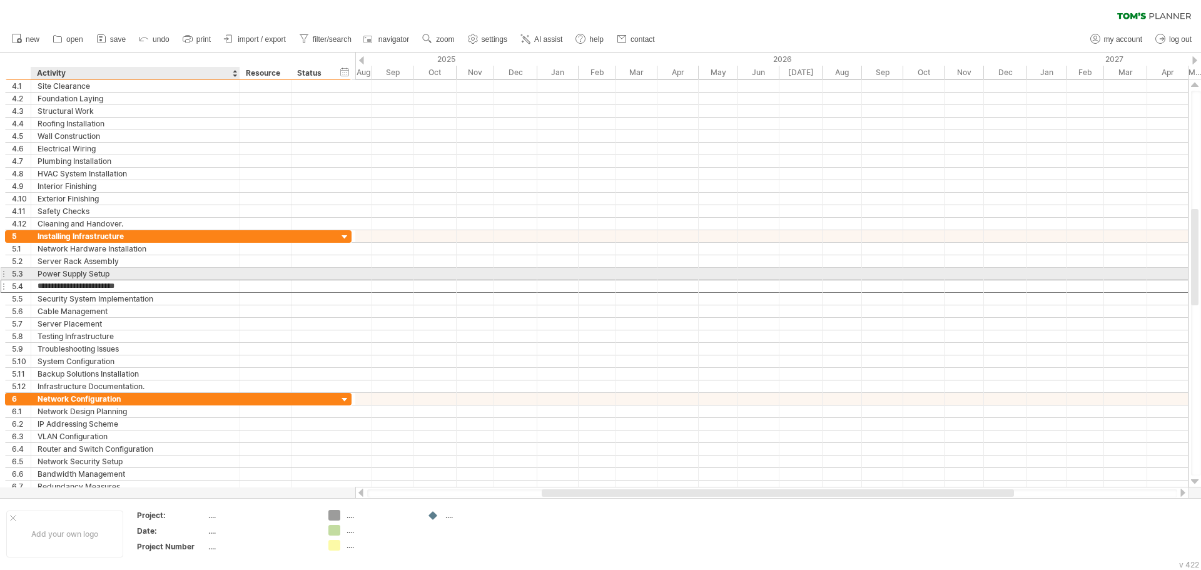
click at [98, 275] on div "Power Supply Setup" at bounding box center [136, 274] width 196 height 12
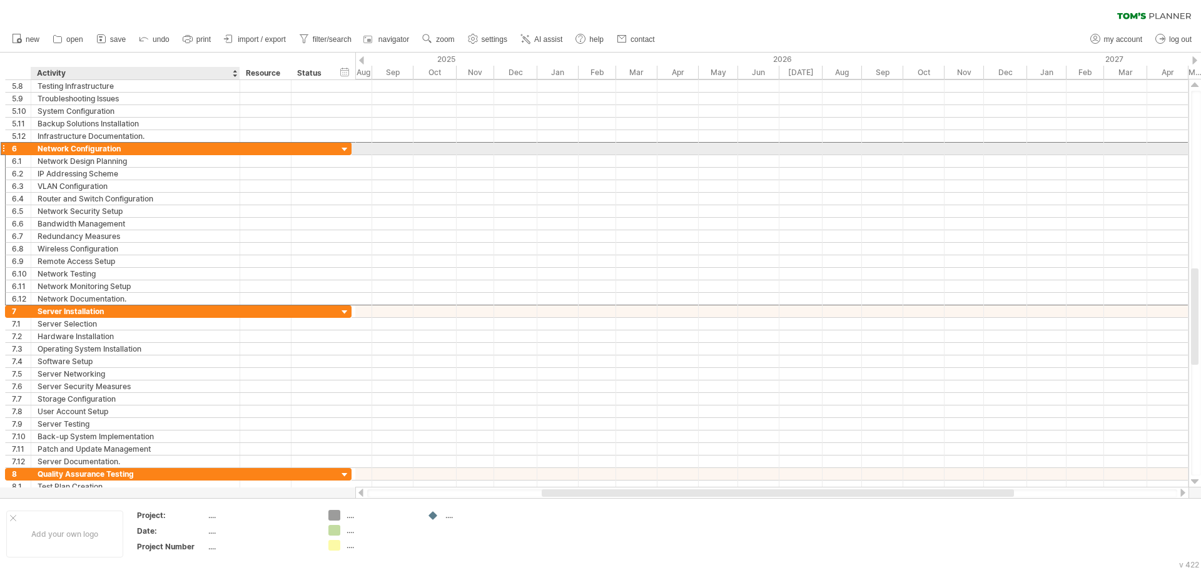
click at [94, 146] on div "Network Configuration" at bounding box center [136, 149] width 196 height 12
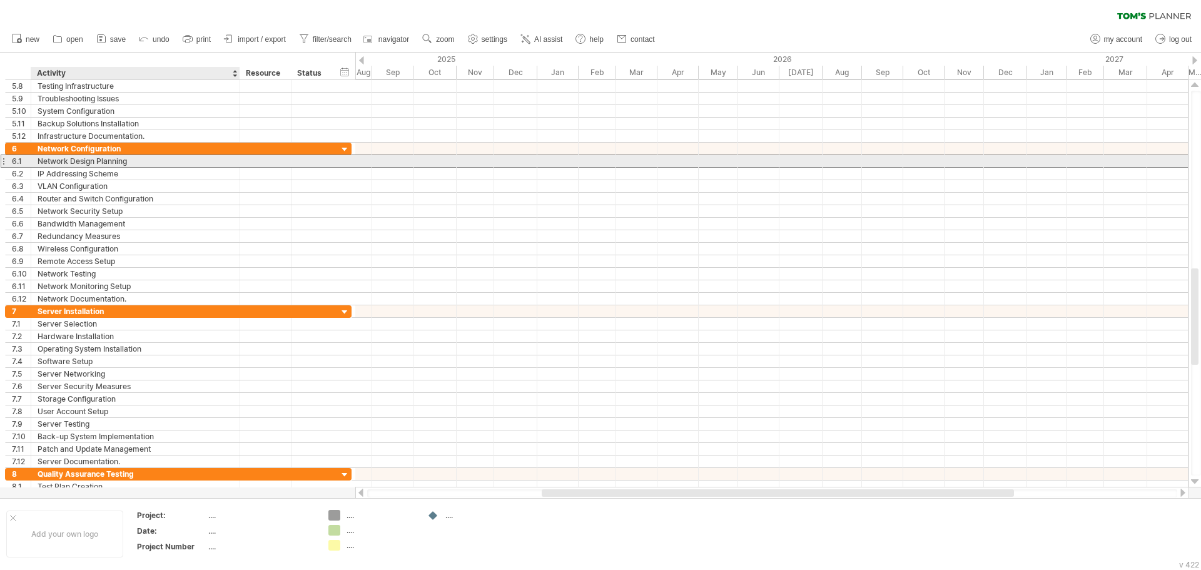
click at [85, 159] on div "Network Design Planning" at bounding box center [136, 161] width 196 height 12
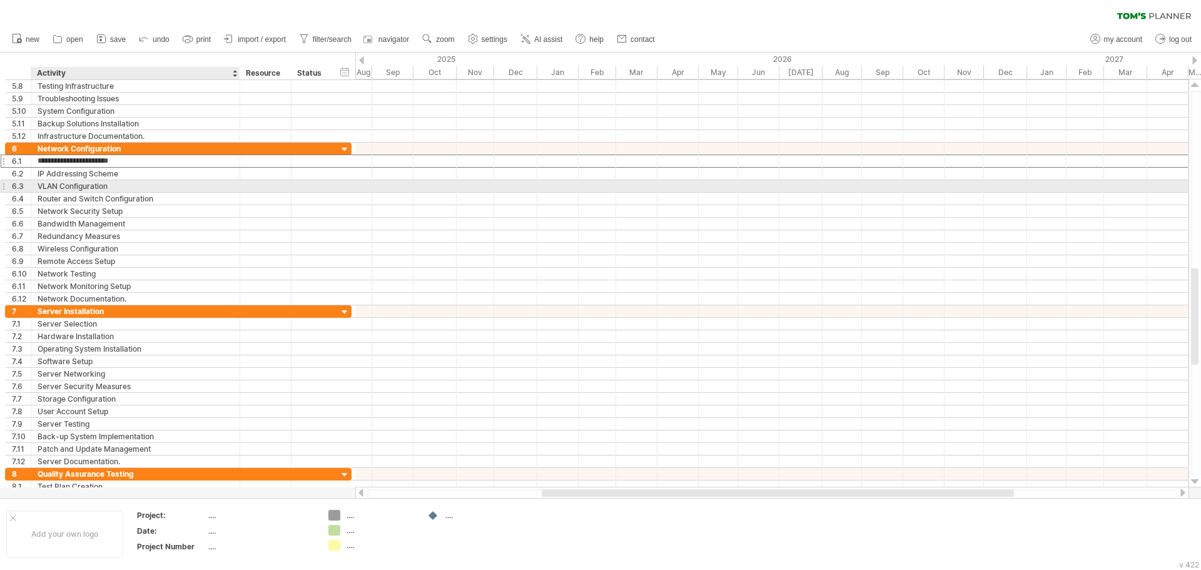
click at [81, 186] on div "VLAN Configuration" at bounding box center [136, 186] width 196 height 12
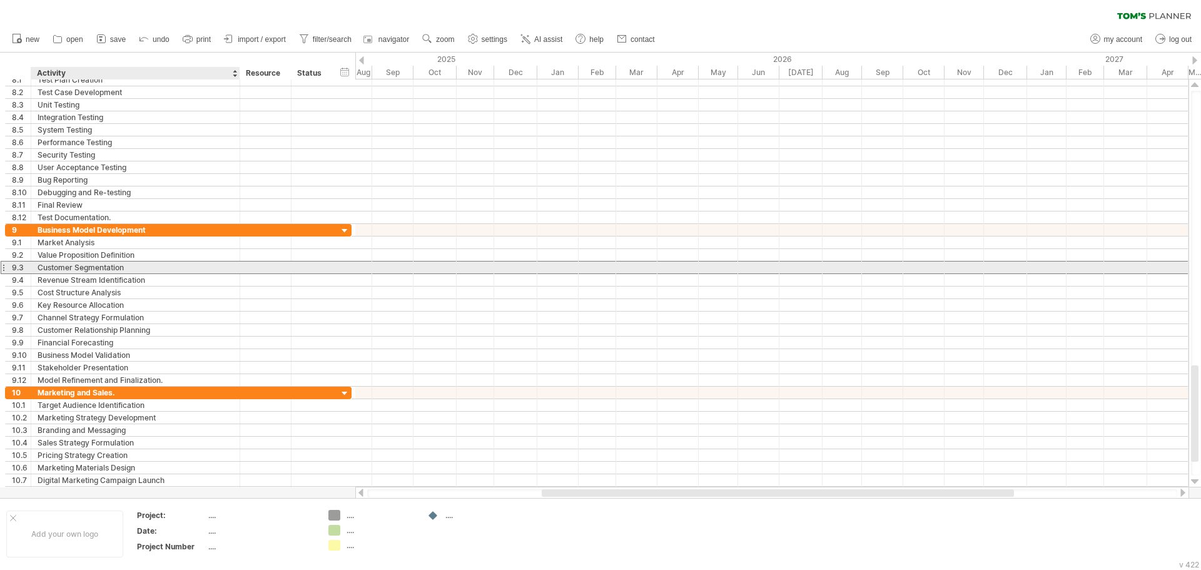
click at [66, 270] on div "Customer Segmentation" at bounding box center [136, 267] width 196 height 12
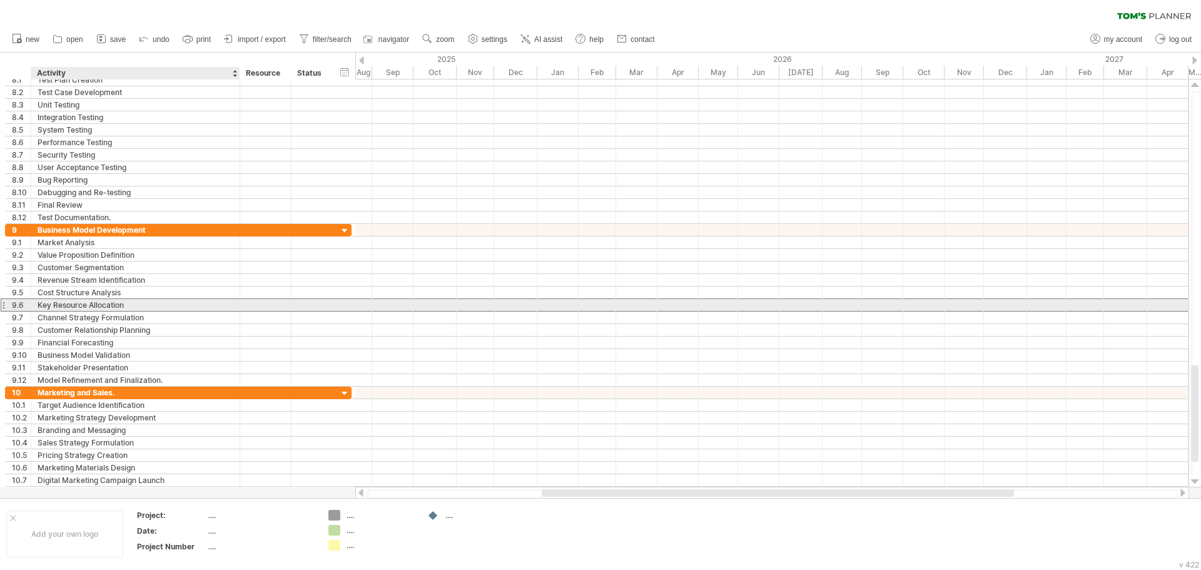
click at [74, 309] on div "Key Resource Allocation" at bounding box center [136, 305] width 196 height 12
click at [81, 295] on div "Cost Structure Analysis" at bounding box center [136, 292] width 196 height 12
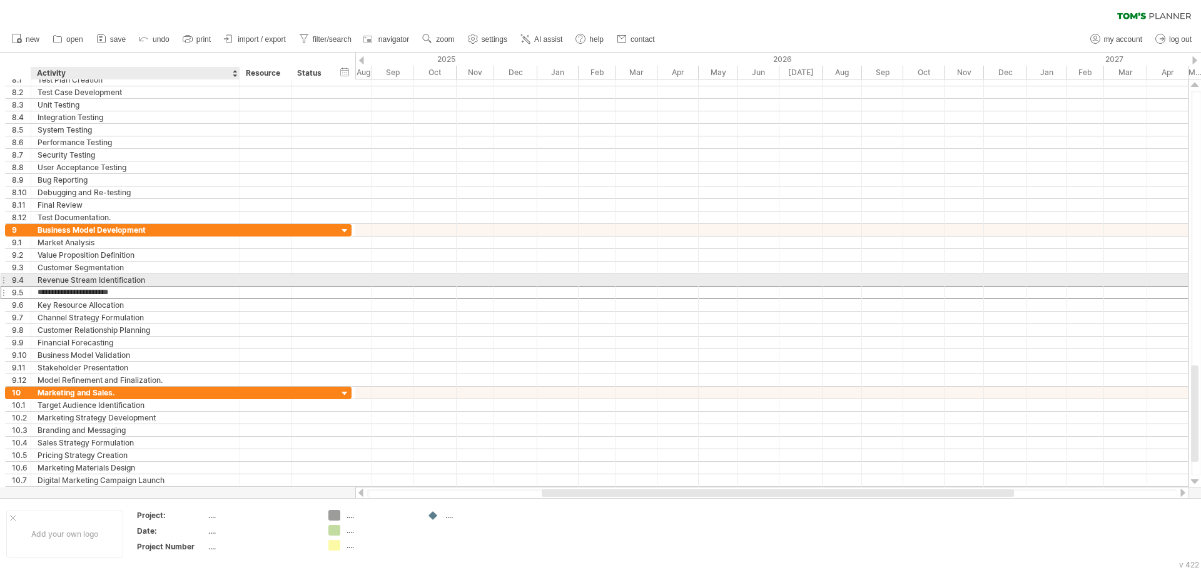
click at [84, 286] on div "**********" at bounding box center [178, 292] width 346 height 13
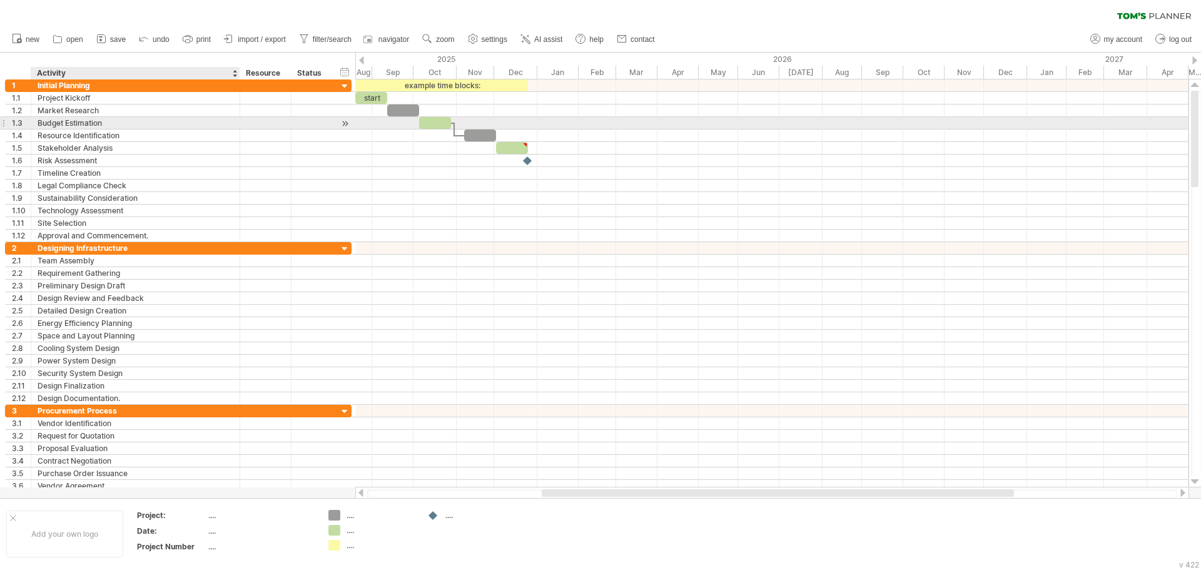
click at [106, 126] on div "Budget Estimation" at bounding box center [136, 123] width 196 height 12
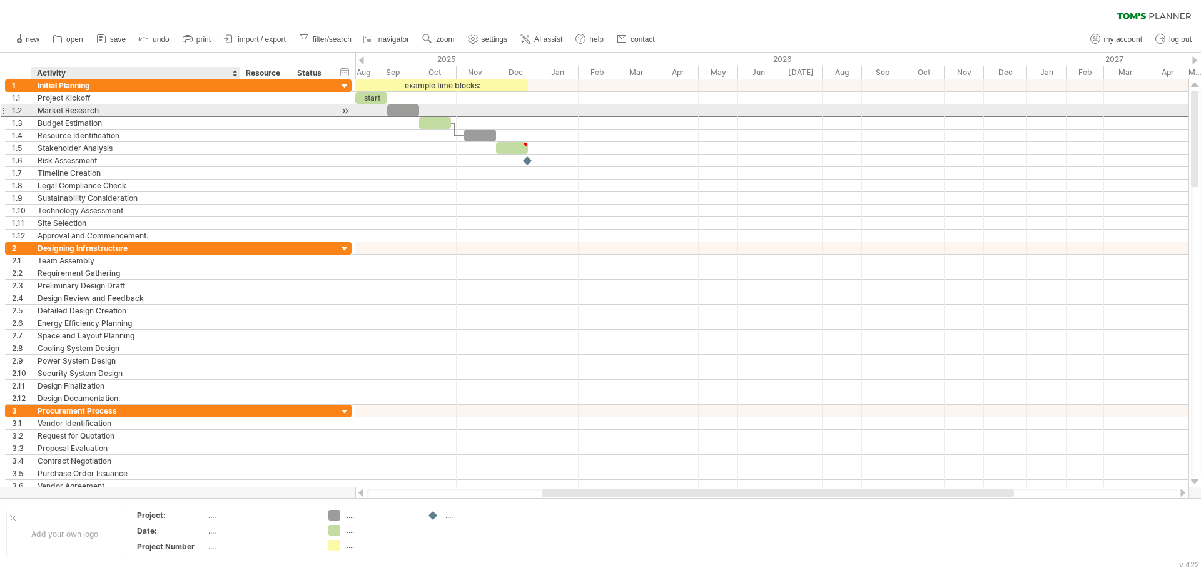
click at [106, 112] on div "Market Research" at bounding box center [136, 110] width 196 height 12
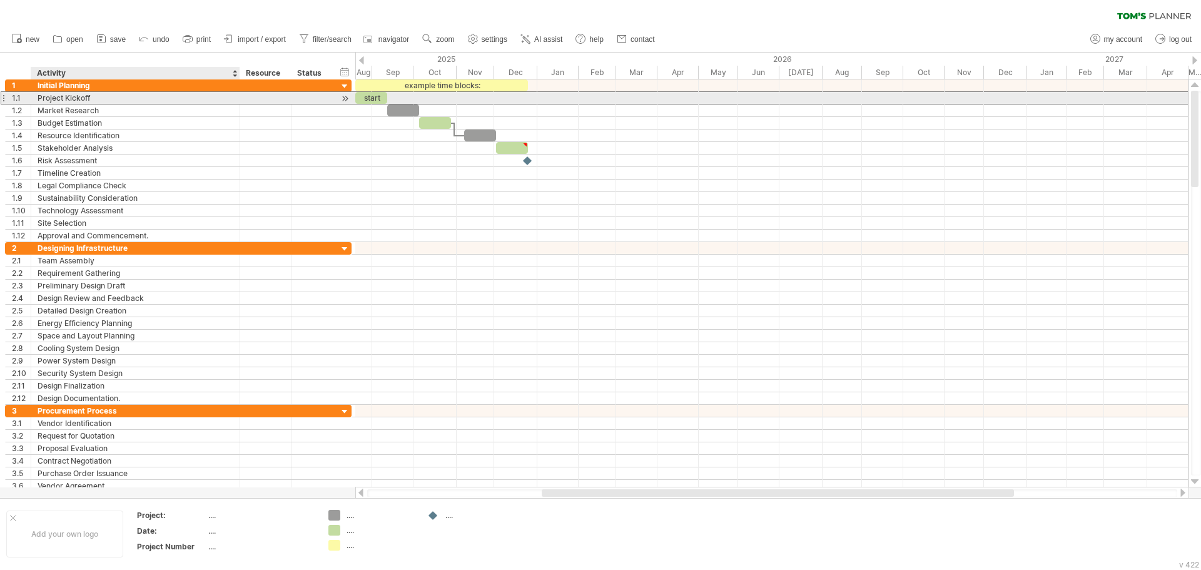
click at [98, 94] on div "Project Kickoff" at bounding box center [136, 98] width 196 height 12
click at [6, 233] on div "1.12" at bounding box center [19, 236] width 26 height 12
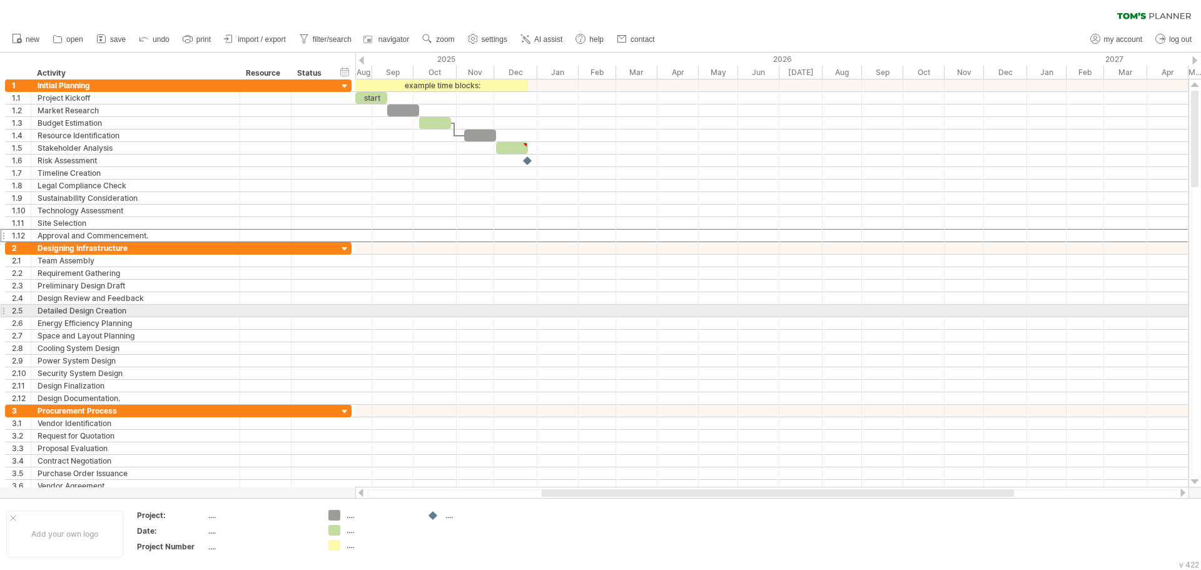
click at [440, 317] on div at bounding box center [771, 323] width 833 height 13
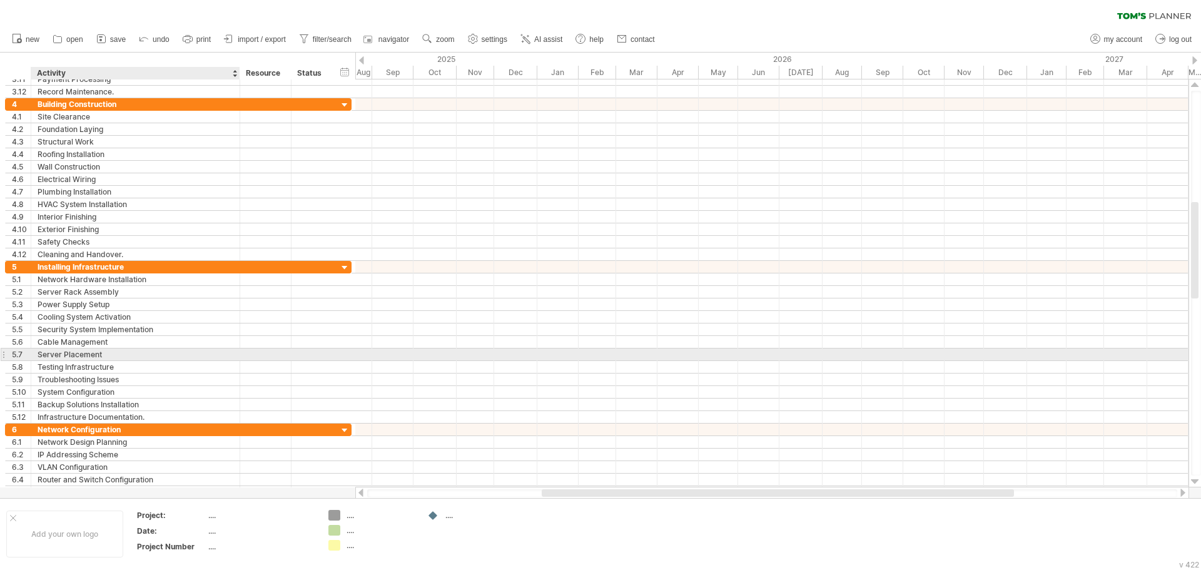
click at [82, 358] on div "Server Placement" at bounding box center [136, 354] width 196 height 12
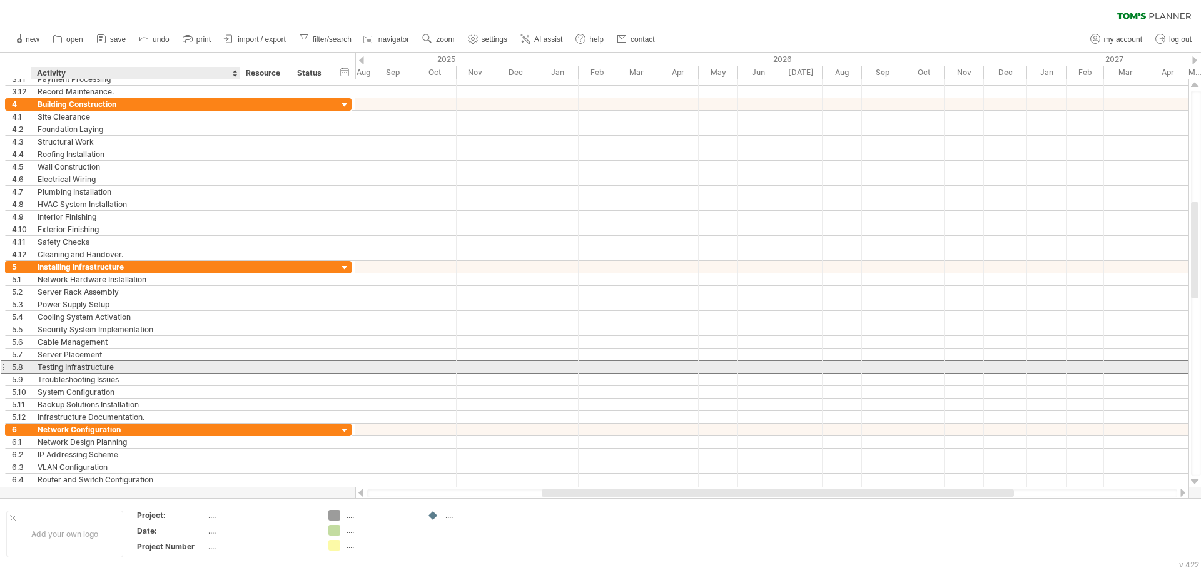
click at [90, 364] on div "Testing Infrastructure" at bounding box center [136, 367] width 196 height 12
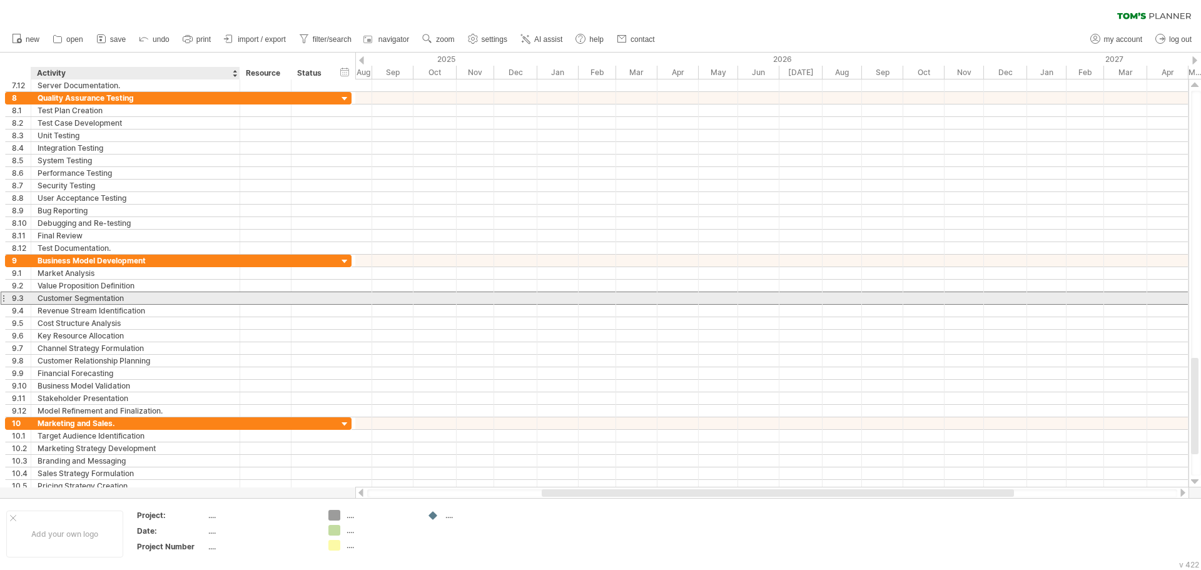
click at [201, 293] on div "Customer Segmentation" at bounding box center [136, 298] width 196 height 12
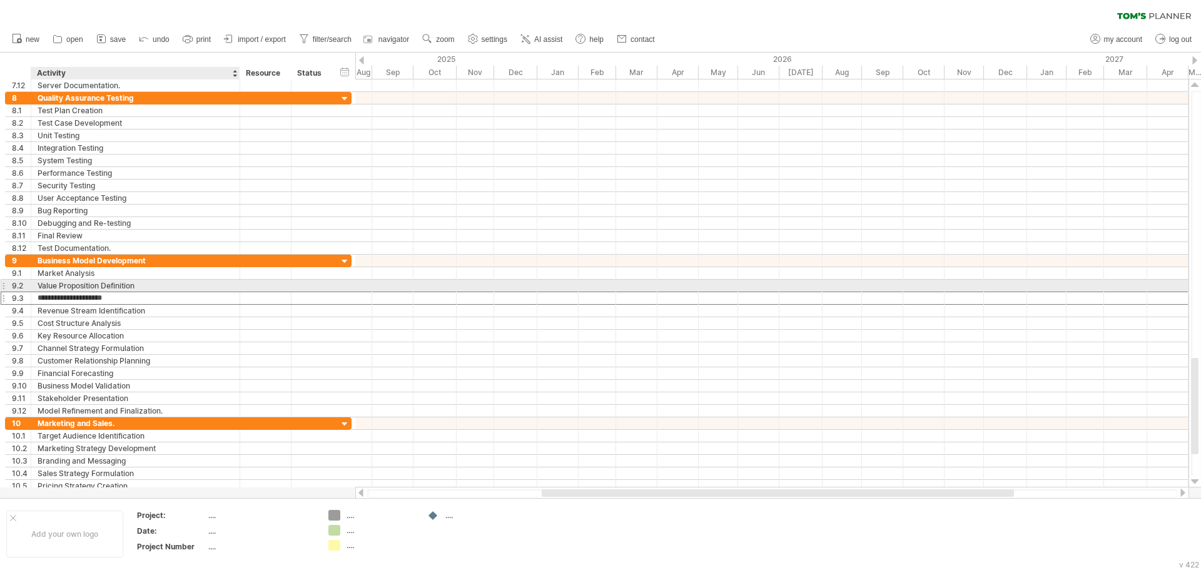
click at [205, 288] on div "Value Proposition Definition" at bounding box center [136, 286] width 196 height 12
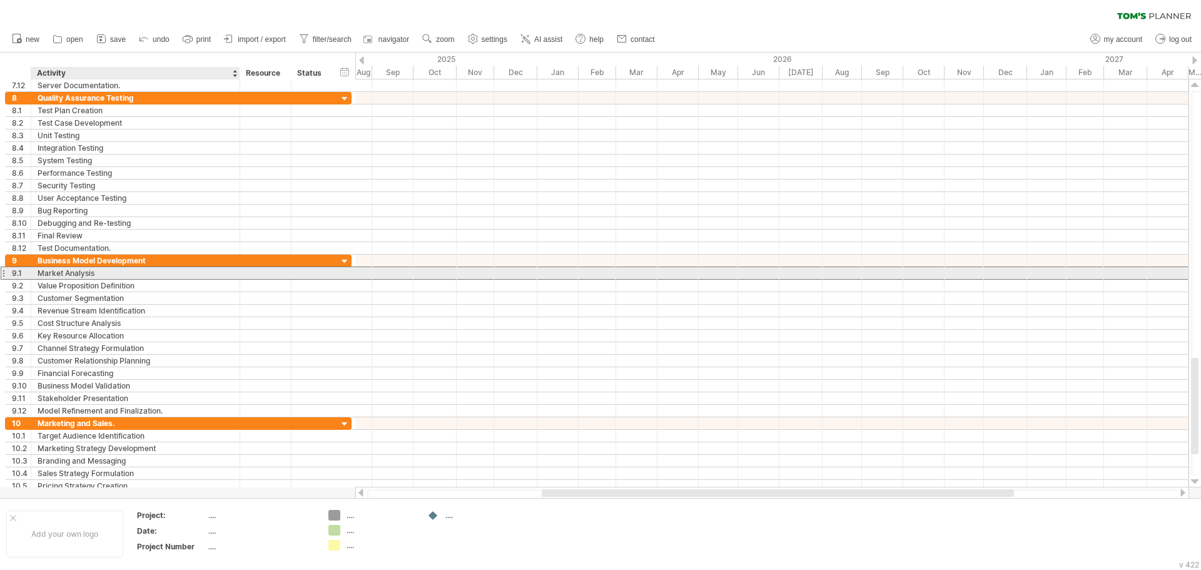
click at [133, 268] on div "Market Analysis" at bounding box center [136, 273] width 196 height 12
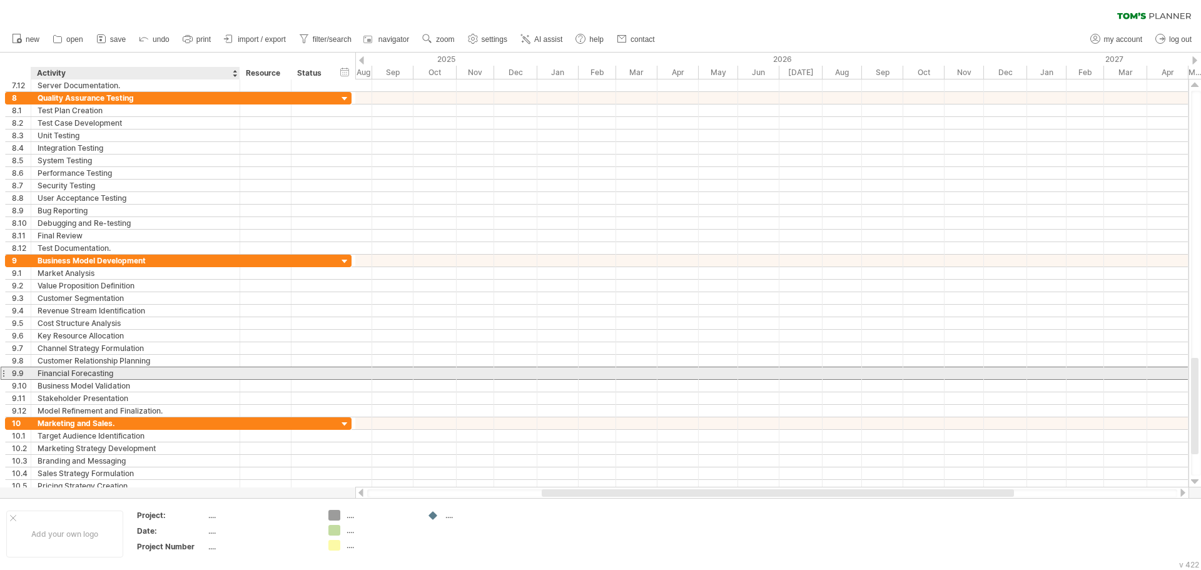
click at [102, 378] on div "Financial Forecasting" at bounding box center [136, 373] width 196 height 12
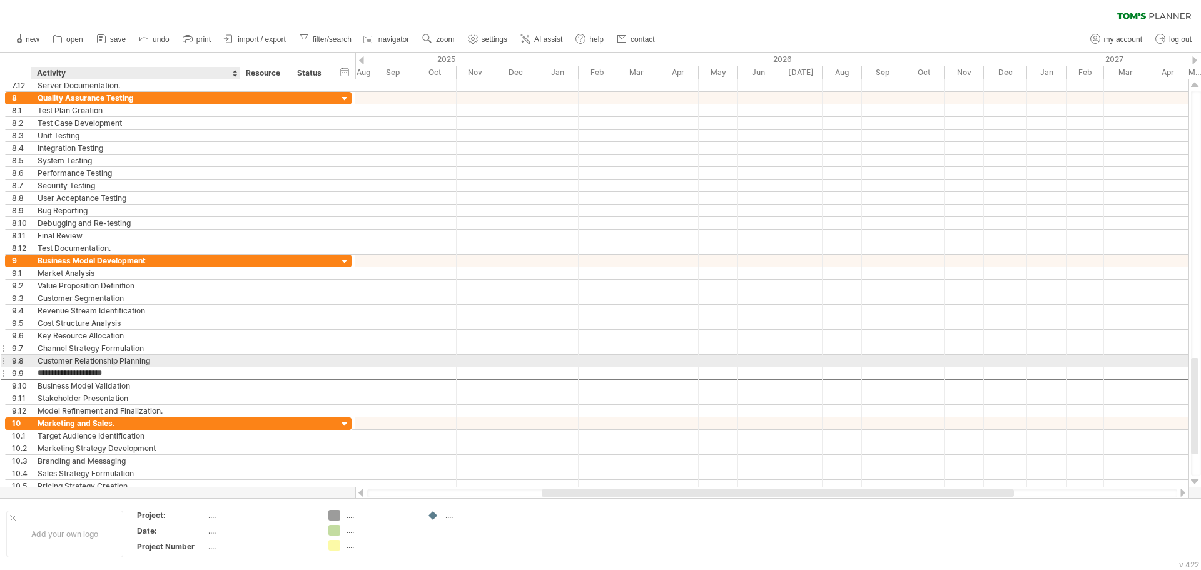
click at [117, 352] on div "Channel Strategy Formulation" at bounding box center [136, 348] width 196 height 12
